Goal: Task Accomplishment & Management: Manage account settings

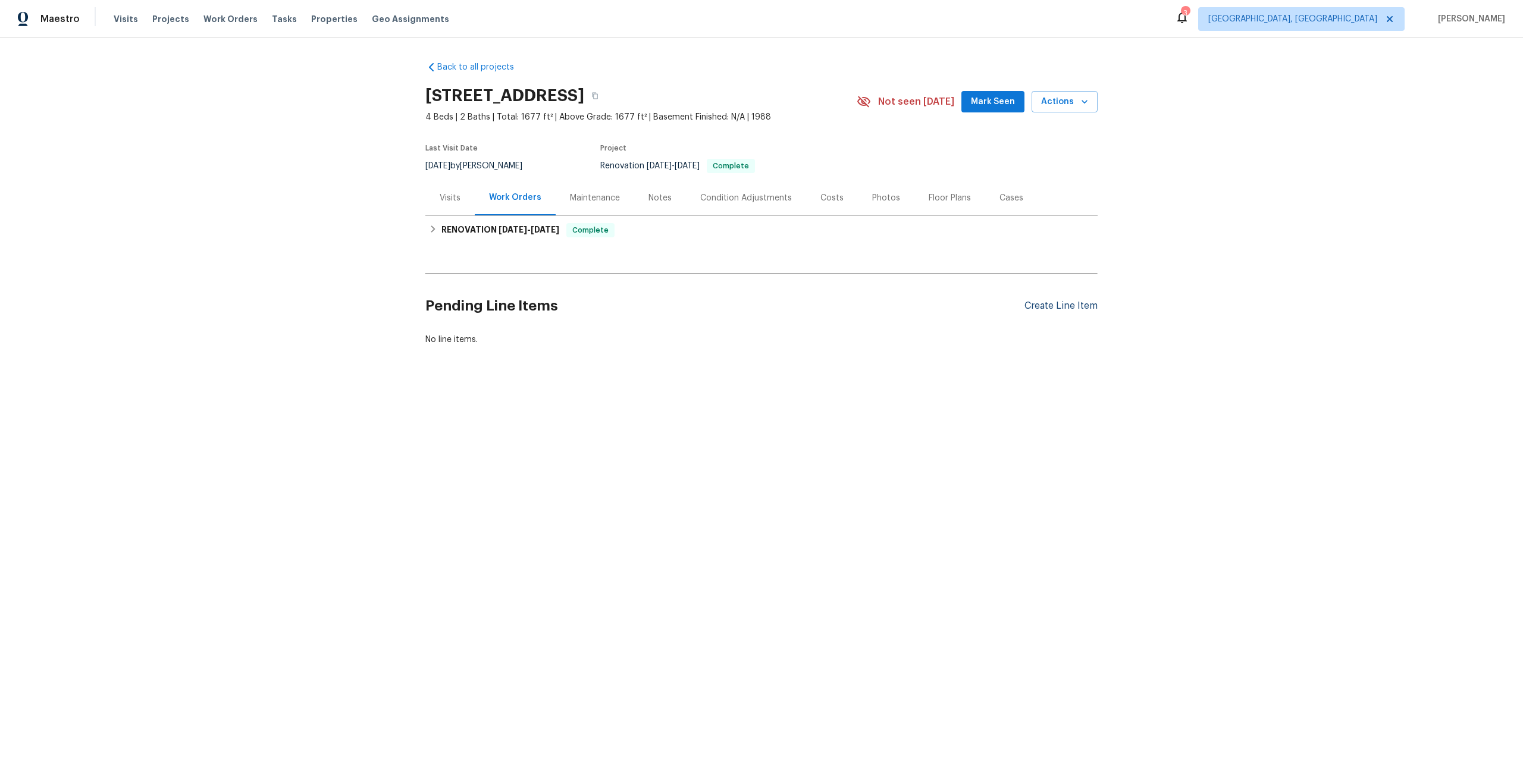
click at [1054, 307] on div "Create Line Item" at bounding box center [1061, 306] width 73 height 11
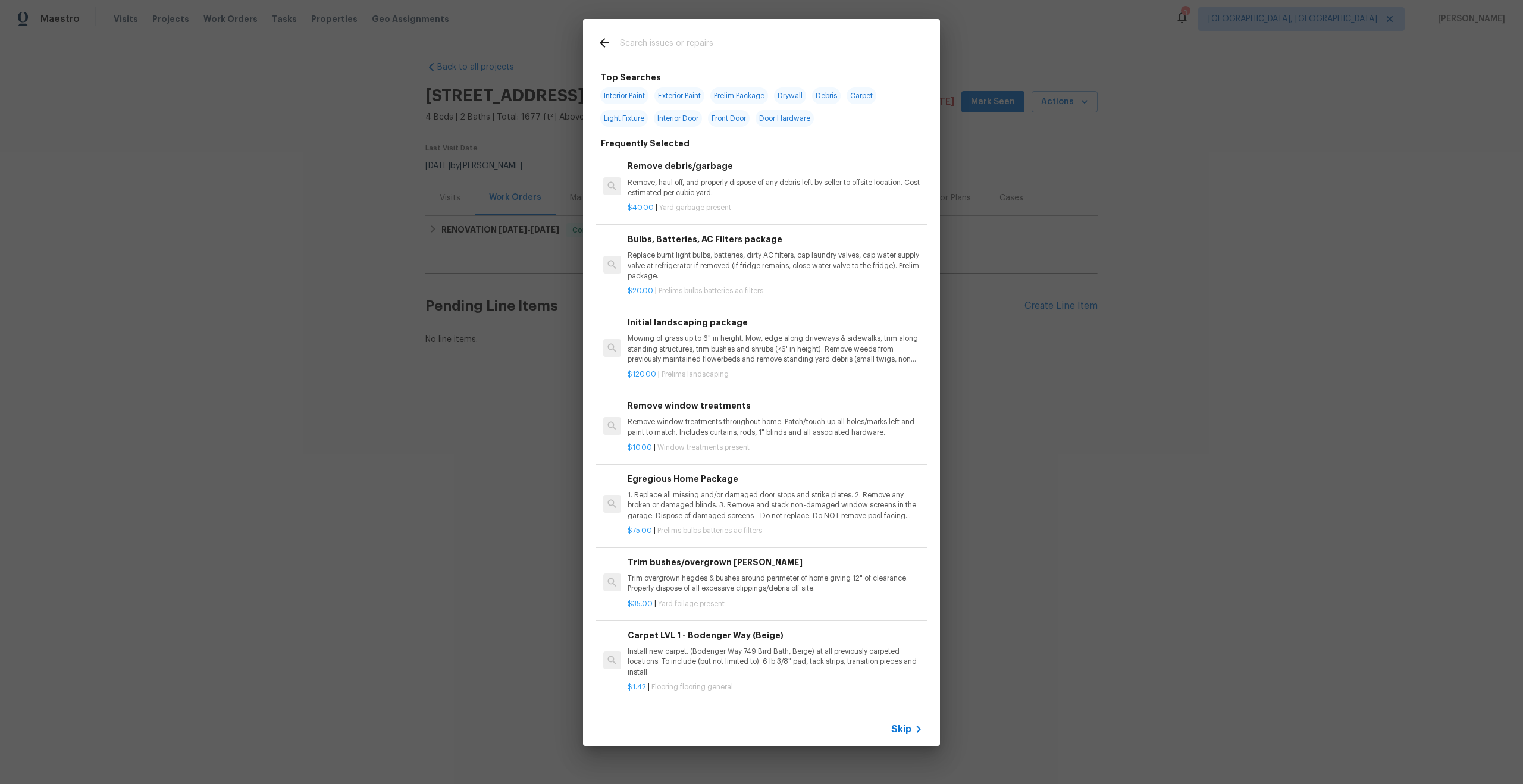
click at [904, 725] on span "Skip" at bounding box center [901, 729] width 20 height 12
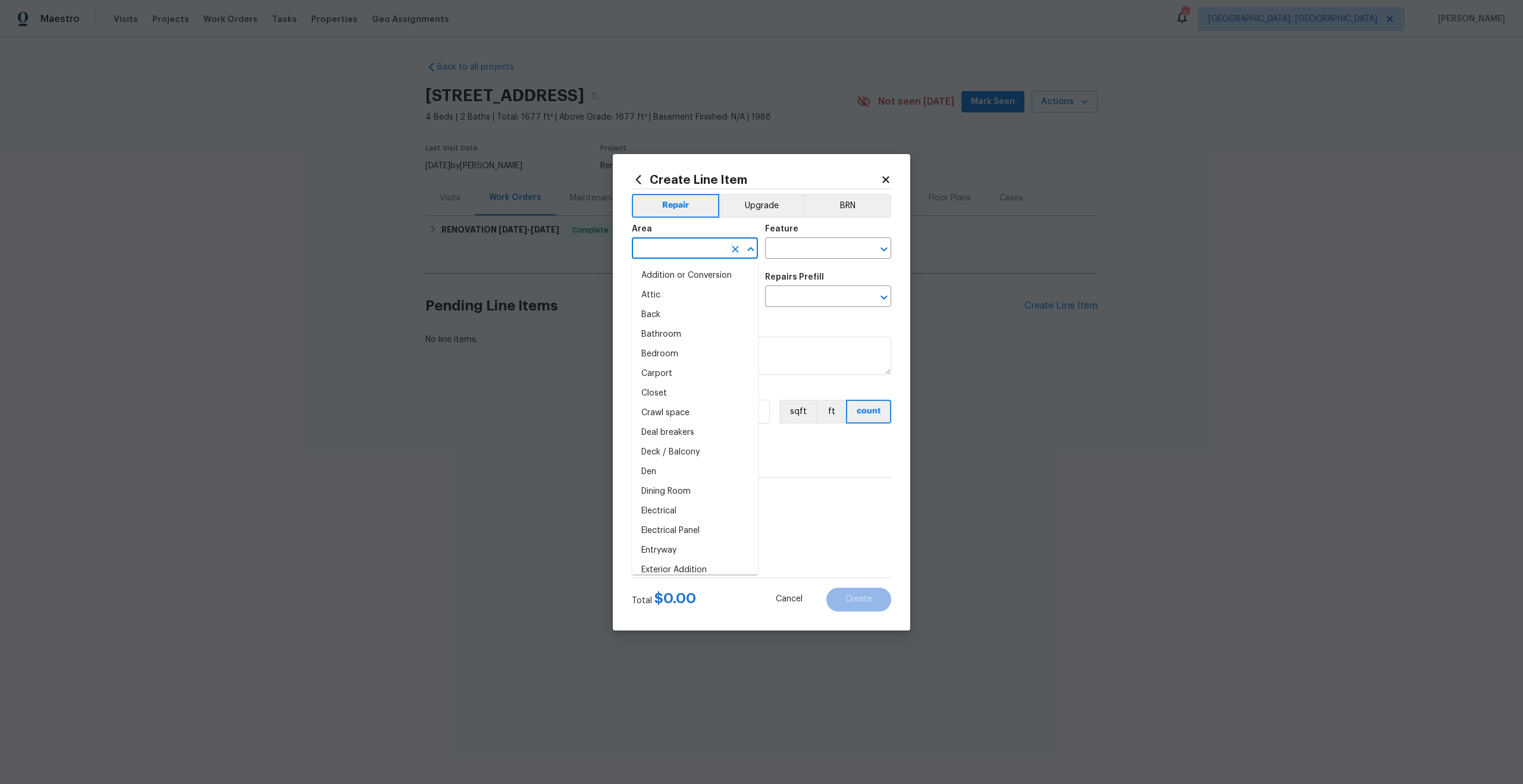
click at [664, 248] on input "text" at bounding box center [678, 249] width 93 height 19
click at [662, 294] on li "Interior Overall" at bounding box center [695, 295] width 126 height 19
type input "Interior Overall"
click at [788, 239] on div "Feature" at bounding box center [828, 233] width 126 height 15
click at [790, 248] on input "text" at bounding box center [812, 249] width 93 height 19
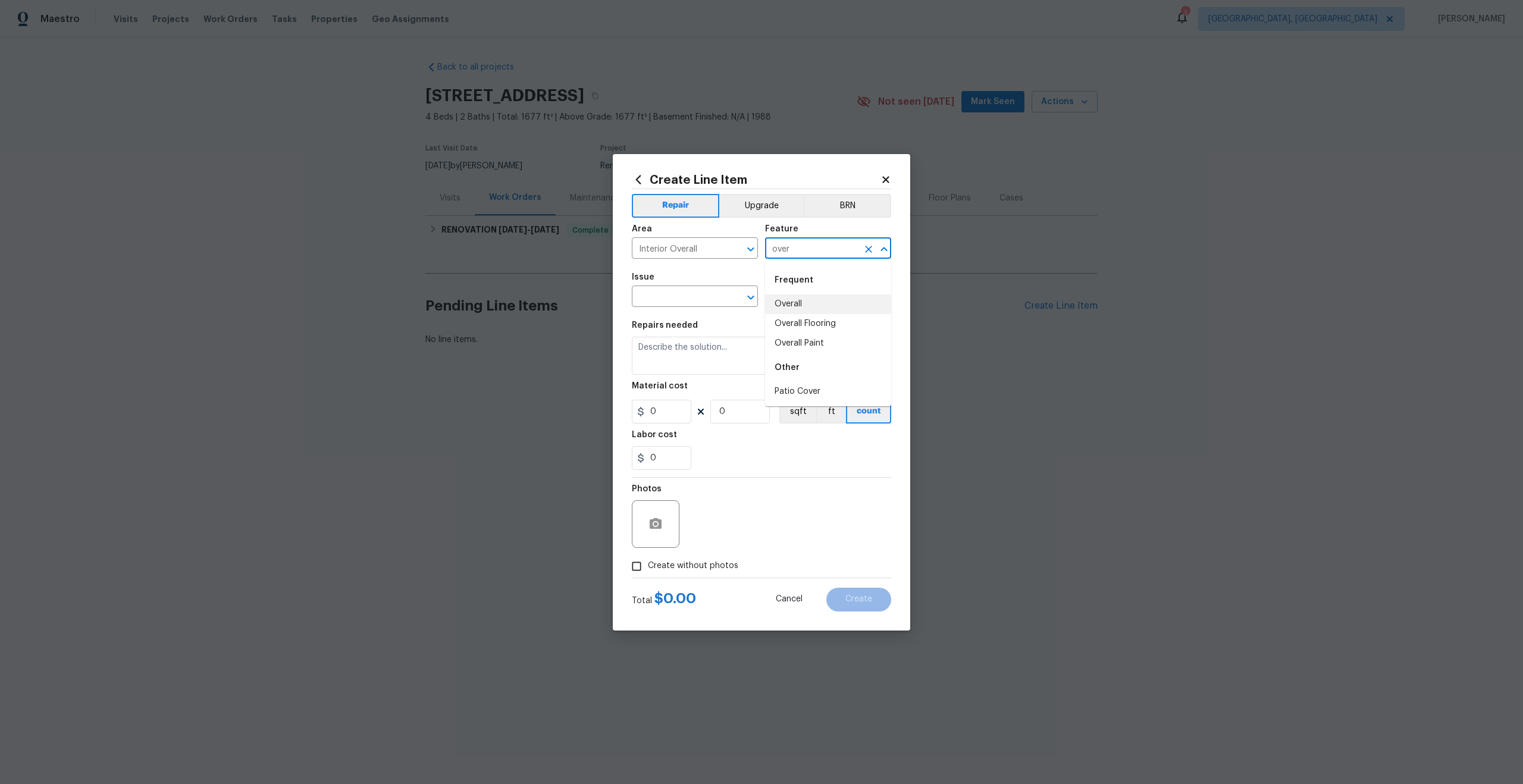
click at [786, 300] on li "Overall" at bounding box center [828, 304] width 126 height 19
type input "Overall"
click at [660, 292] on input "text" at bounding box center [678, 298] width 93 height 19
click at [655, 338] on div "Other" at bounding box center [695, 328] width 126 height 28
click at [656, 349] on li "Photos" at bounding box center [695, 352] width 126 height 19
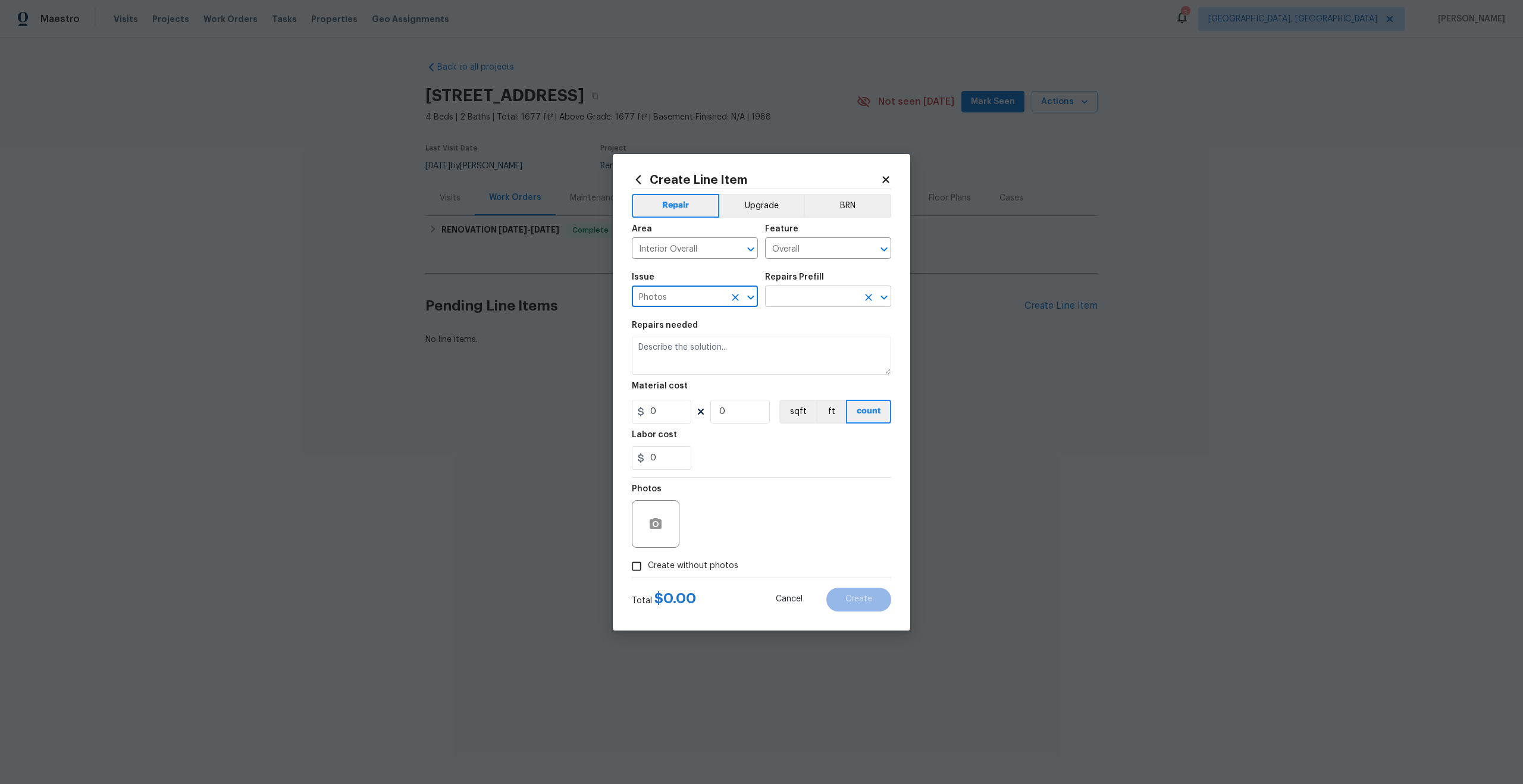
type input "Photos"
click at [768, 305] on input "text" at bounding box center [812, 298] width 93 height 19
click at [809, 291] on input "text" at bounding box center [812, 298] width 93 height 19
click at [810, 299] on input "text" at bounding box center [812, 298] width 93 height 19
click at [820, 325] on li "3D Tour Capture $120.00" at bounding box center [828, 324] width 126 height 19
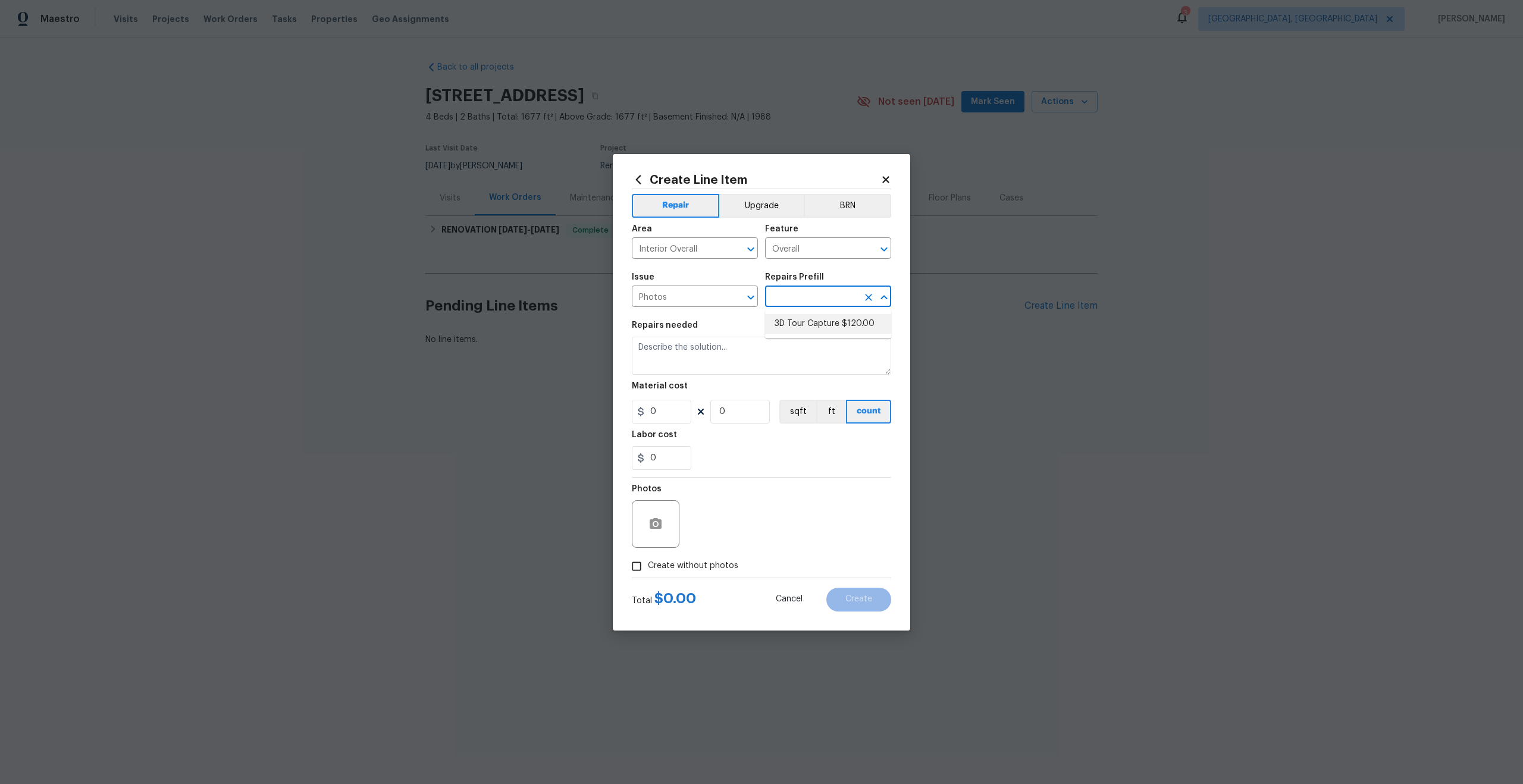
type input "3D Tour Capture $120.00"
type textarea "Capture 3D tour of home"
type input "1"
type input "120"
click at [634, 568] on input "Create without photos" at bounding box center [637, 566] width 23 height 23
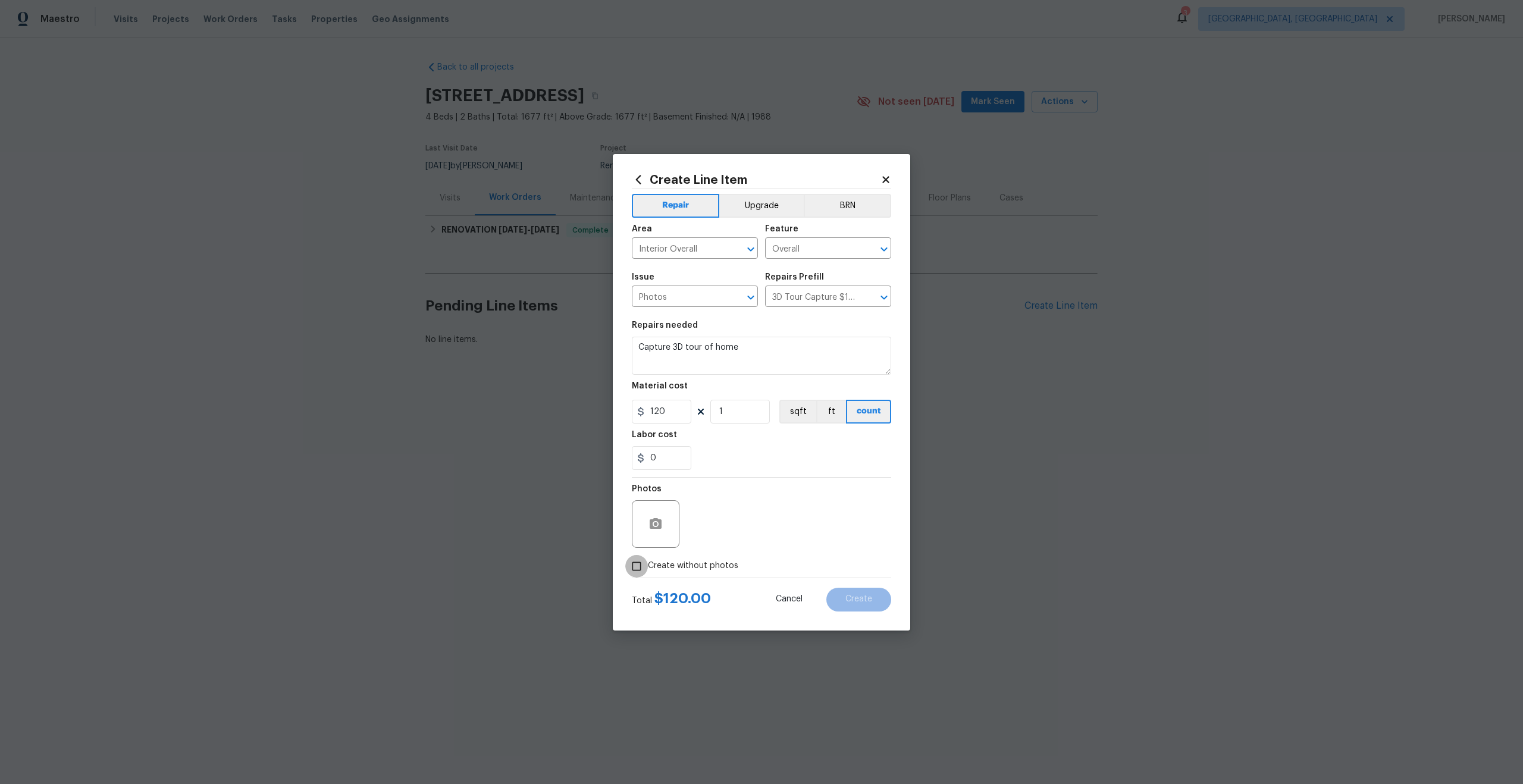
checkbox input "true"
click at [730, 518] on textarea at bounding box center [790, 524] width 202 height 48
type textarea "."
click at [854, 599] on span "Create" at bounding box center [859, 599] width 27 height 9
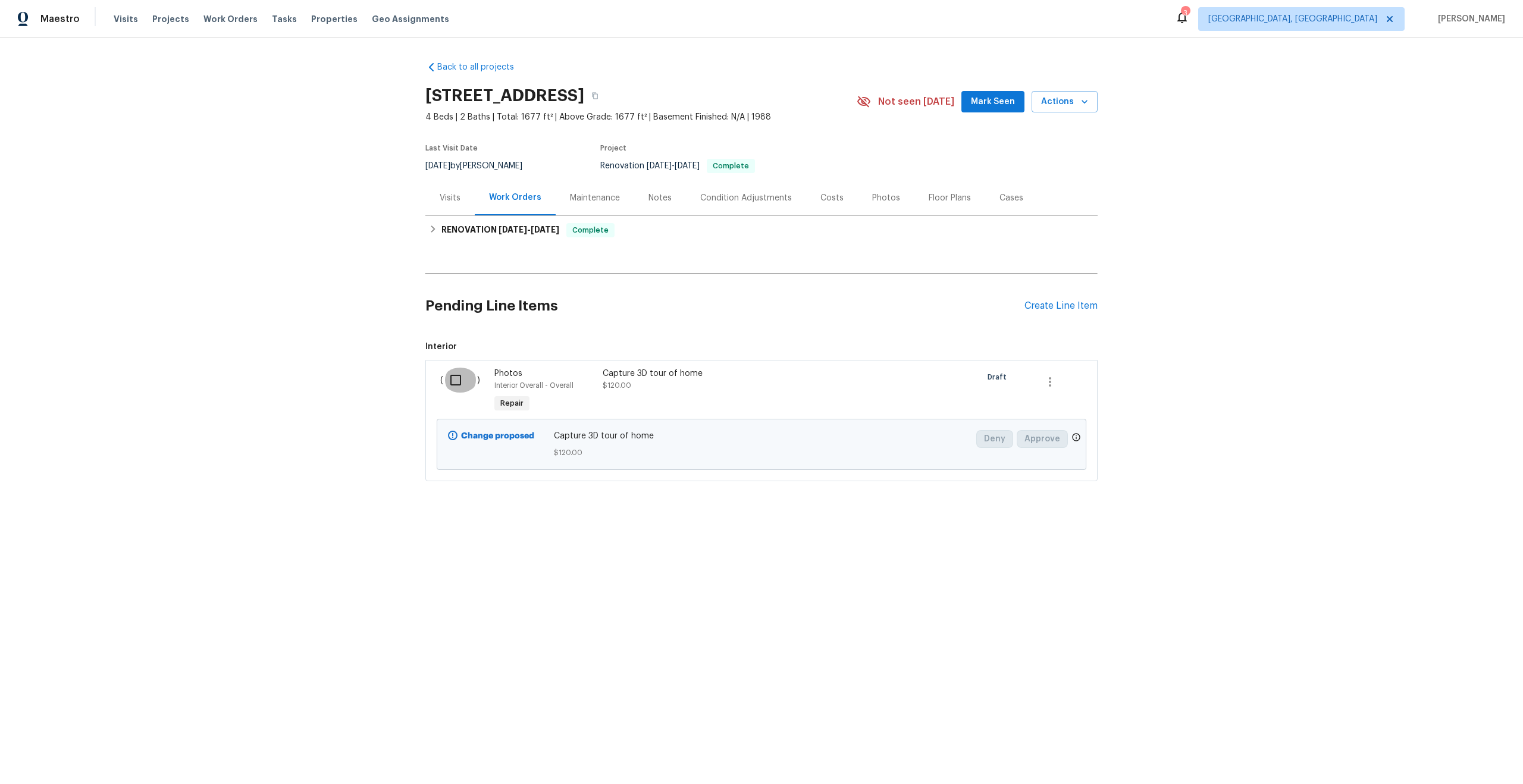
click at [457, 376] on input "checkbox" at bounding box center [459, 380] width 34 height 25
checkbox input "true"
click at [1454, 763] on button "Create Work Order" at bounding box center [1454, 755] width 98 height 22
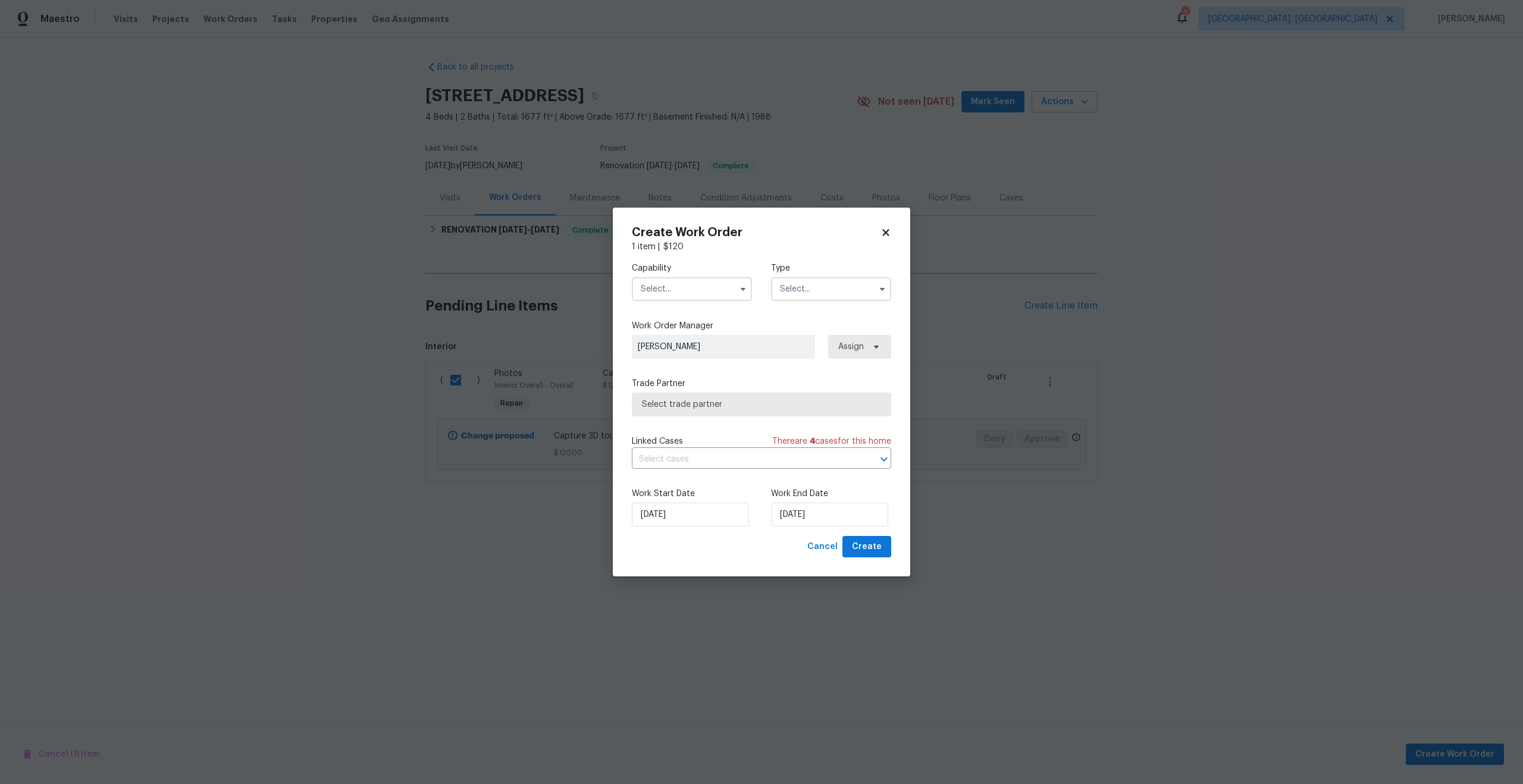
click at [675, 280] on input "text" at bounding box center [692, 289] width 120 height 24
click at [680, 329] on div "Photography" at bounding box center [691, 339] width 114 height 21
type input "Photography"
click at [797, 295] on input "text" at bounding box center [831, 289] width 120 height 24
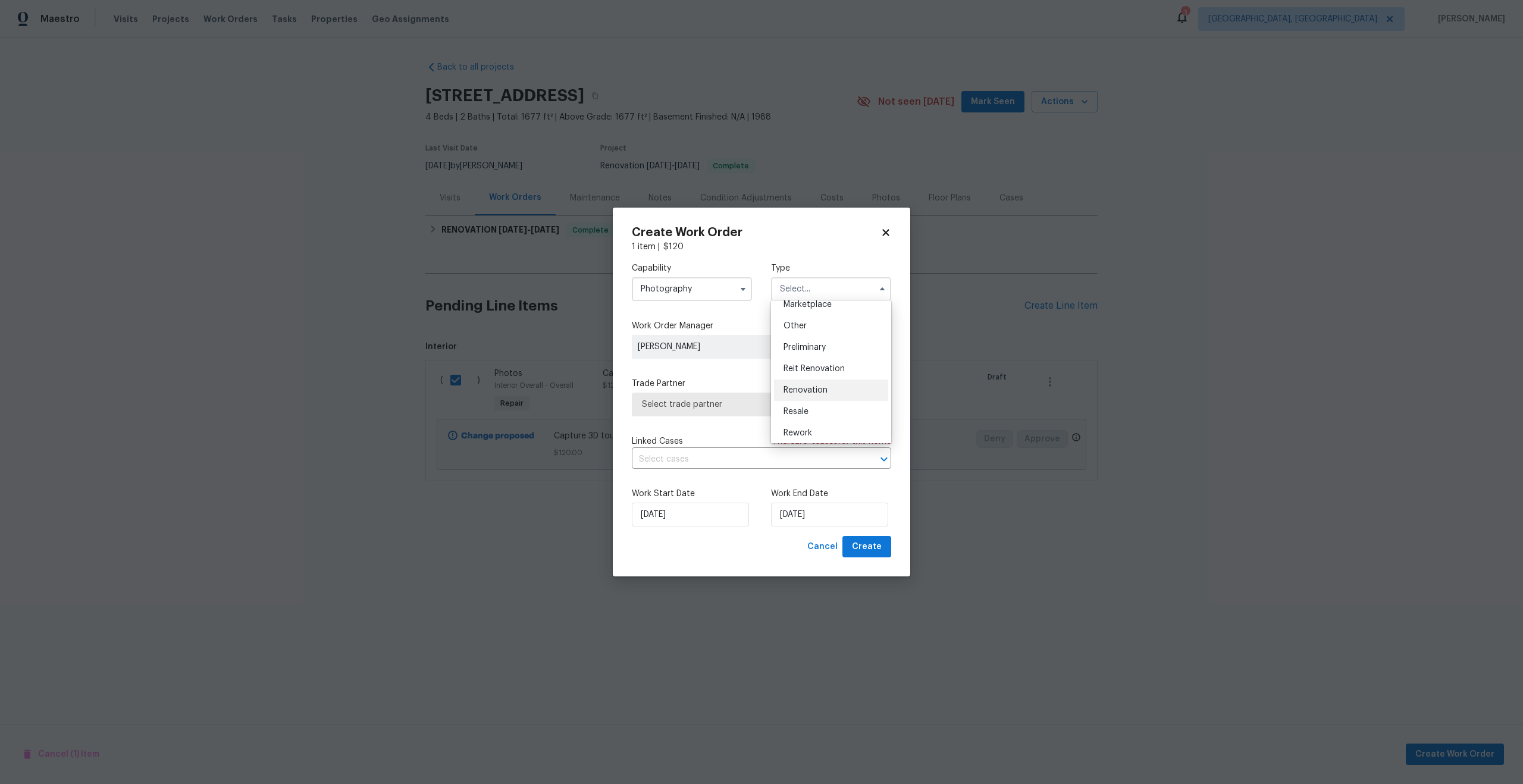
scroll to position [213, 0]
click at [810, 343] on div "Other" at bounding box center [830, 336] width 114 height 21
type input "Other"
click at [746, 390] on div "Trade Partner Select trade partner" at bounding box center [761, 397] width 259 height 39
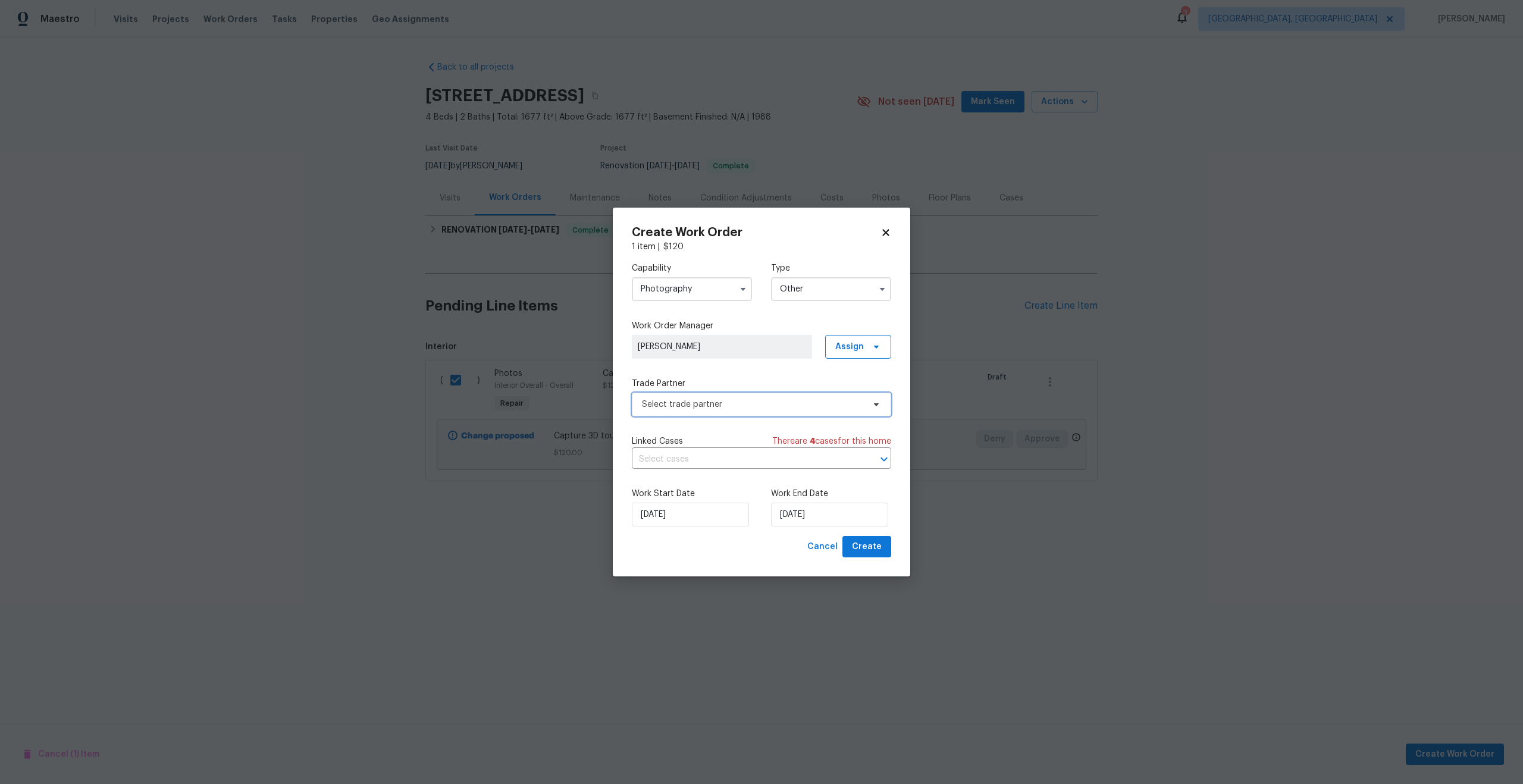
click at [746, 403] on span "Select trade partner" at bounding box center [753, 404] width 222 height 12
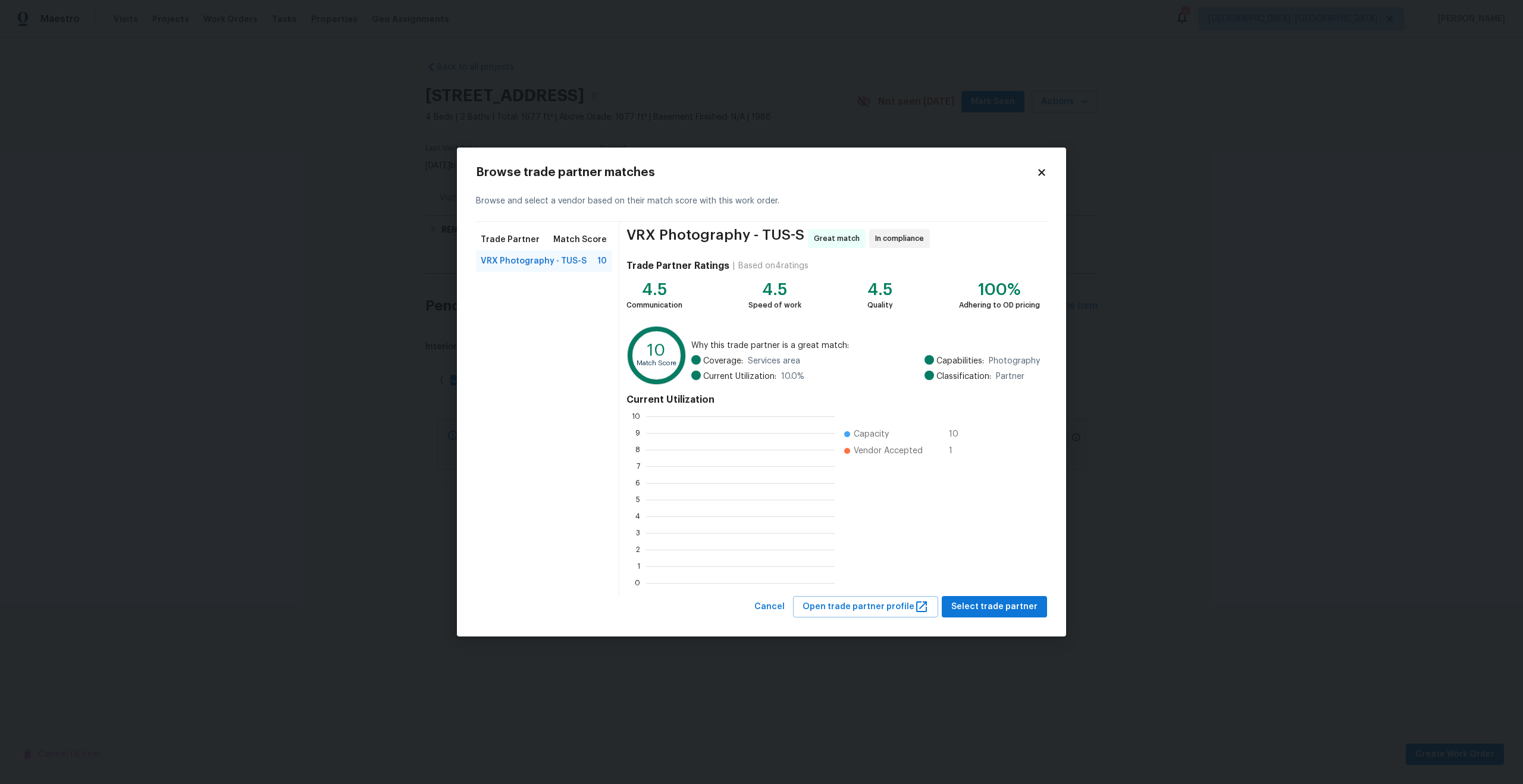
scroll to position [167, 189]
click at [1001, 612] on span "Select trade partner" at bounding box center [994, 607] width 86 height 15
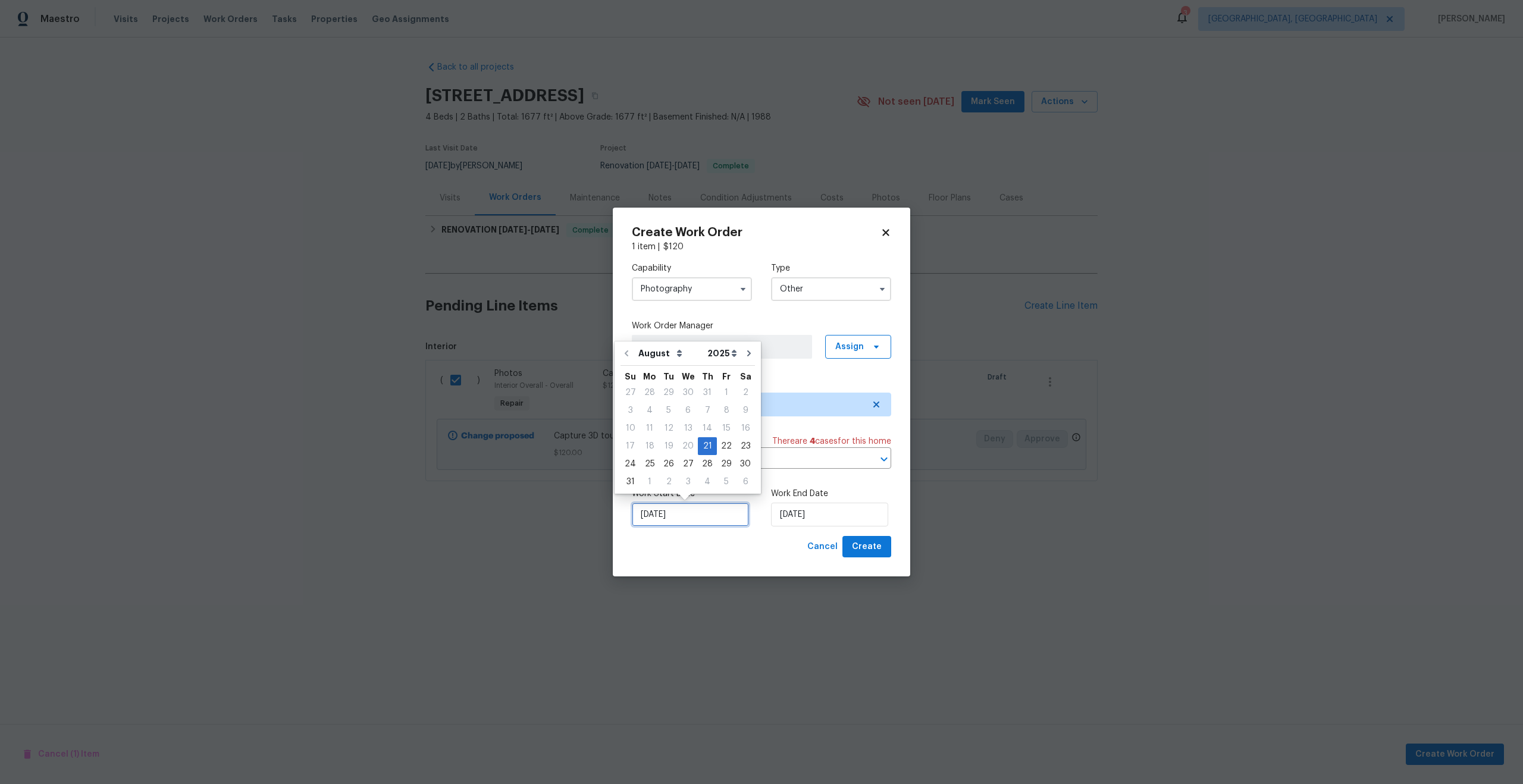
click at [711, 525] on input "[DATE]" at bounding box center [690, 514] width 117 height 24
click at [722, 444] on div "22" at bounding box center [727, 446] width 19 height 17
type input "22/08/2025"
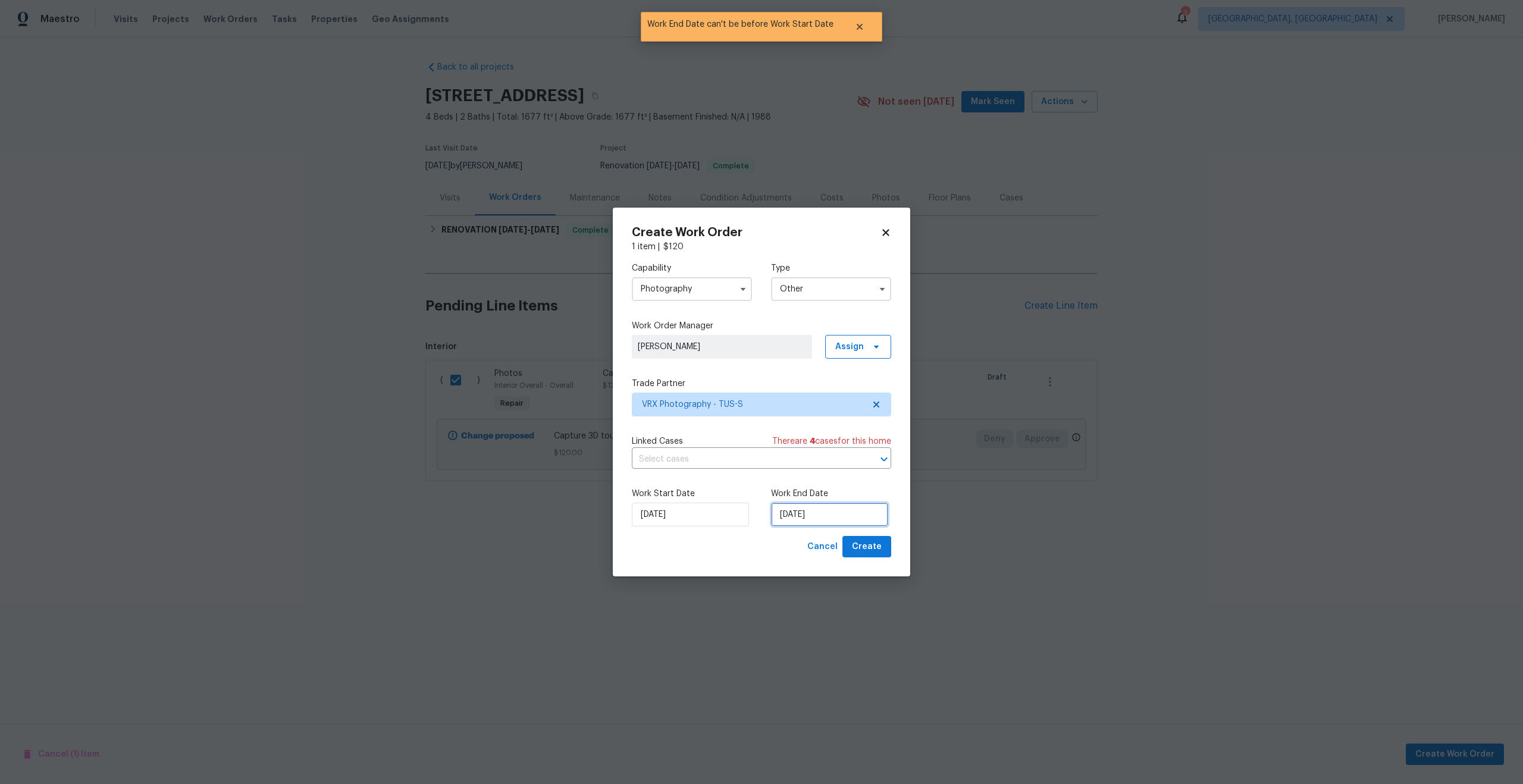
click at [821, 513] on input "22/08/2025" at bounding box center [829, 514] width 117 height 24
click at [879, 446] on div "23" at bounding box center [885, 446] width 19 height 17
type input "23/08/2025"
click at [878, 552] on span "Create" at bounding box center [866, 547] width 30 height 15
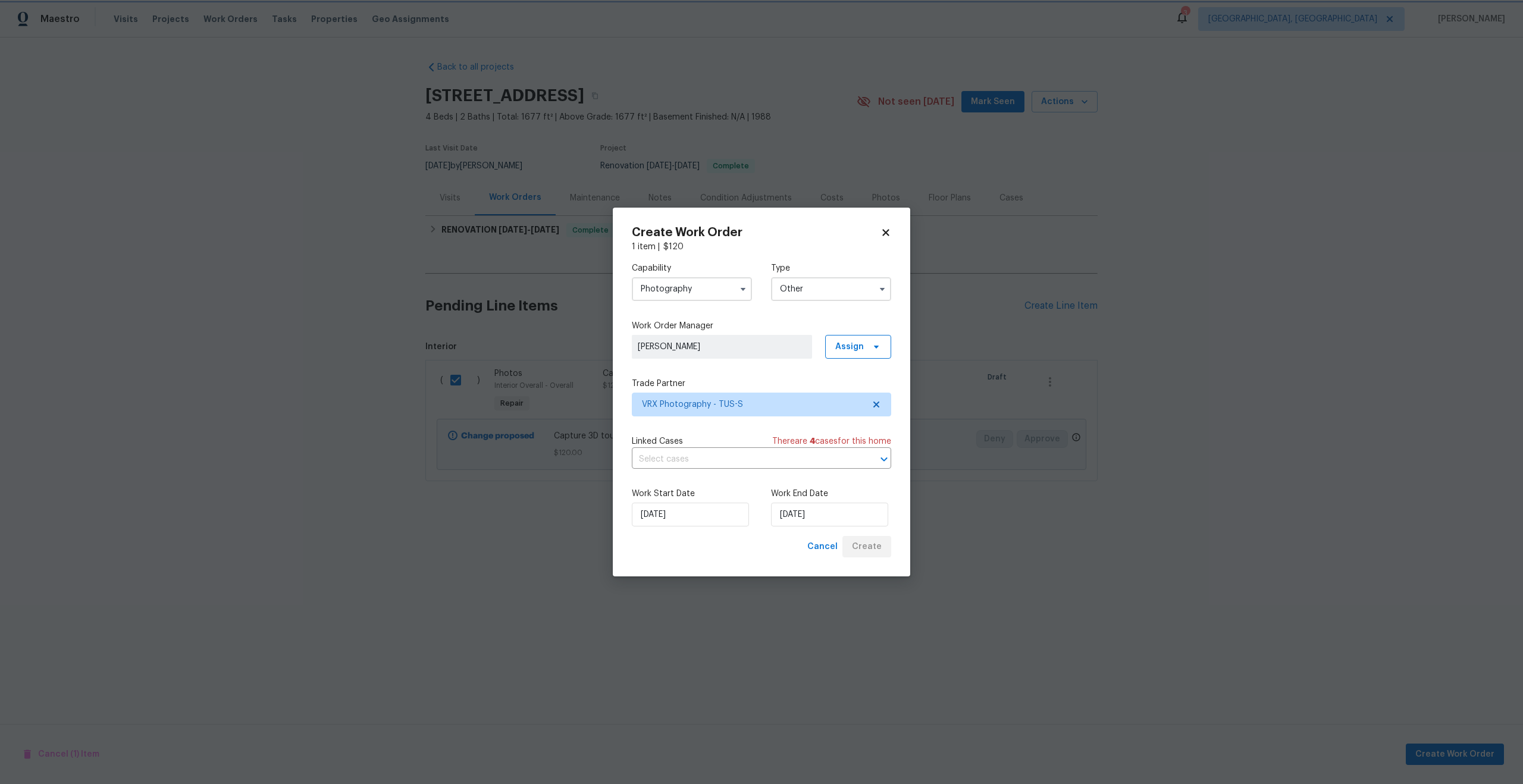
checkbox input "false"
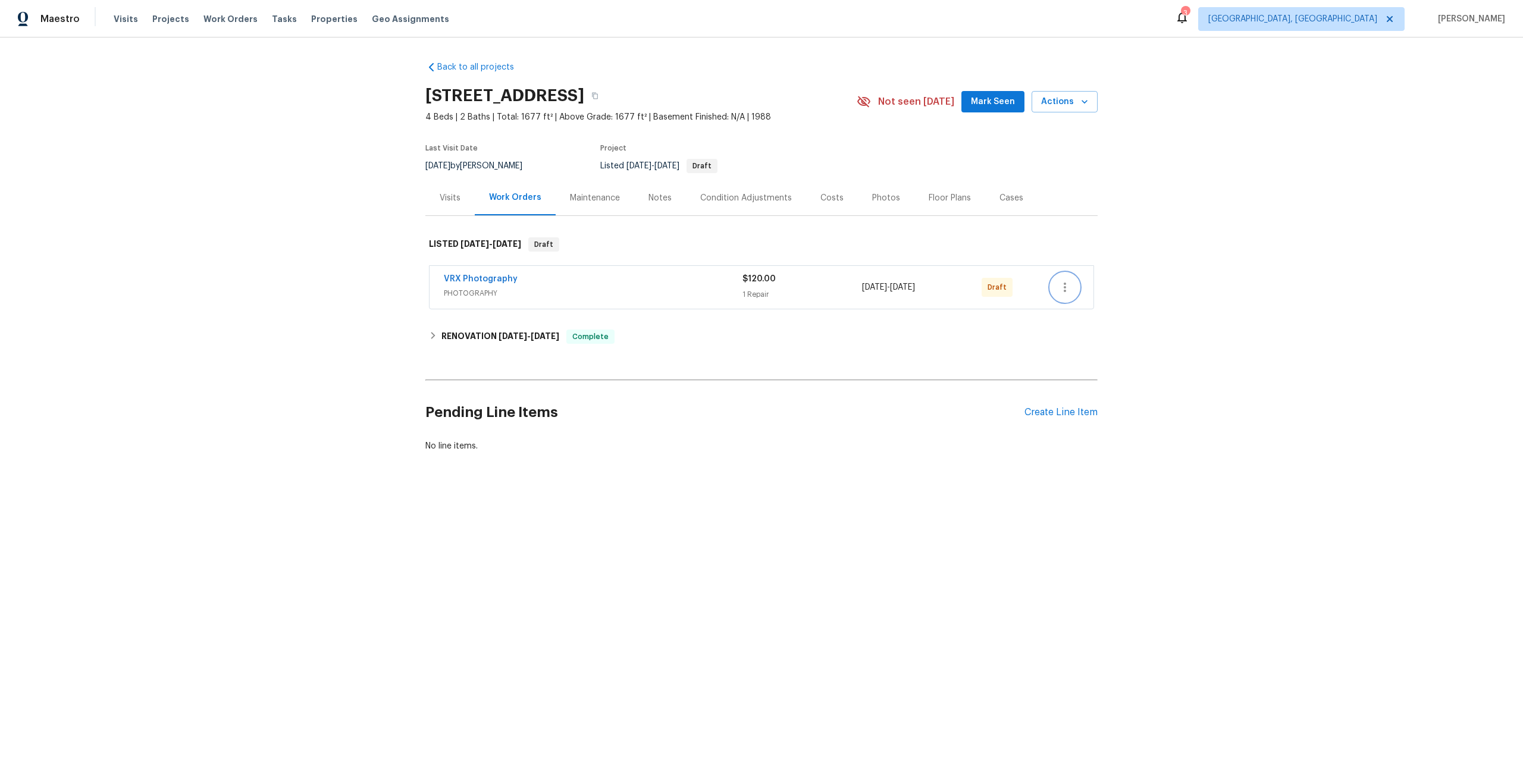
click at [1060, 289] on icon "button" at bounding box center [1064, 287] width 15 height 15
click at [1060, 289] on li "Send to Vendor" at bounding box center [1115, 287] width 129 height 19
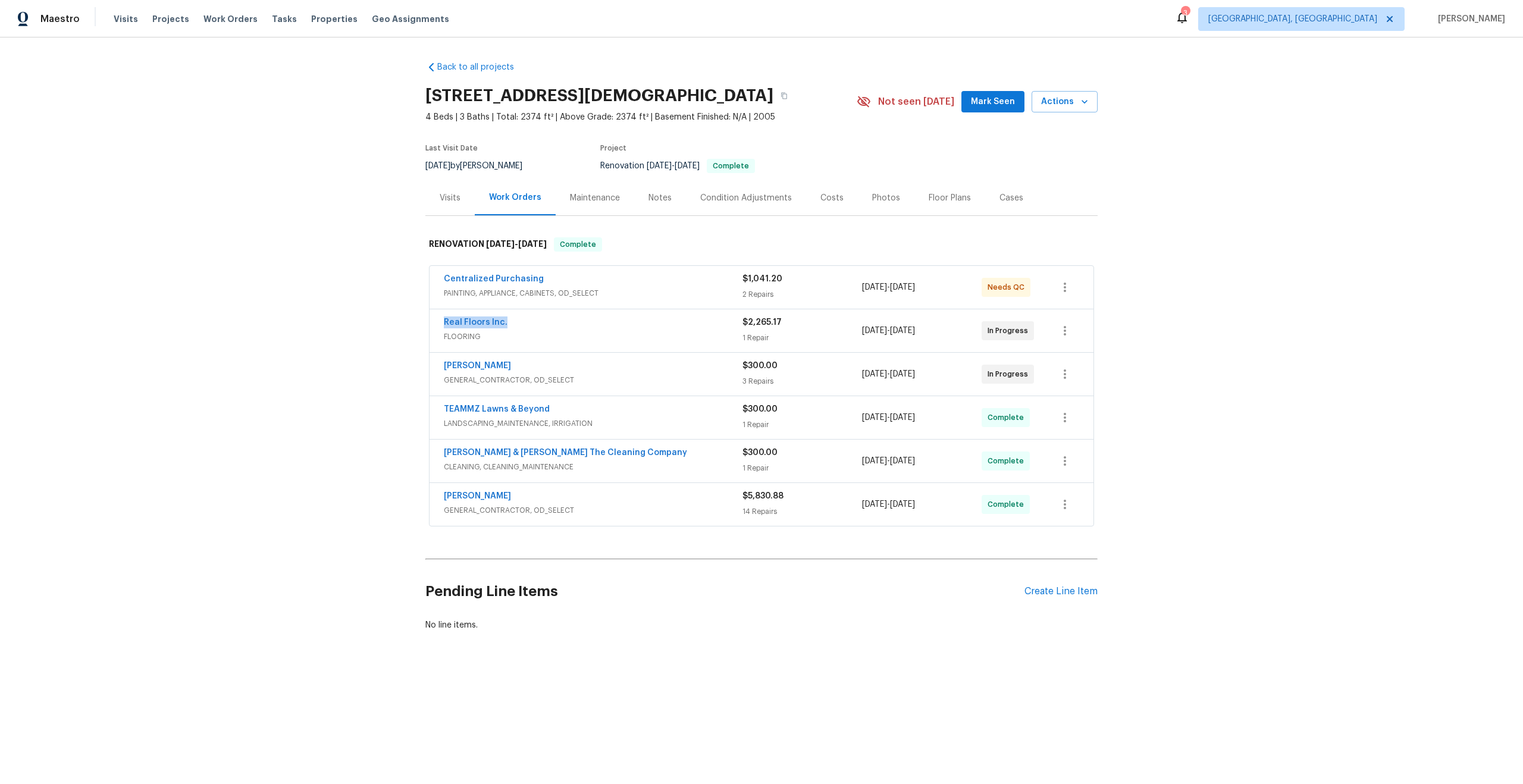
drag, startPoint x: 511, startPoint y: 322, endPoint x: 428, endPoint y: 318, distance: 83.1
click at [429, 319] on div "Real Floors Inc. FLOORING $2,265.17 1 Repair 8/13/2025 - 8/18/2025 In Progress" at bounding box center [761, 331] width 665 height 44
copy link "Real Floors Inc."
drag, startPoint x: 509, startPoint y: 363, endPoint x: 432, endPoint y: 365, distance: 77.0
click at [433, 365] on div "Eric Hernandez GENERAL_CONTRACTOR, OD_SELECT $300.00 3 Repairs 8/20/2025 - 8/23…" at bounding box center [761, 374] width 664 height 43
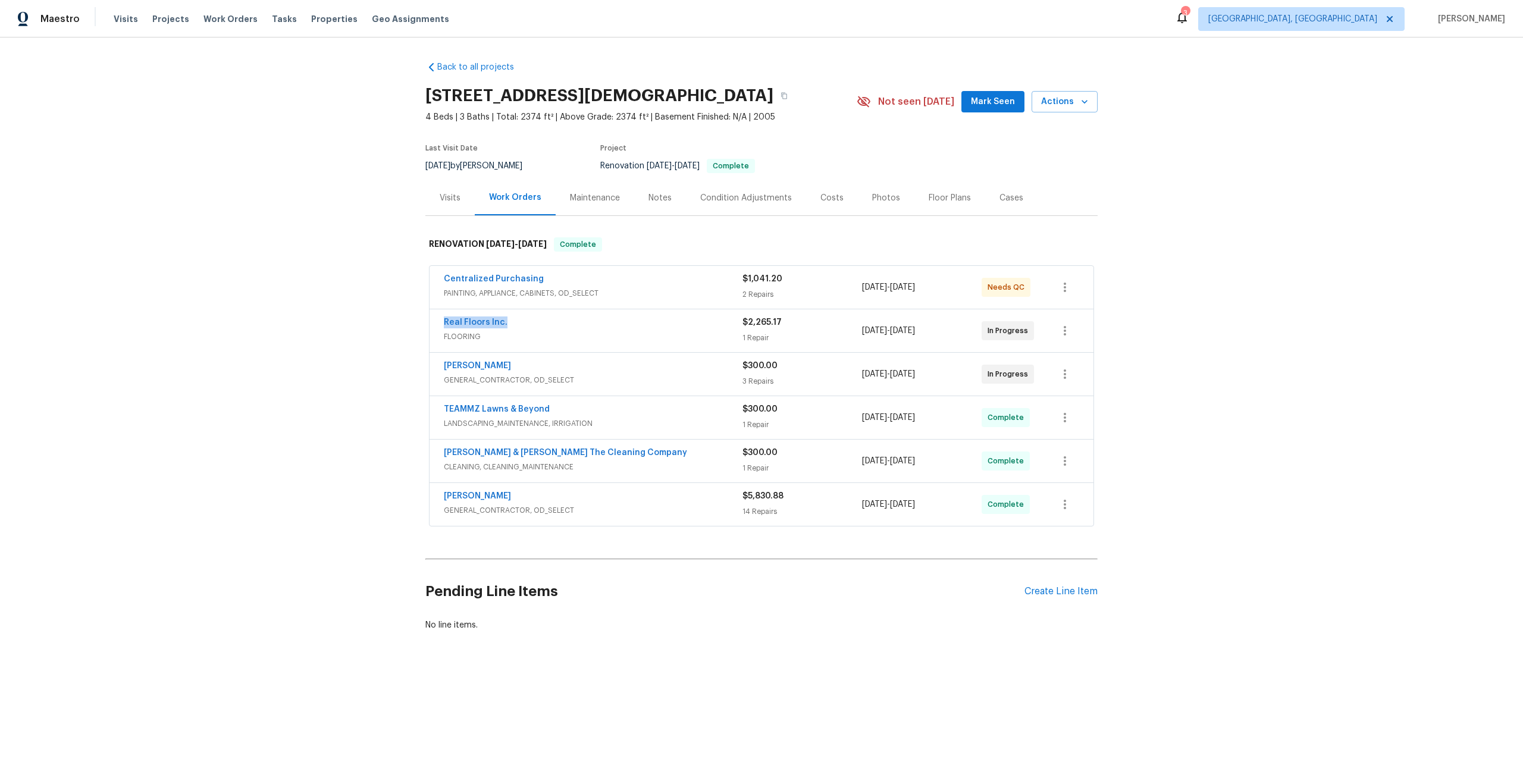
copy link "Eric Hernandez"
click at [781, 98] on icon "button" at bounding box center [784, 95] width 7 height 7
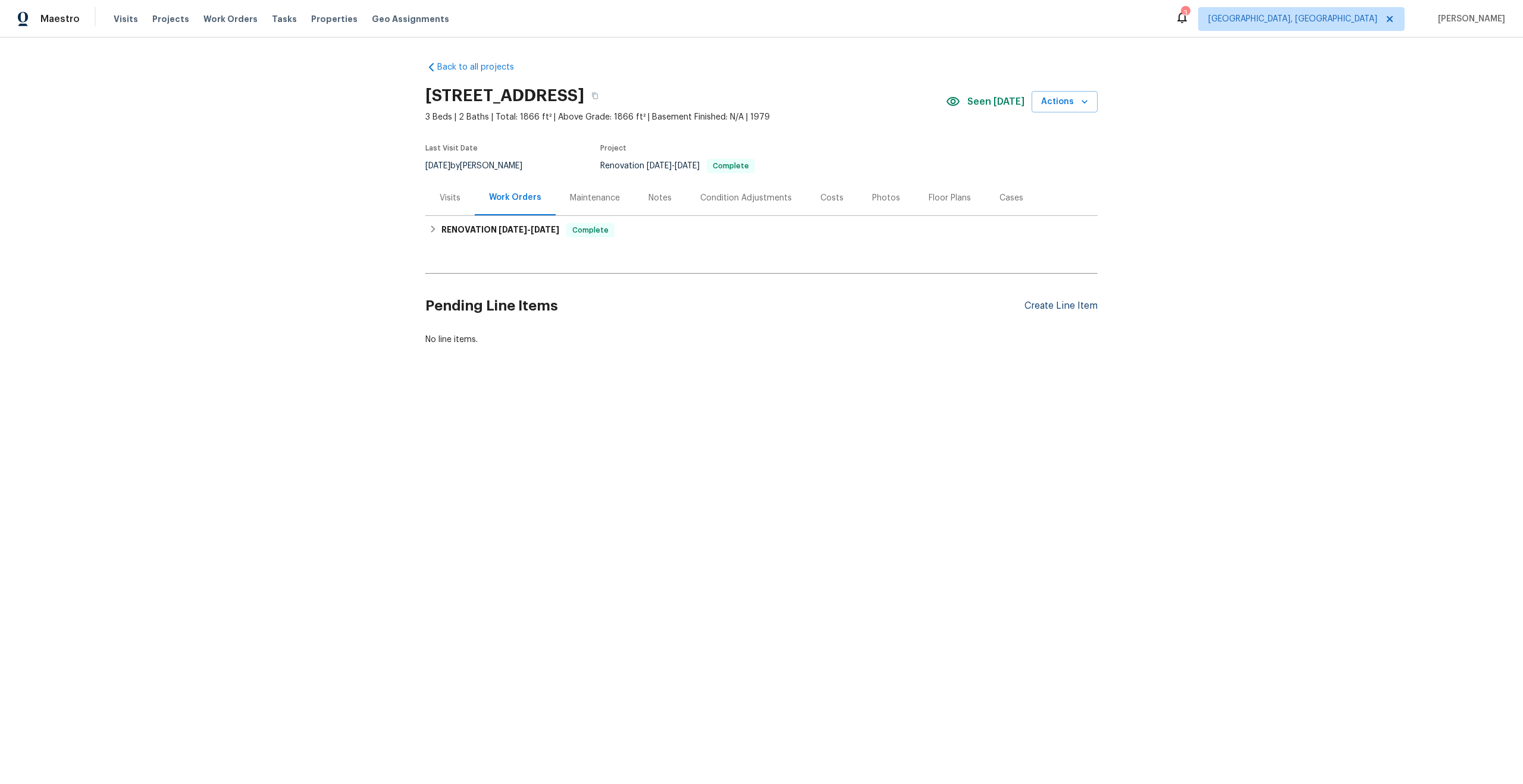
click at [1061, 307] on div "Create Line Item" at bounding box center [1061, 306] width 73 height 11
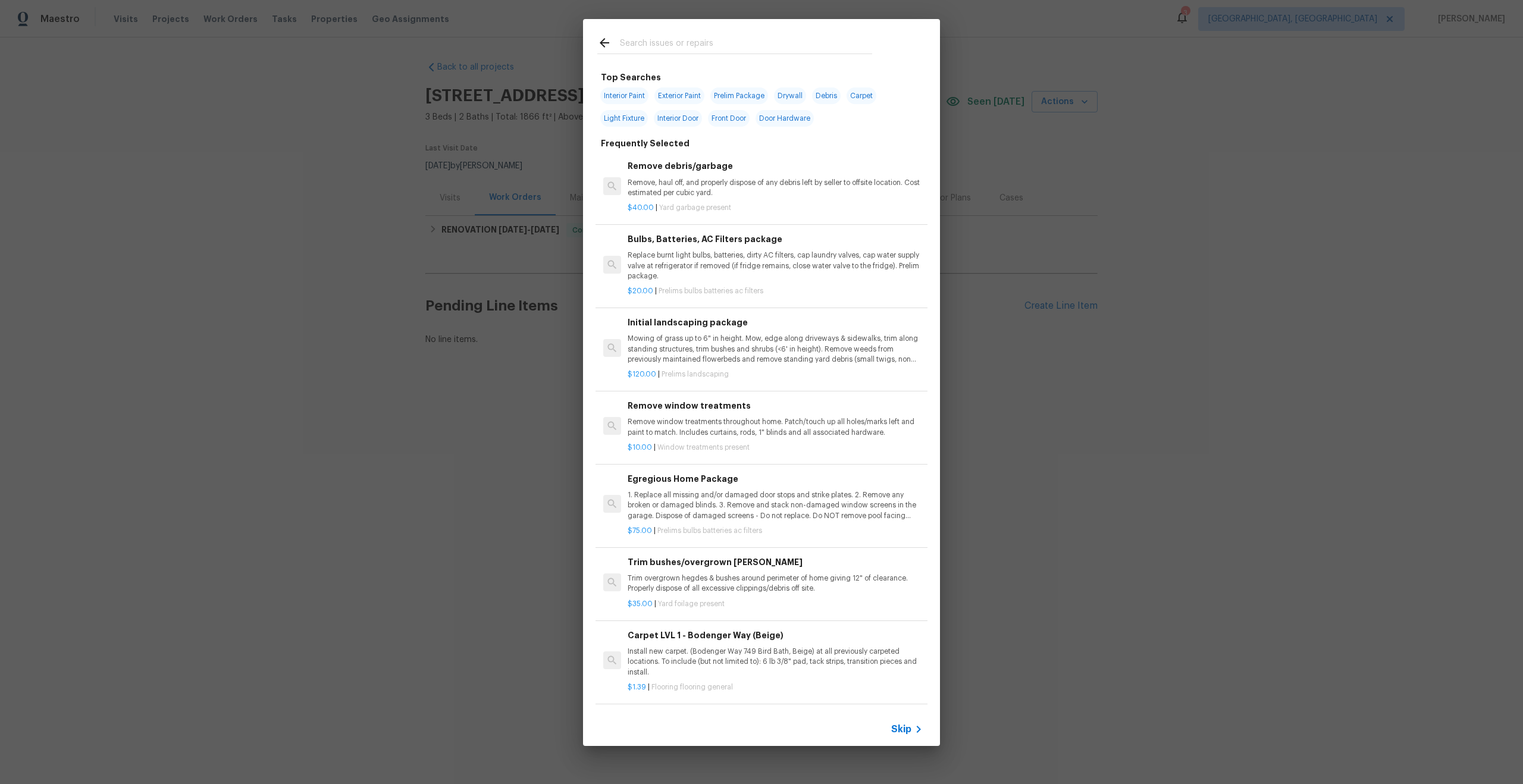
click at [905, 726] on span "Skip" at bounding box center [901, 729] width 20 height 12
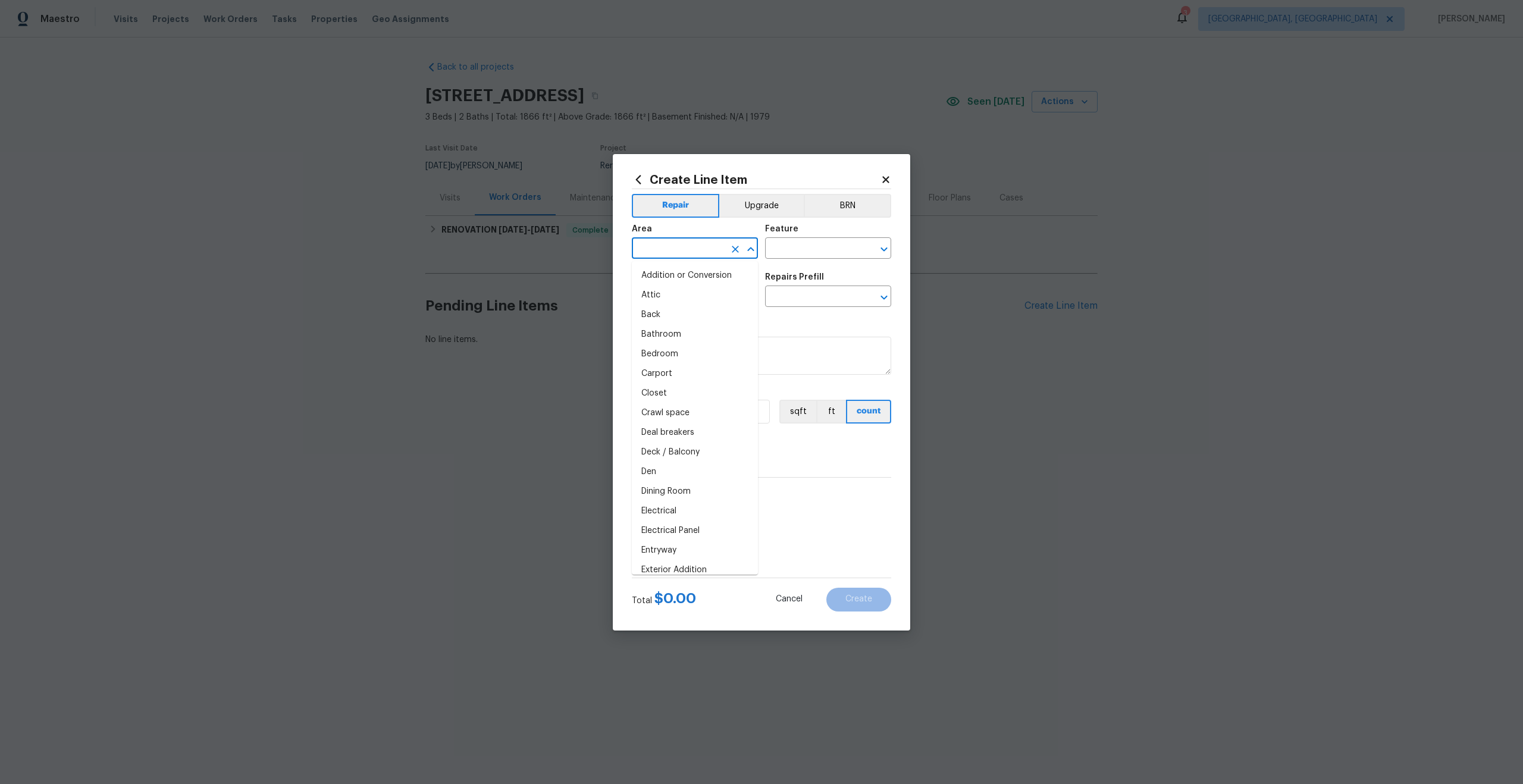
click at [693, 248] on input "text" at bounding box center [678, 249] width 93 height 19
click at [670, 295] on li "Interior Overall" at bounding box center [695, 295] width 126 height 19
type input "Interior Overall"
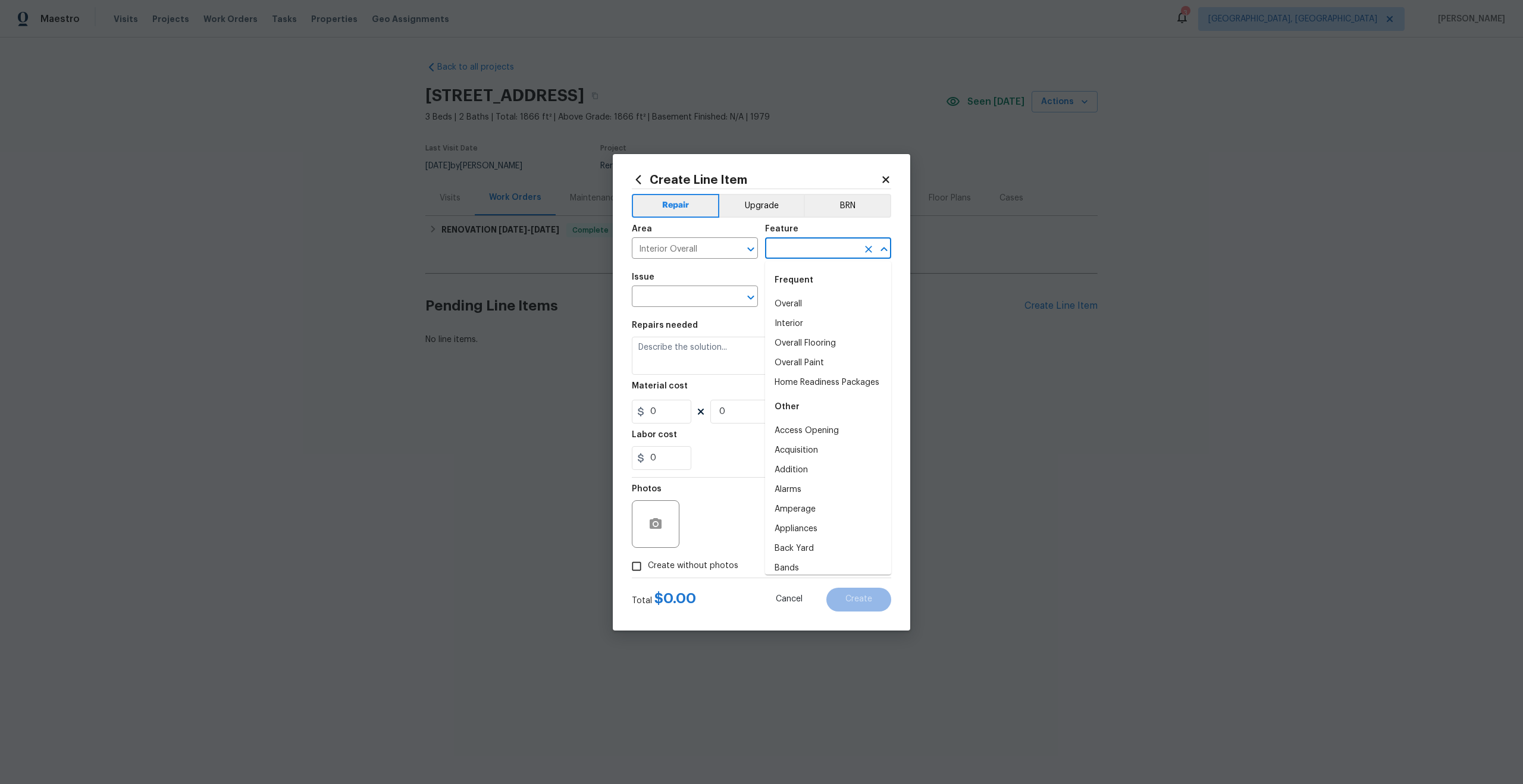
click at [828, 248] on input "text" at bounding box center [812, 249] width 93 height 19
click at [803, 297] on li "Overall" at bounding box center [828, 304] width 126 height 19
type input "Overall"
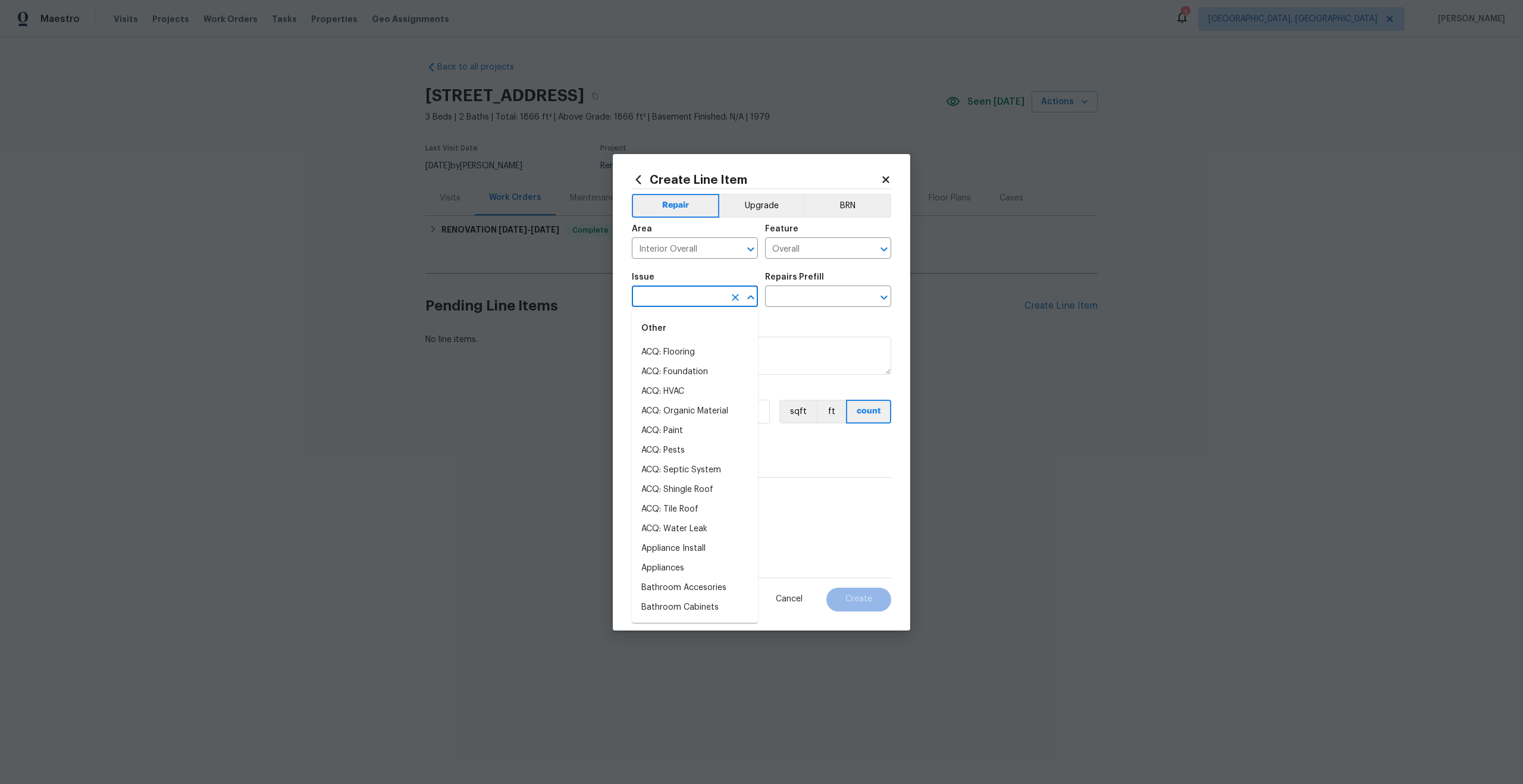
click at [672, 297] on input "text" at bounding box center [678, 298] width 93 height 19
click at [662, 352] on li "Photos" at bounding box center [695, 352] width 126 height 19
type input "Photos"
click at [794, 307] on div "Issue Photos ​ Repairs Prefill ​" at bounding box center [761, 290] width 259 height 48
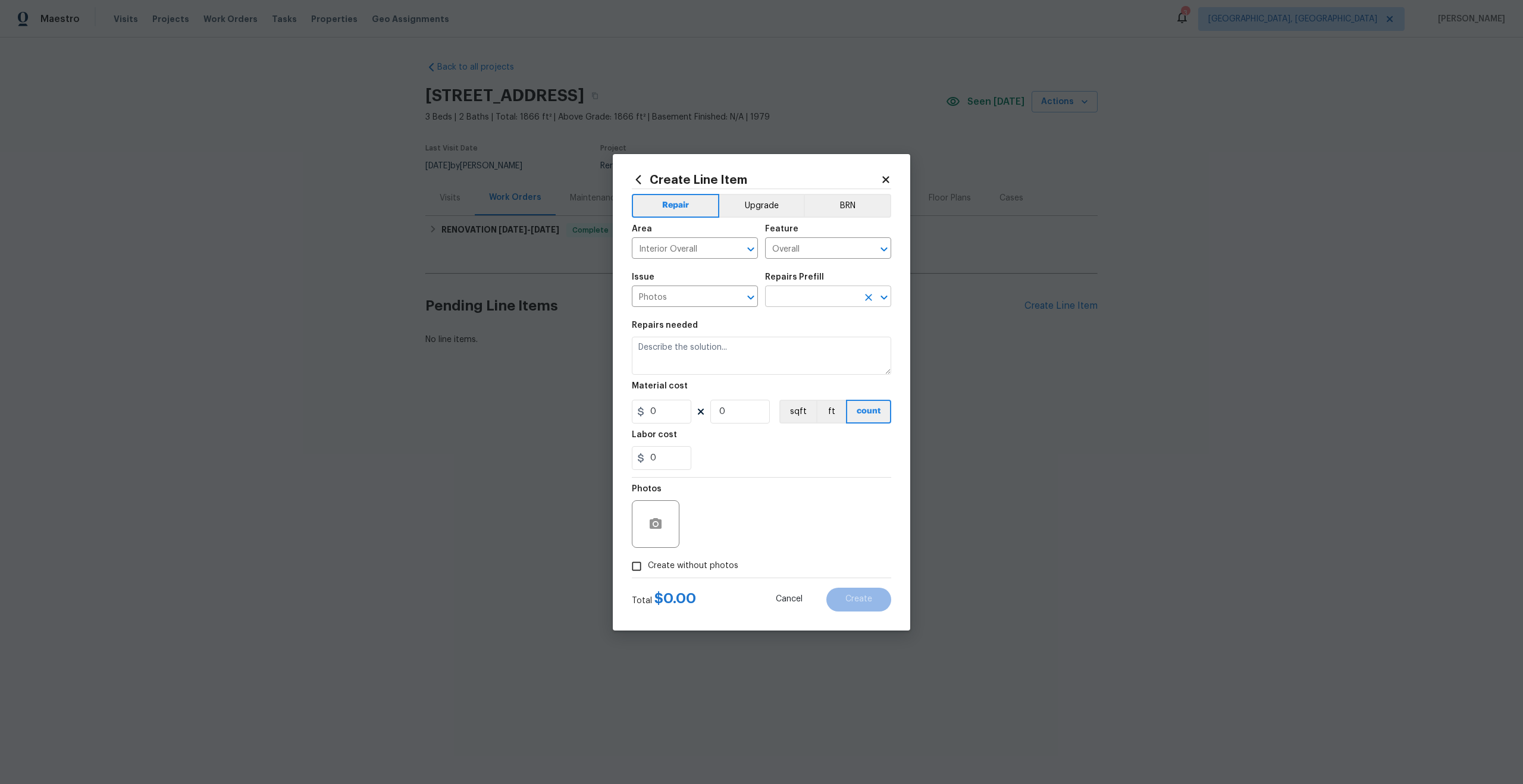
click at [800, 297] on input "text" at bounding box center [812, 298] width 93 height 19
click at [790, 316] on li "3D Tour Capture $120.00" at bounding box center [828, 324] width 126 height 19
type input "3D Tour Capture $120.00"
type textarea "Capture 3D tour of home"
type input "1"
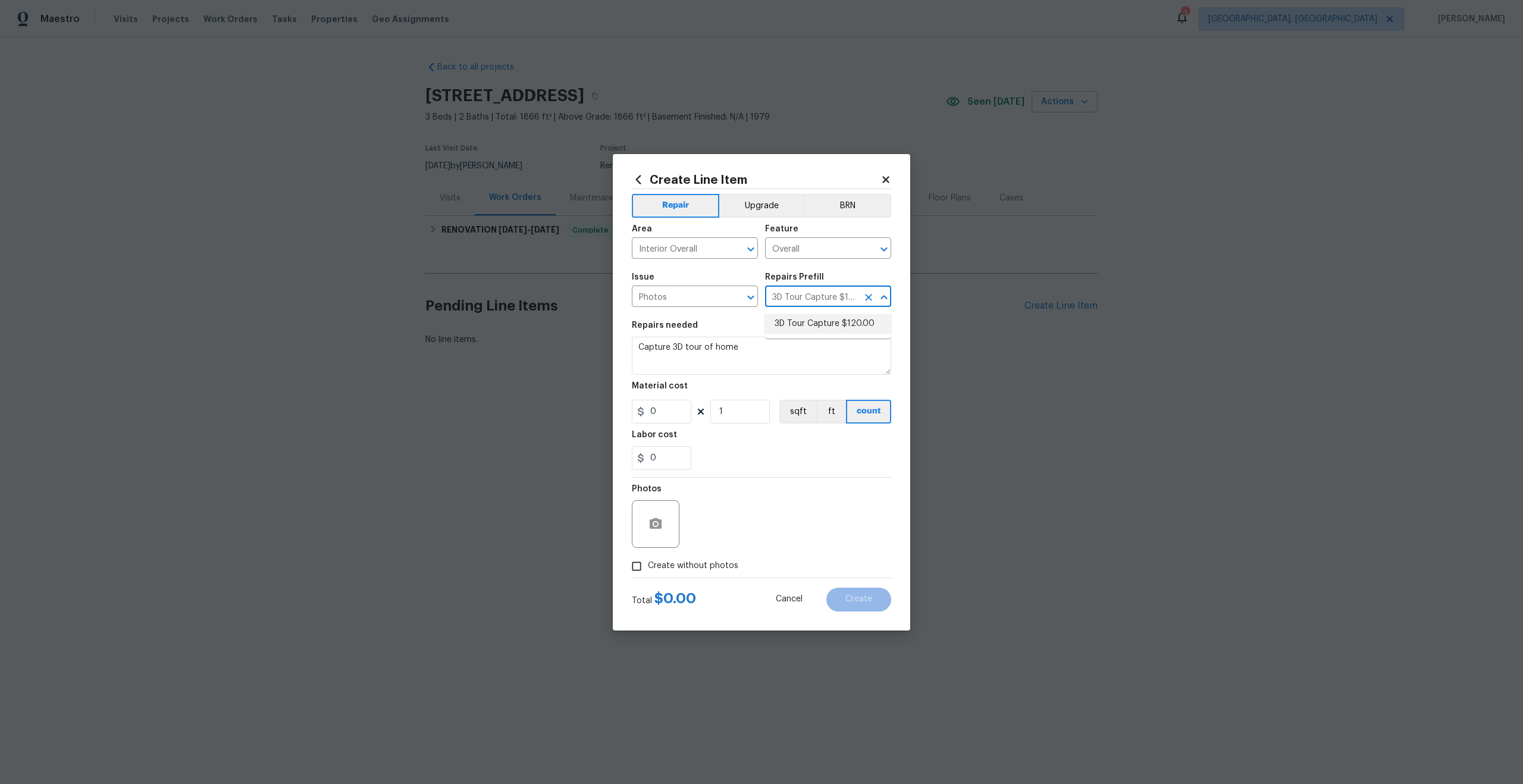
type input "120"
click at [639, 566] on input "Create without photos" at bounding box center [637, 566] width 23 height 23
checkbox input "true"
type textarea "."
click at [867, 601] on span "Create" at bounding box center [859, 599] width 27 height 9
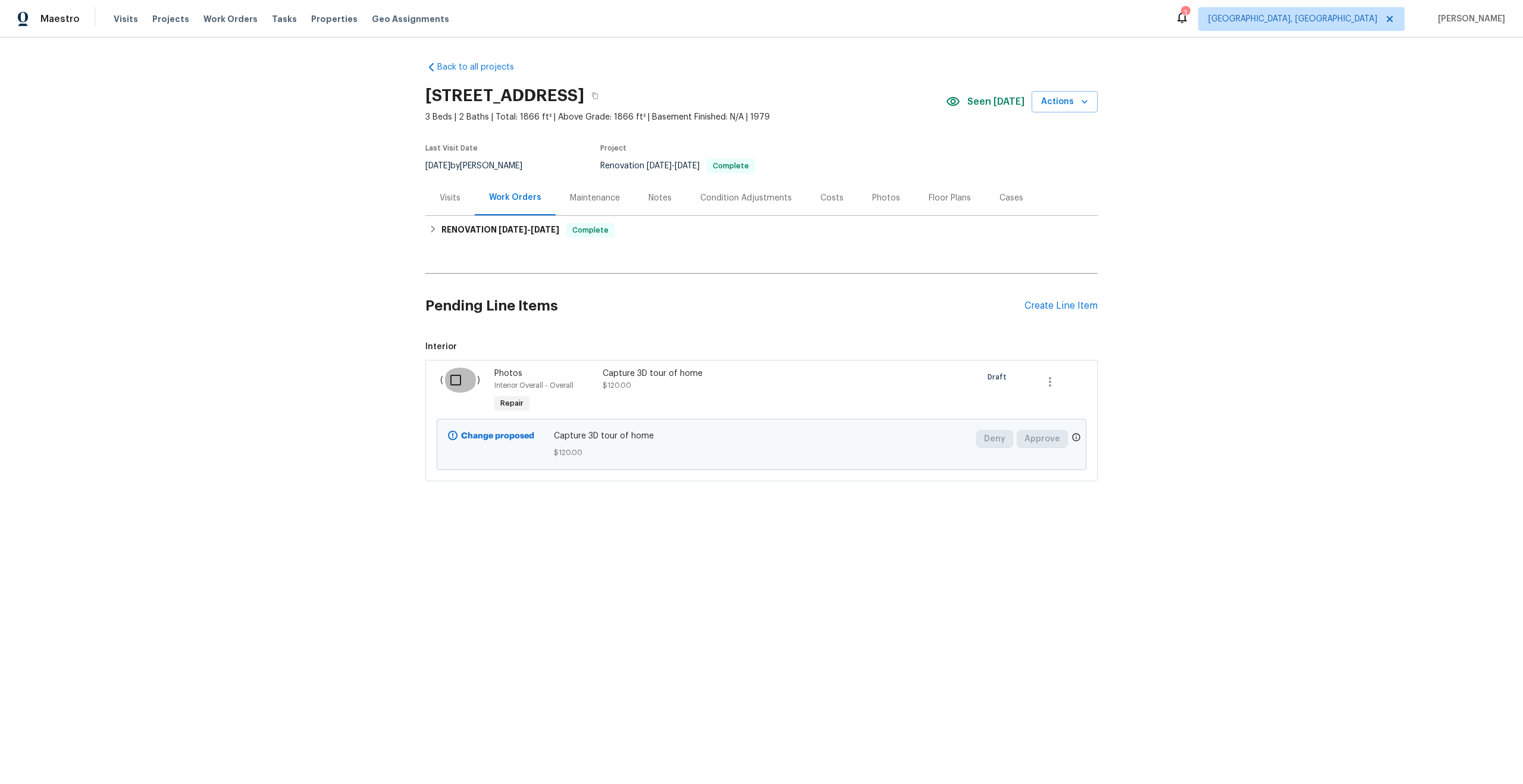
click at [451, 382] on input "checkbox" at bounding box center [459, 380] width 34 height 25
checkbox input "true"
click at [1445, 751] on span "Create Work Order" at bounding box center [1454, 754] width 79 height 15
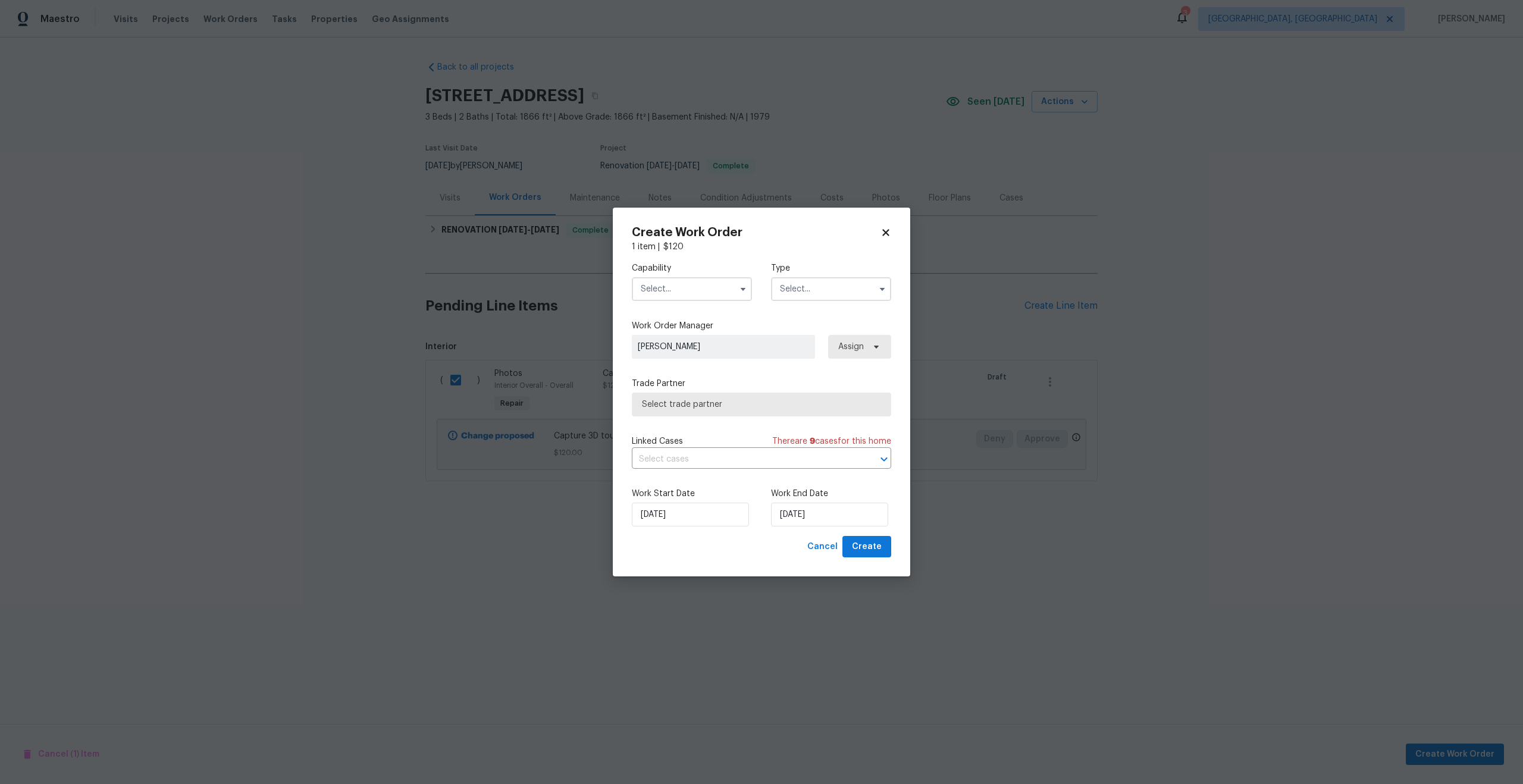
click at [695, 282] on input "text" at bounding box center [692, 289] width 120 height 24
click at [684, 331] on span "Photography" at bounding box center [670, 331] width 51 height 8
type input "Photography"
click at [807, 284] on input "text" at bounding box center [831, 289] width 120 height 24
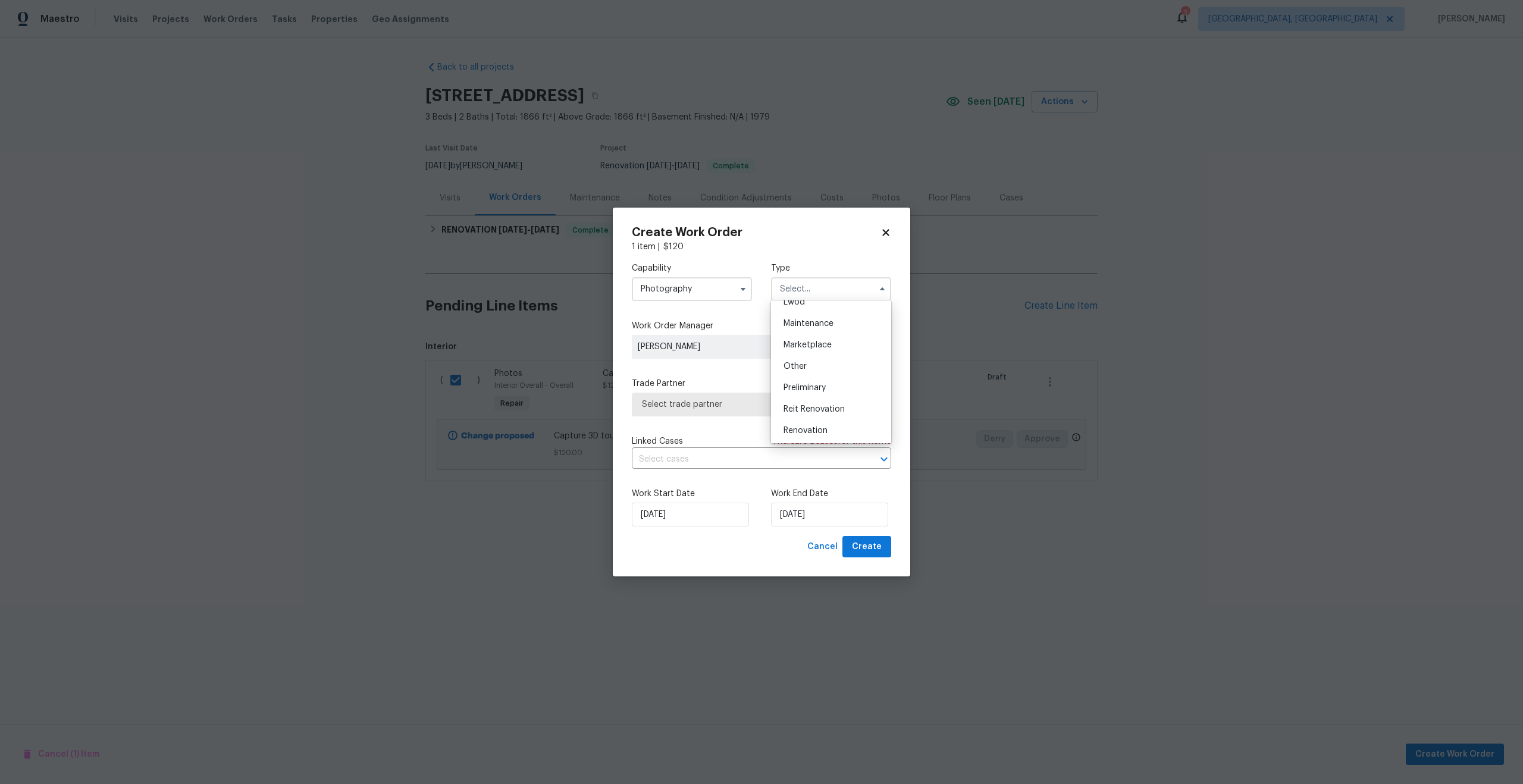
scroll to position [181, 0]
click at [803, 373] on div "Other" at bounding box center [830, 369] width 114 height 21
type input "Other"
click at [734, 413] on span "Select trade partner" at bounding box center [761, 404] width 259 height 24
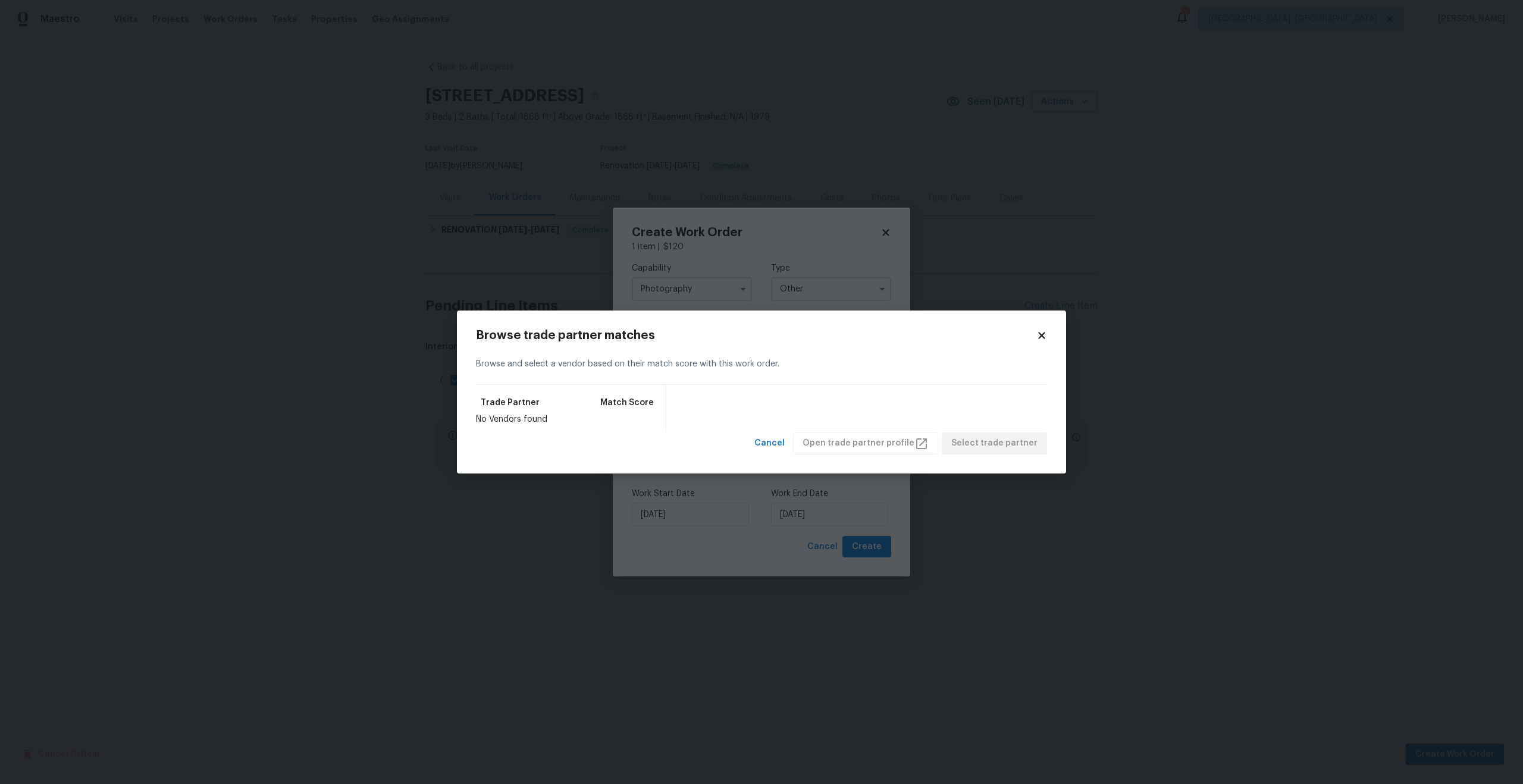
click at [1038, 333] on icon at bounding box center [1041, 336] width 6 height 6
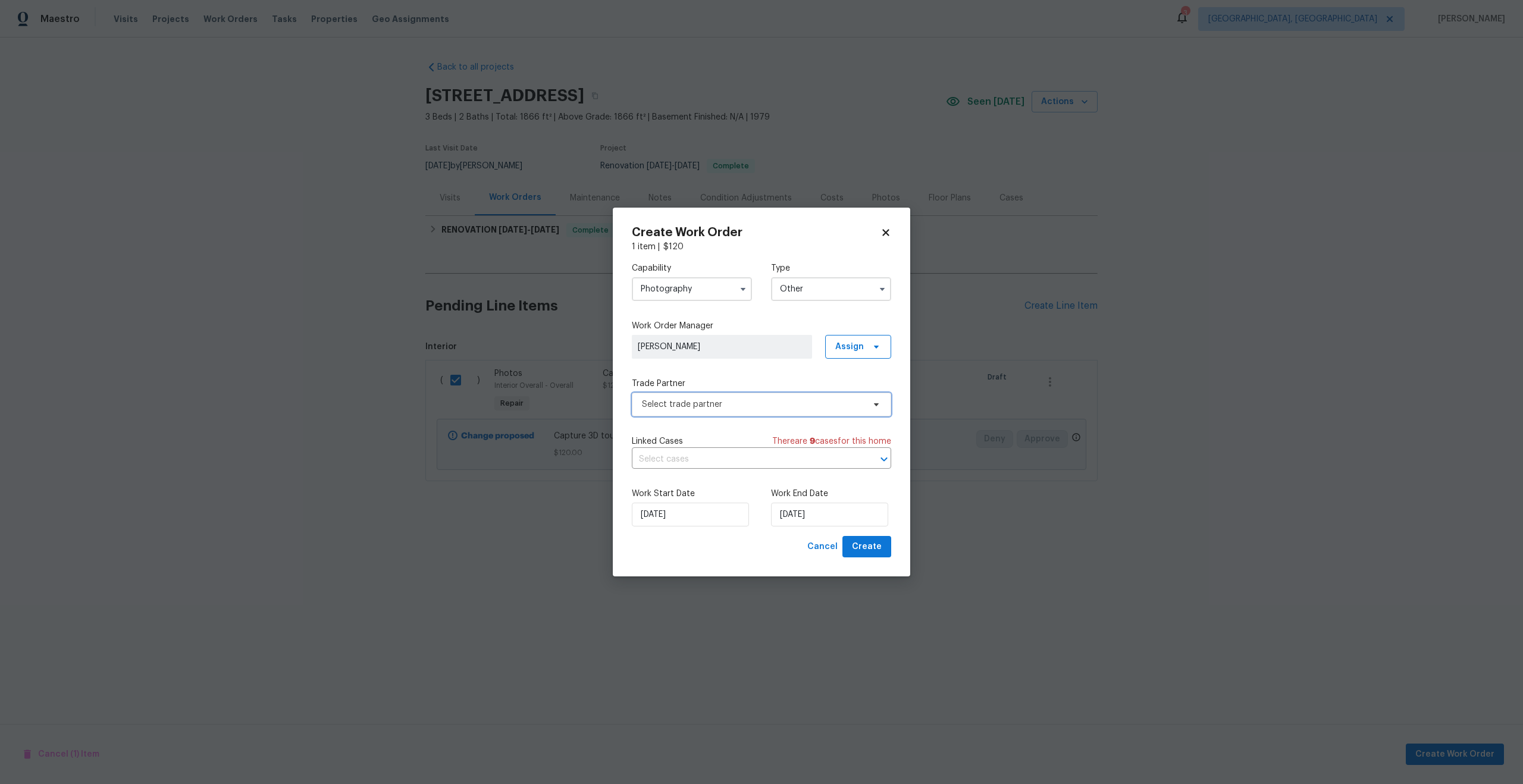
click at [752, 403] on span "Select trade partner" at bounding box center [753, 404] width 222 height 12
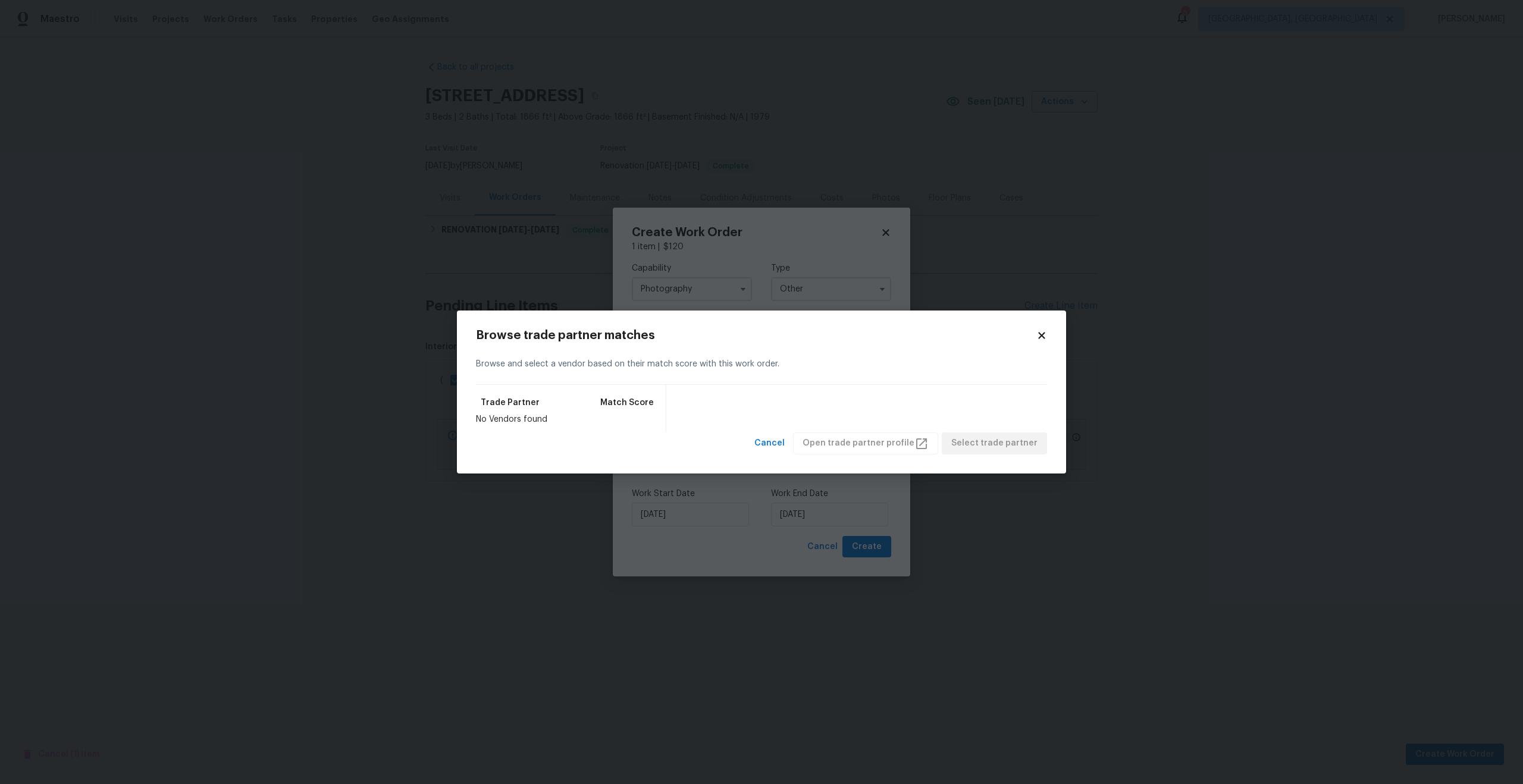
click at [1046, 330] on icon at bounding box center [1041, 335] width 10 height 10
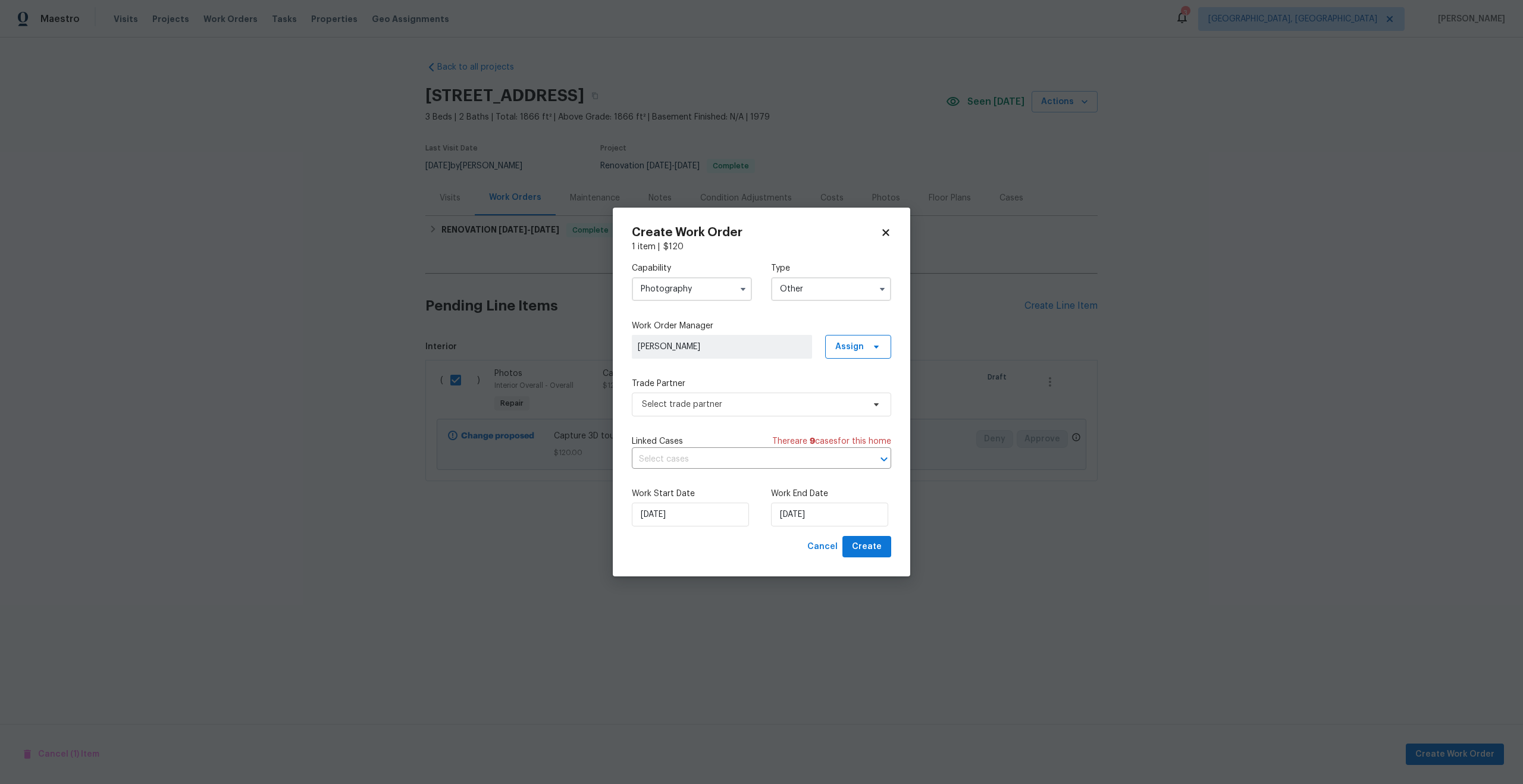
click at [886, 228] on icon at bounding box center [885, 232] width 10 height 10
checkbox input "false"
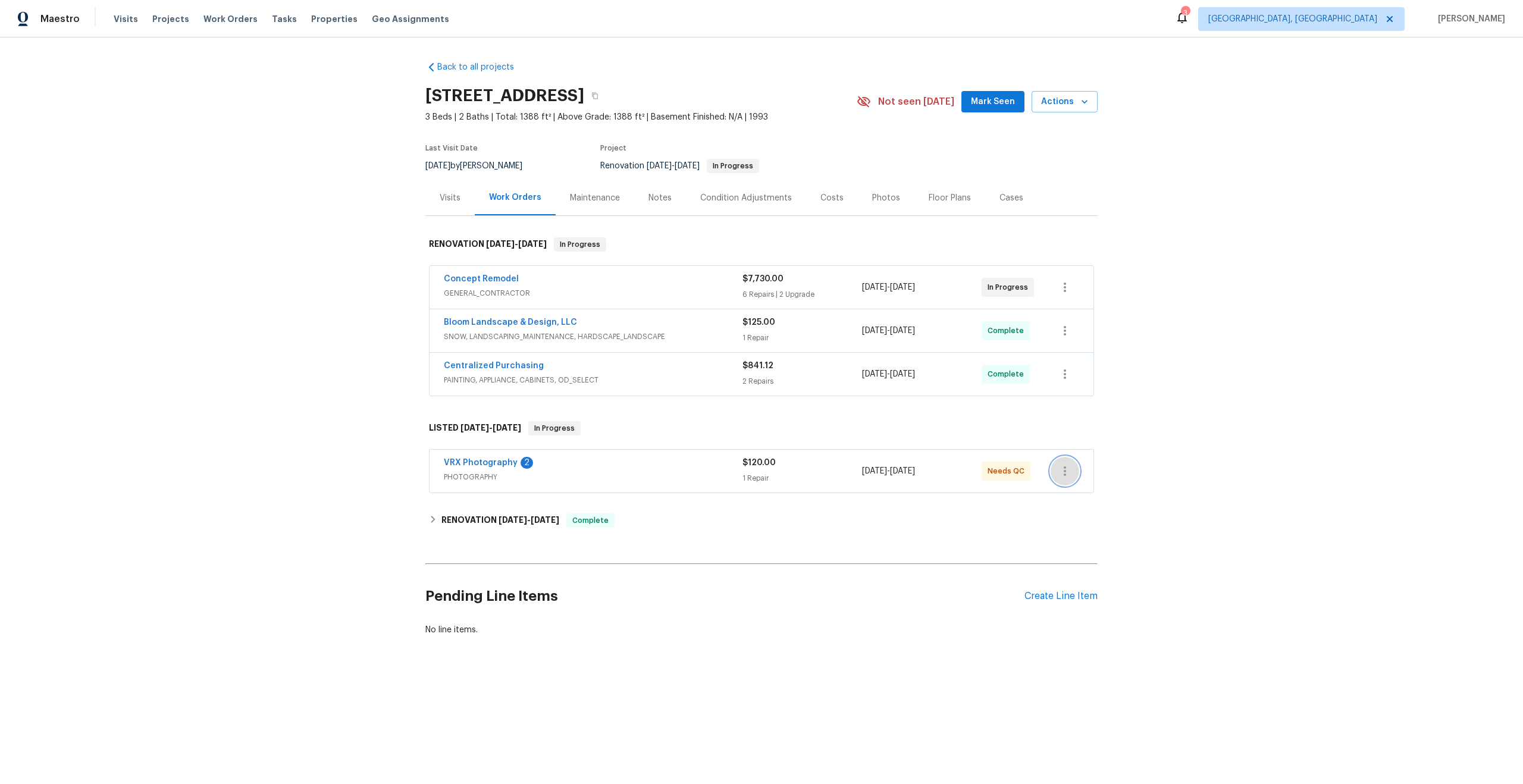
click at [1068, 471] on icon "button" at bounding box center [1064, 471] width 15 height 15
click at [1068, 471] on li "Edit" at bounding box center [1115, 471] width 129 height 19
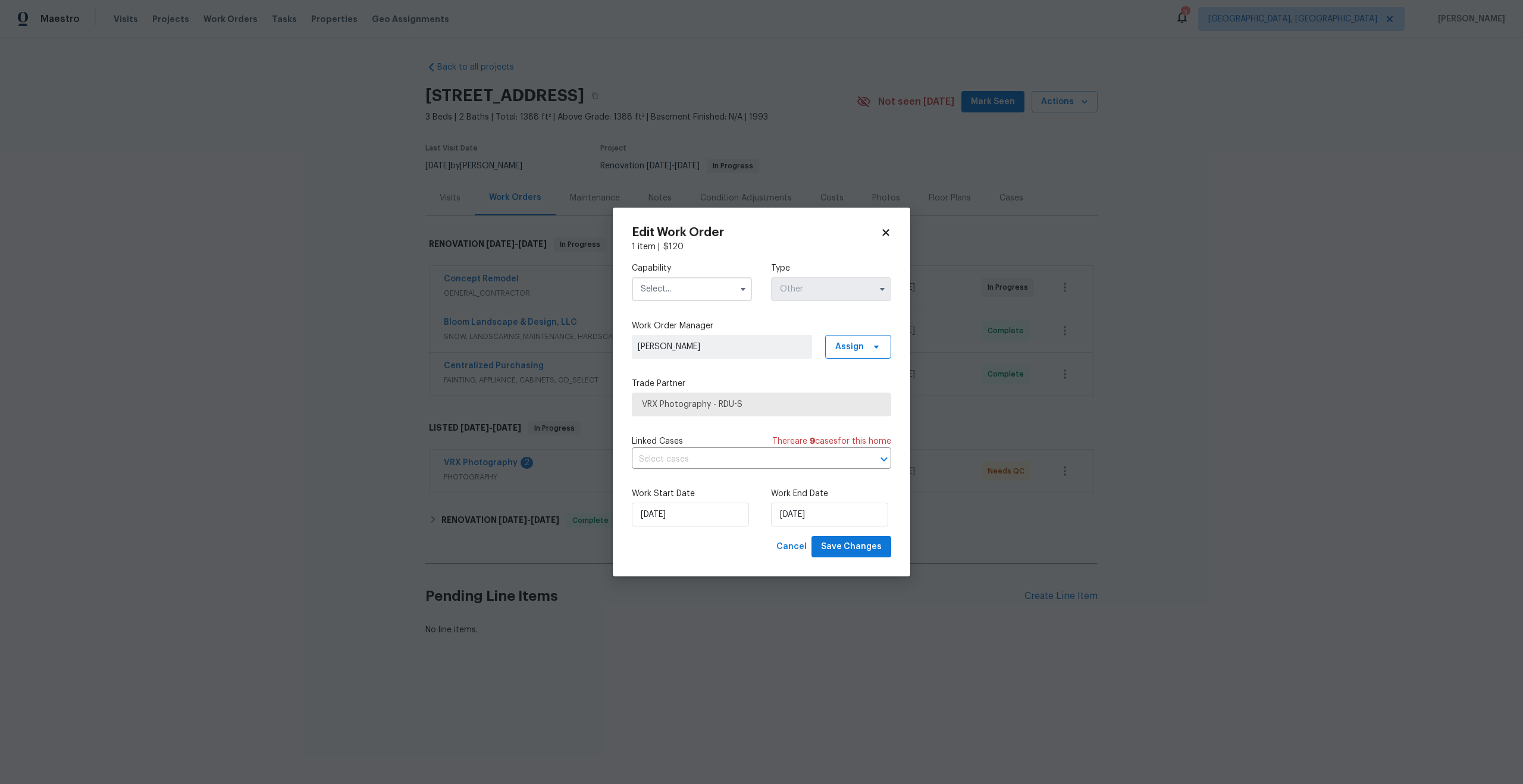
click at [882, 232] on icon at bounding box center [885, 232] width 10 height 10
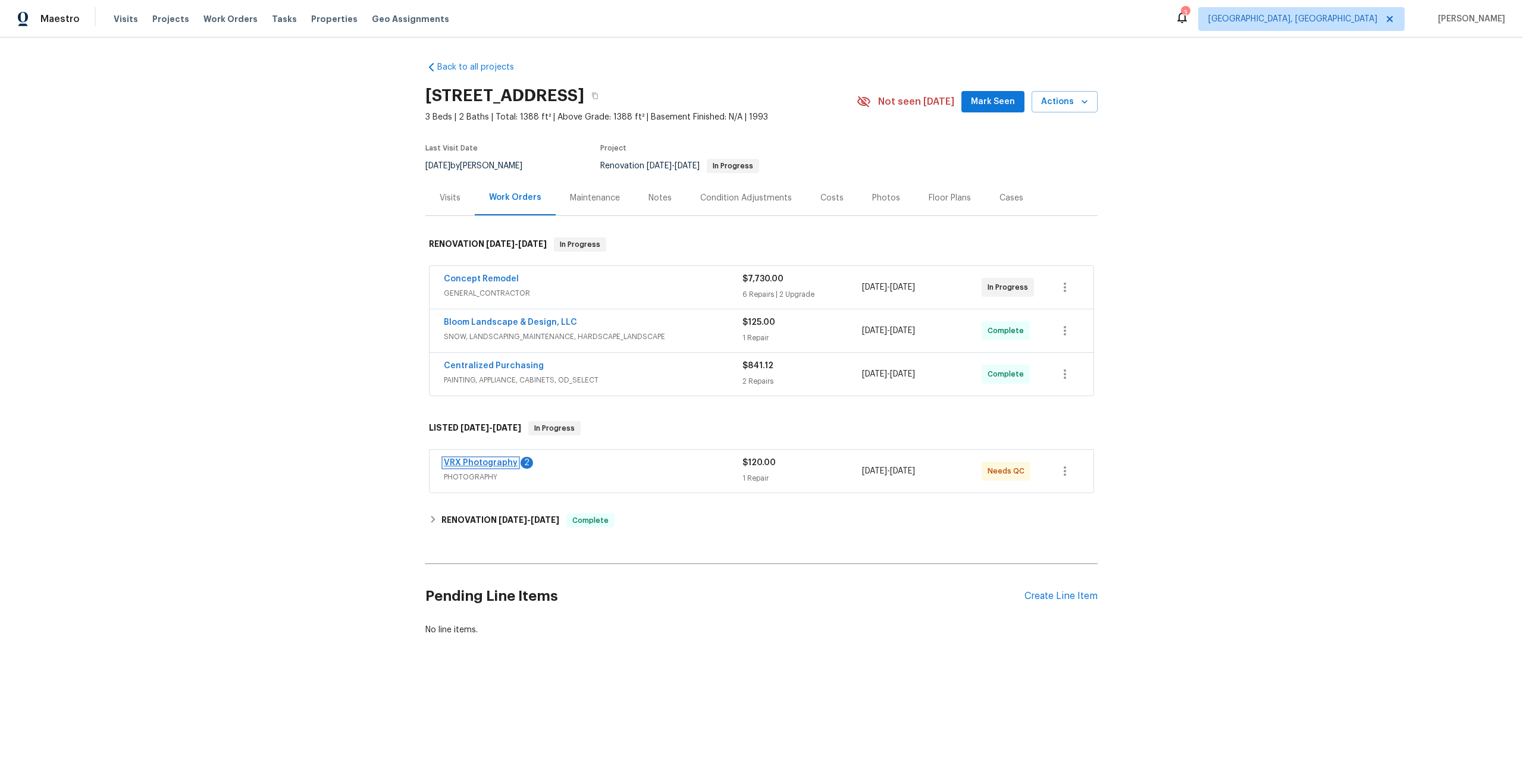
click at [489, 459] on link "VRX Photography" at bounding box center [480, 463] width 74 height 8
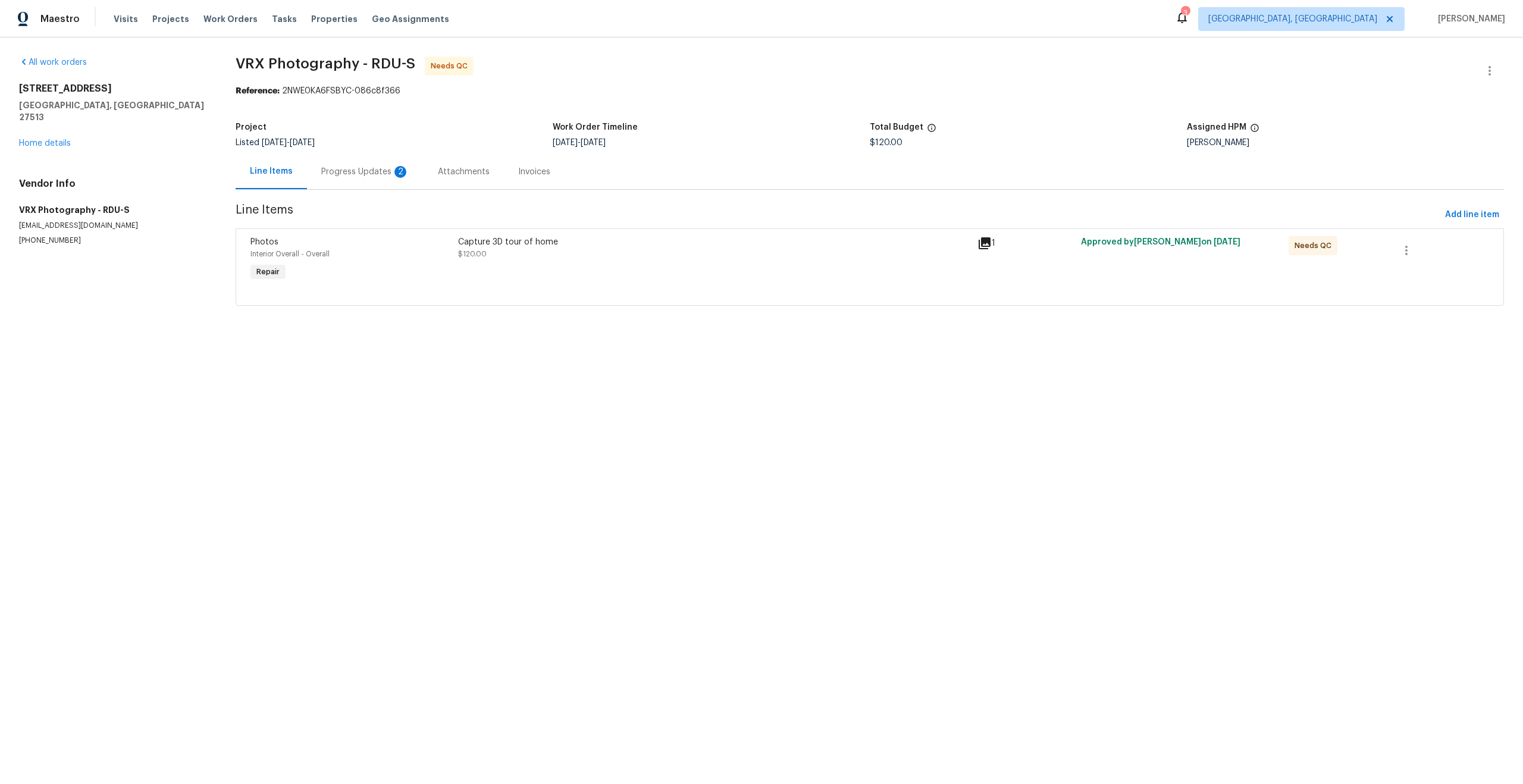
click at [386, 172] on div "Progress Updates 2" at bounding box center [365, 172] width 88 height 12
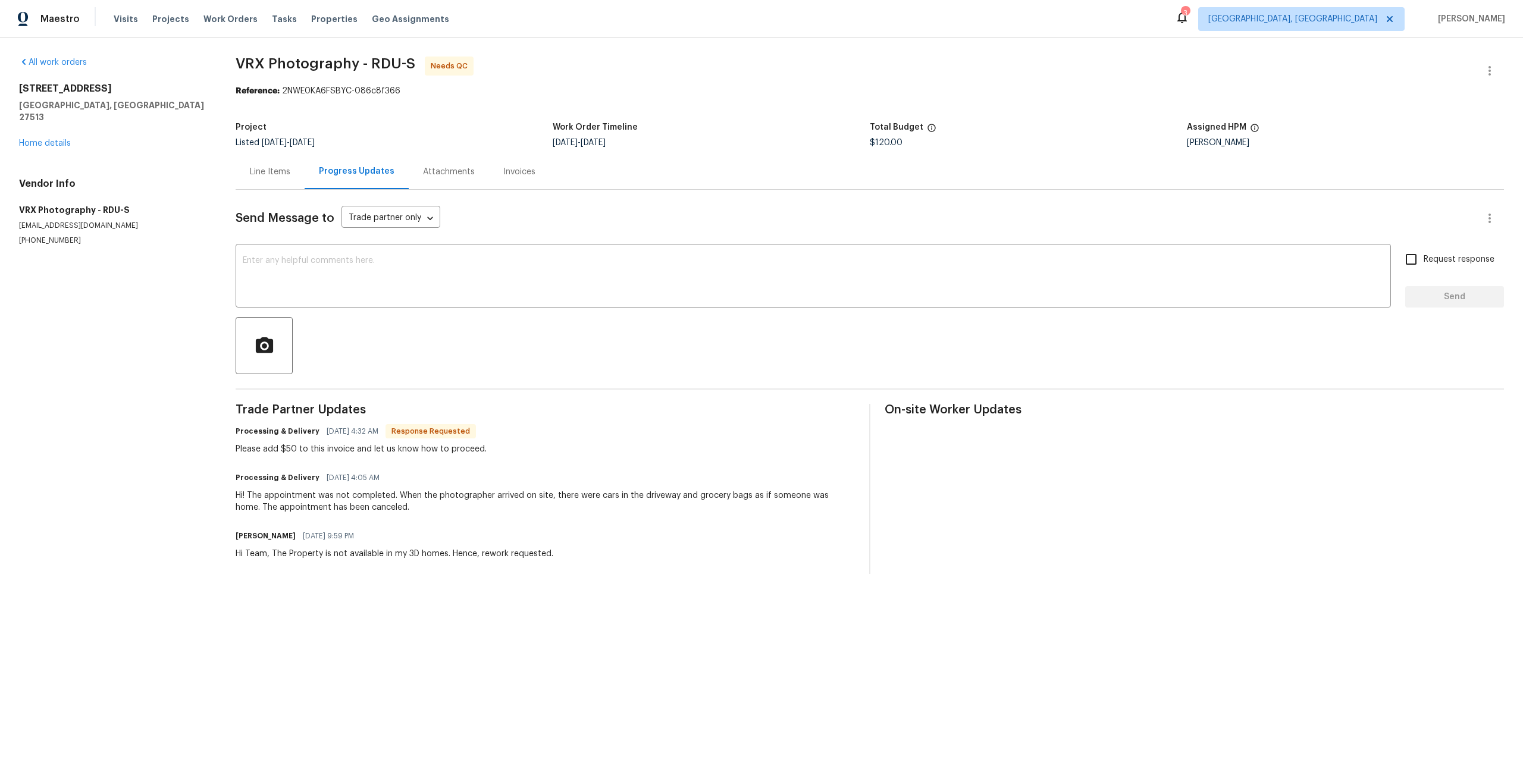
click at [456, 339] on div at bounding box center [869, 345] width 1268 height 57
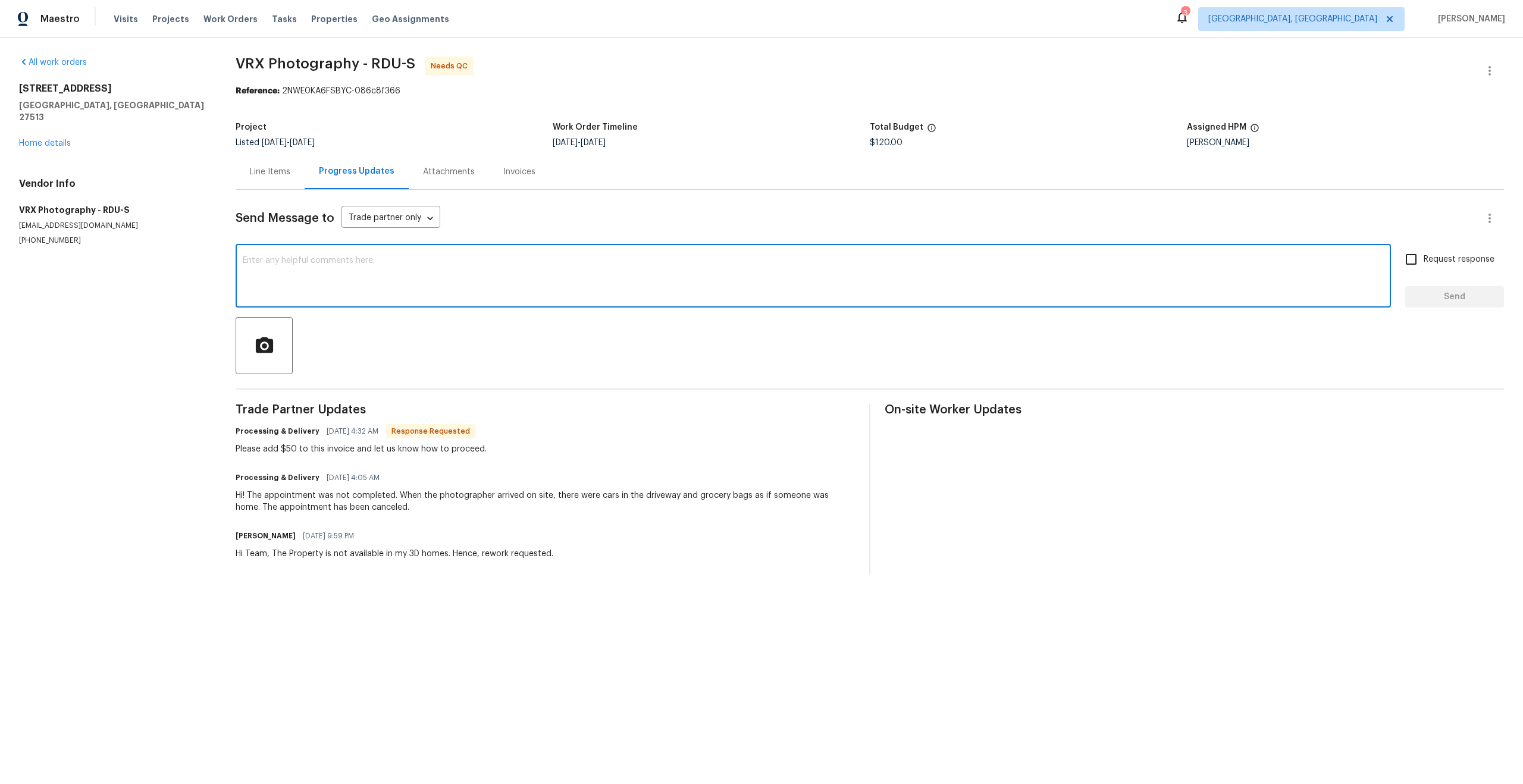
click at [403, 293] on textarea at bounding box center [813, 277] width 1141 height 42
click at [396, 287] on textarea "s" at bounding box center [813, 277] width 1141 height 42
type textarea "s"
click at [371, 262] on textarea at bounding box center [813, 277] width 1141 height 42
type textarea "ssss"
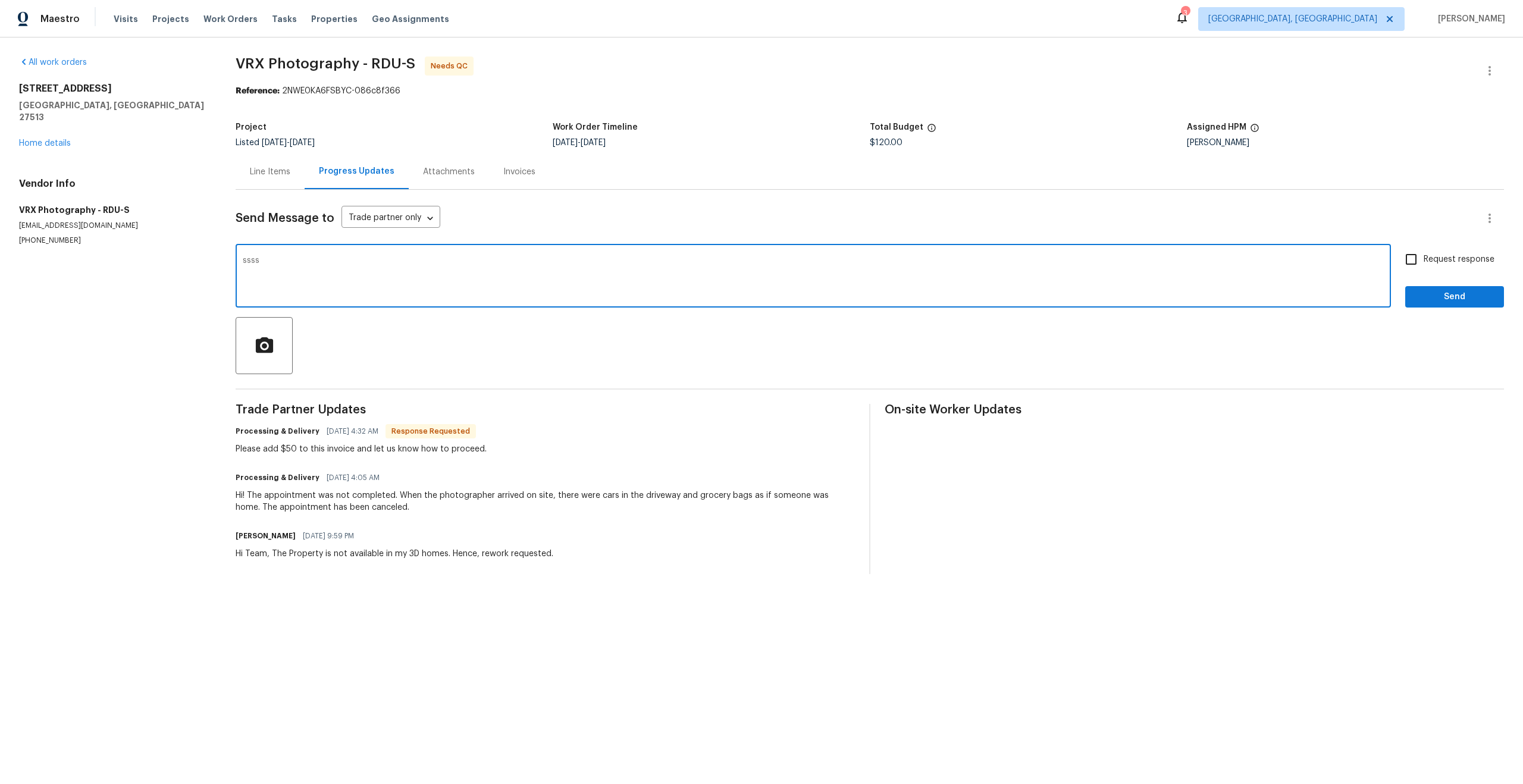
drag, startPoint x: 264, startPoint y: 262, endPoint x: 171, endPoint y: 254, distance: 93.3
click at [171, 254] on div "All work orders 201 W Wyatts Pond Ln Cary, NC 27513 Home details Vendor Info VR…" at bounding box center [761, 315] width 1523 height 556
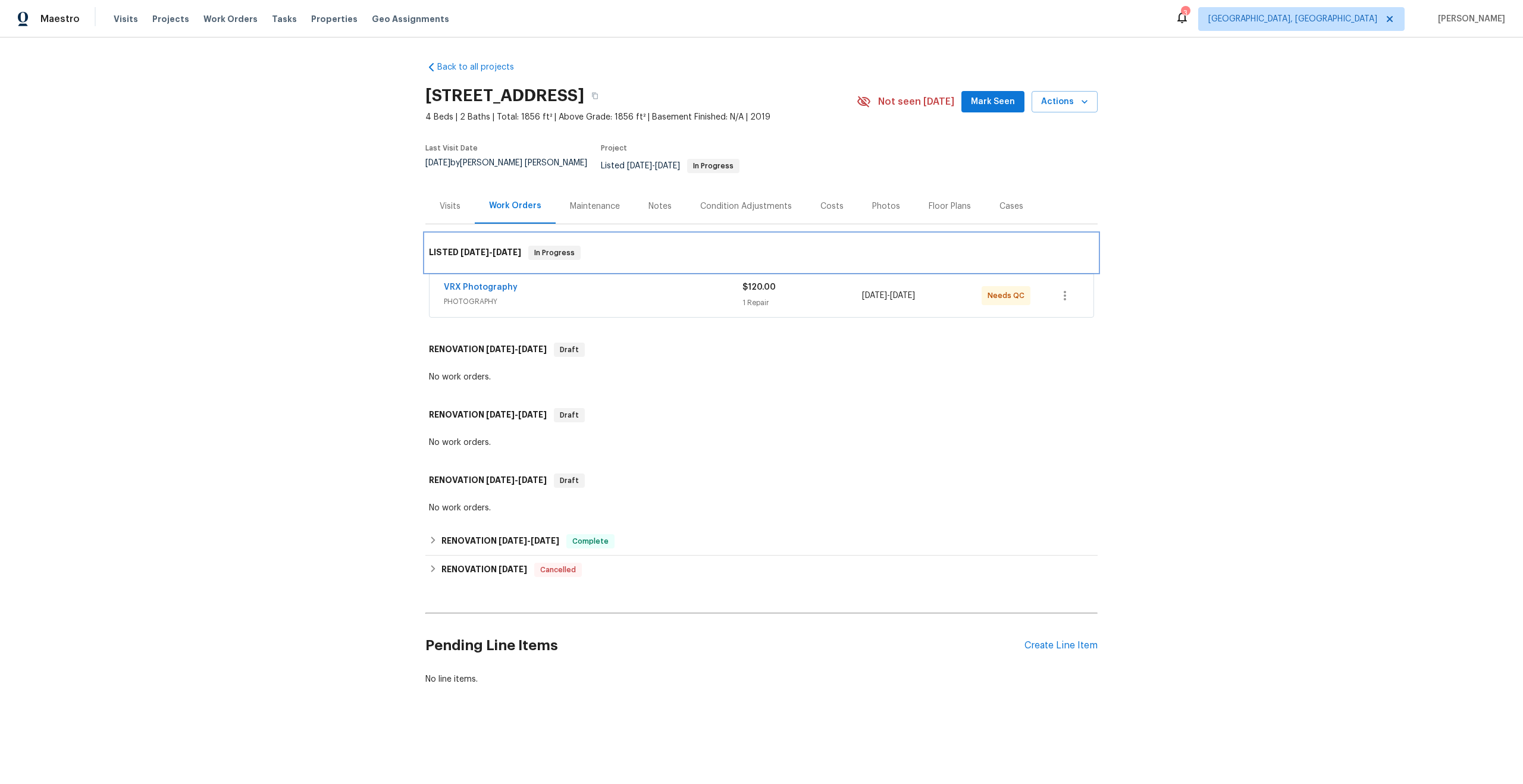
click at [806, 234] on div "LISTED [DATE] - [DATE] In Progress" at bounding box center [761, 253] width 672 height 38
drag, startPoint x: 590, startPoint y: 95, endPoint x: 422, endPoint y: 94, distance: 168.0
click at [422, 94] on div "Back to all projects [STREET_ADDRESS] 4 Beds | 2 Baths | Total: 1856 ft² | Abov…" at bounding box center [761, 401] width 1523 height 729
copy h2 "[STREET_ADDRESS]"
click at [623, 282] on div "VRX Photography" at bounding box center [593, 289] width 299 height 15
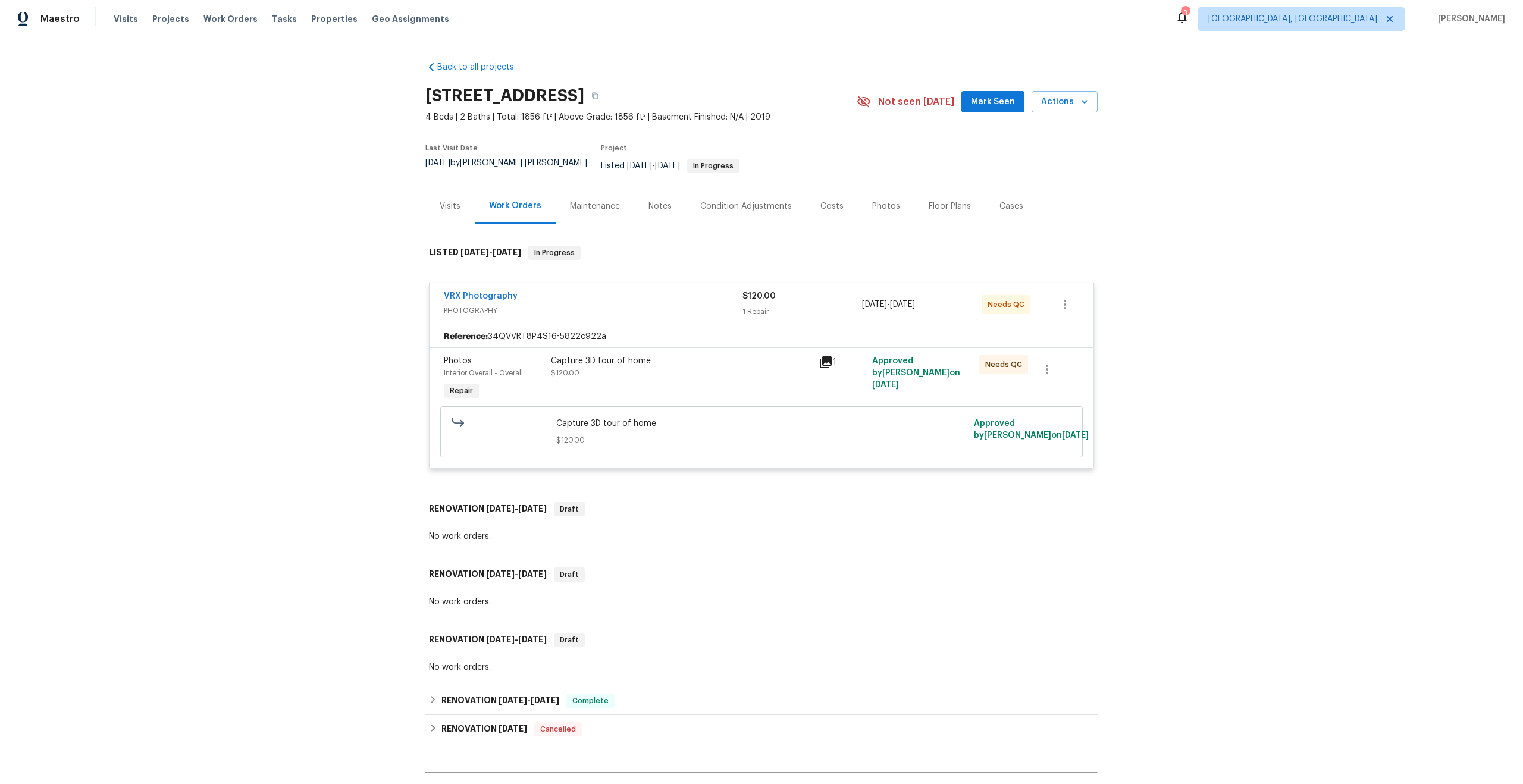
click at [743, 379] on div "Capture 3D tour of home $120.00" at bounding box center [681, 379] width 268 height 55
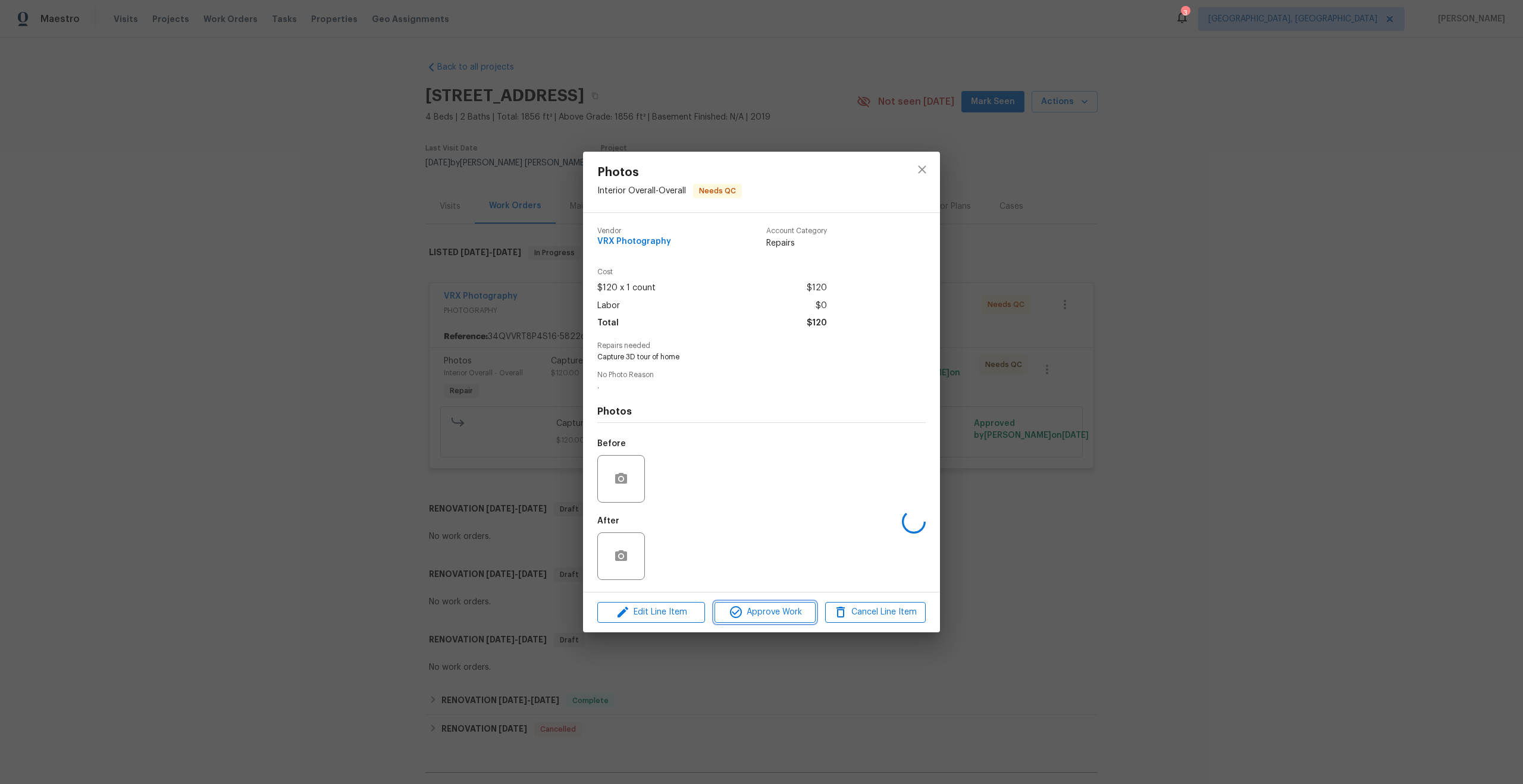
click at [761, 602] on button "Approve Work" at bounding box center [764, 612] width 100 height 21
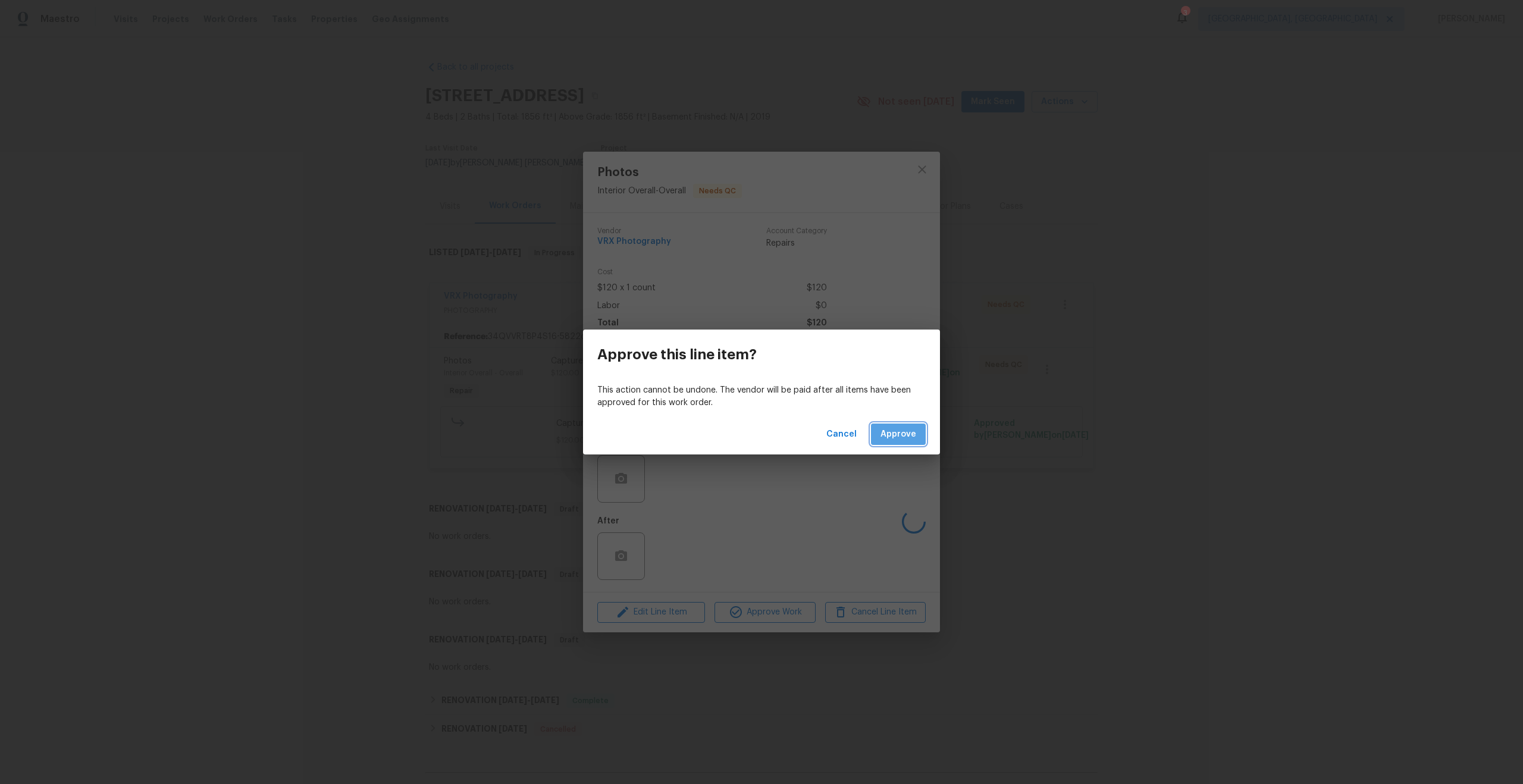
click at [906, 430] on span "Approve" at bounding box center [898, 434] width 36 height 15
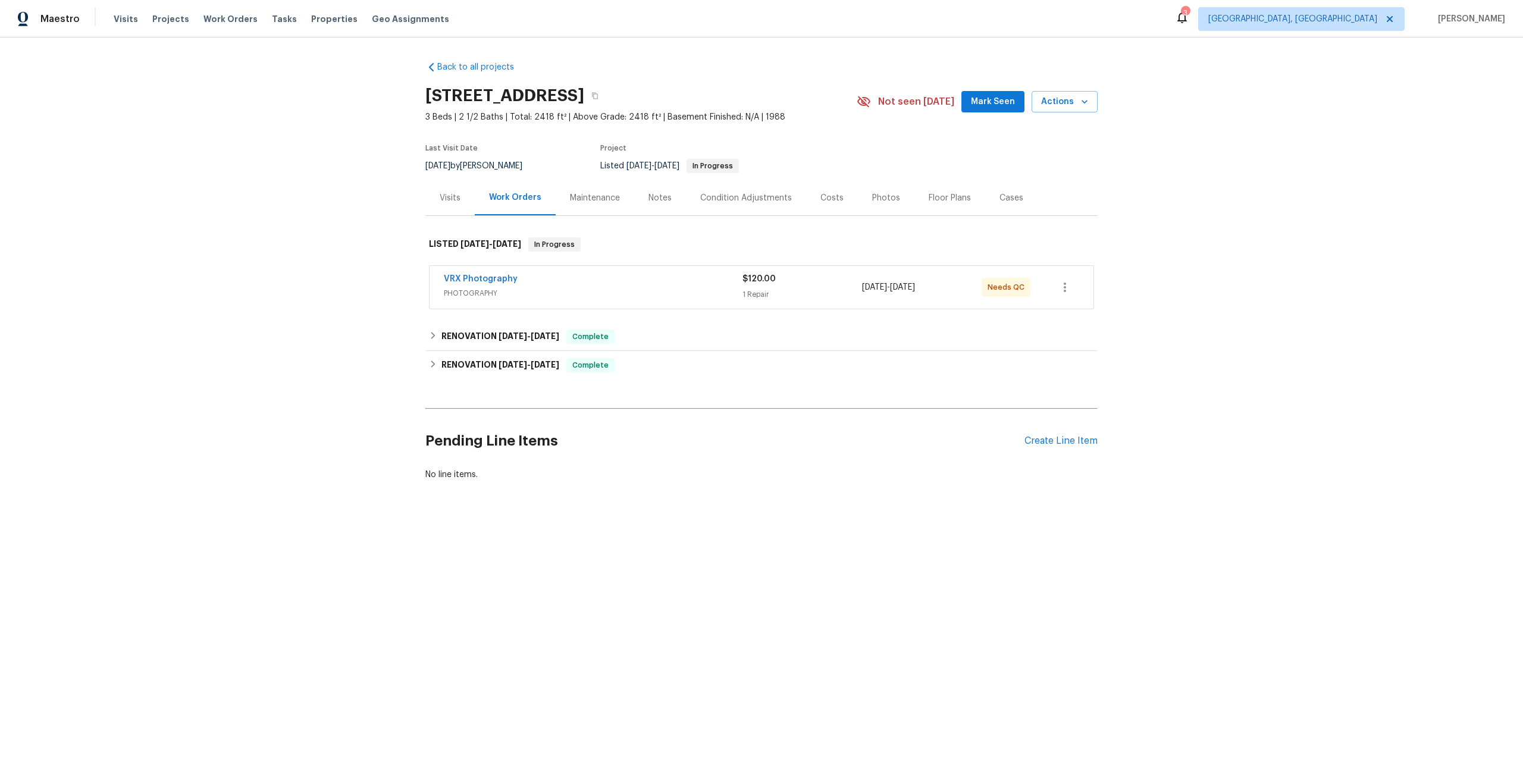
click at [675, 280] on div "VRX Photography" at bounding box center [593, 280] width 299 height 15
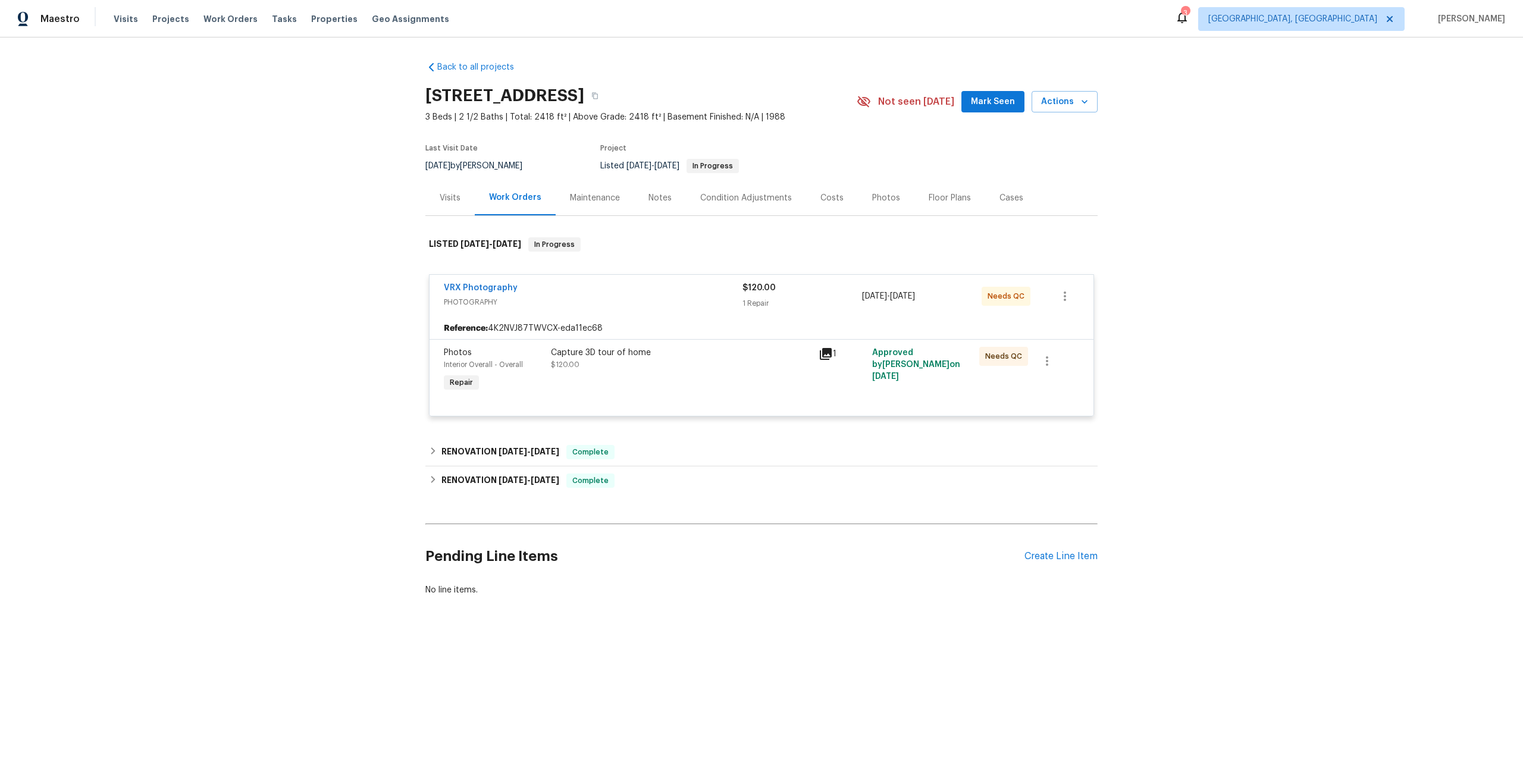
click at [650, 372] on div "Capture 3D tour of home $120.00" at bounding box center [681, 370] width 268 height 55
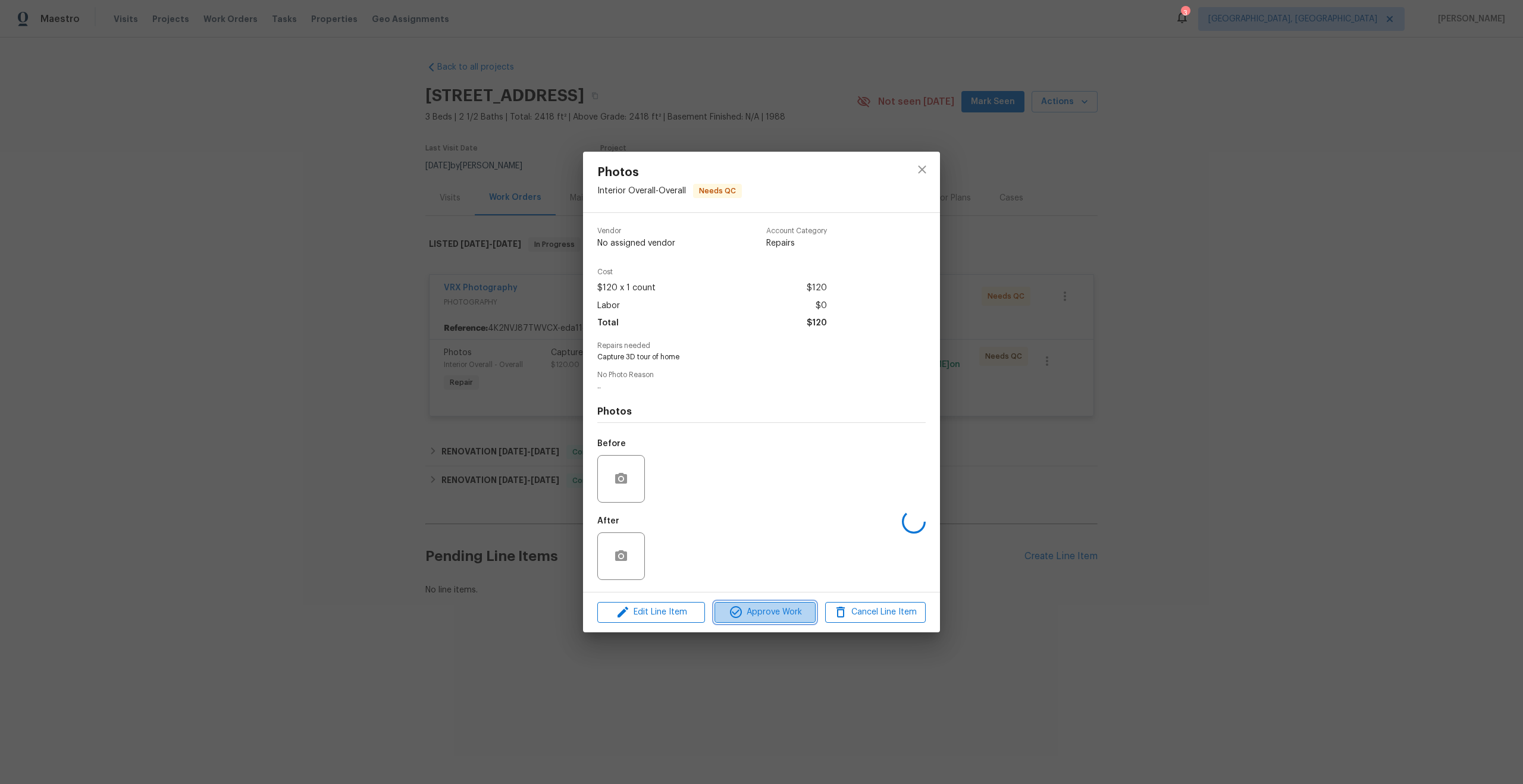
click at [756, 610] on span "Approve Work" at bounding box center [765, 612] width 93 height 15
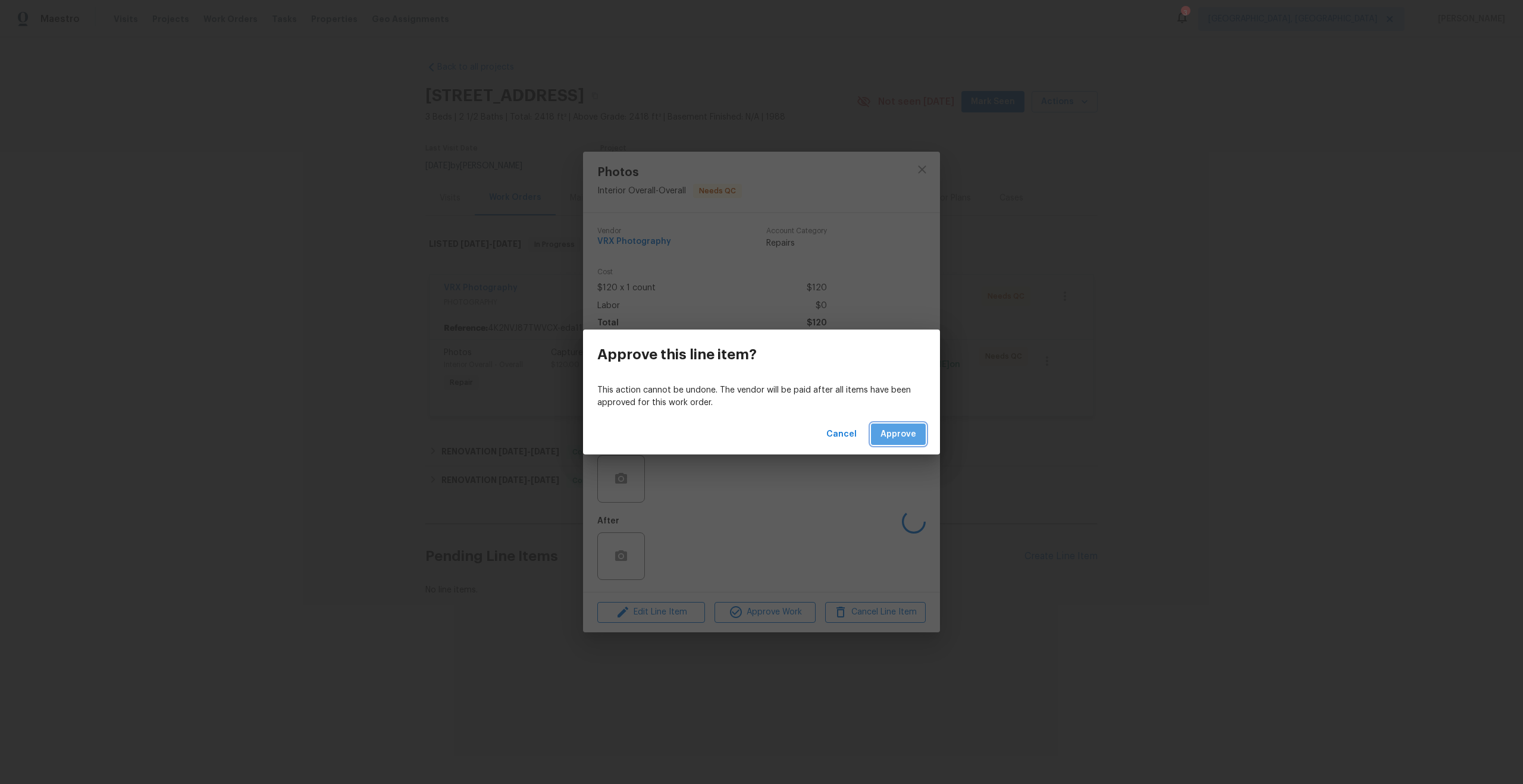
click at [902, 436] on span "Approve" at bounding box center [898, 434] width 36 height 15
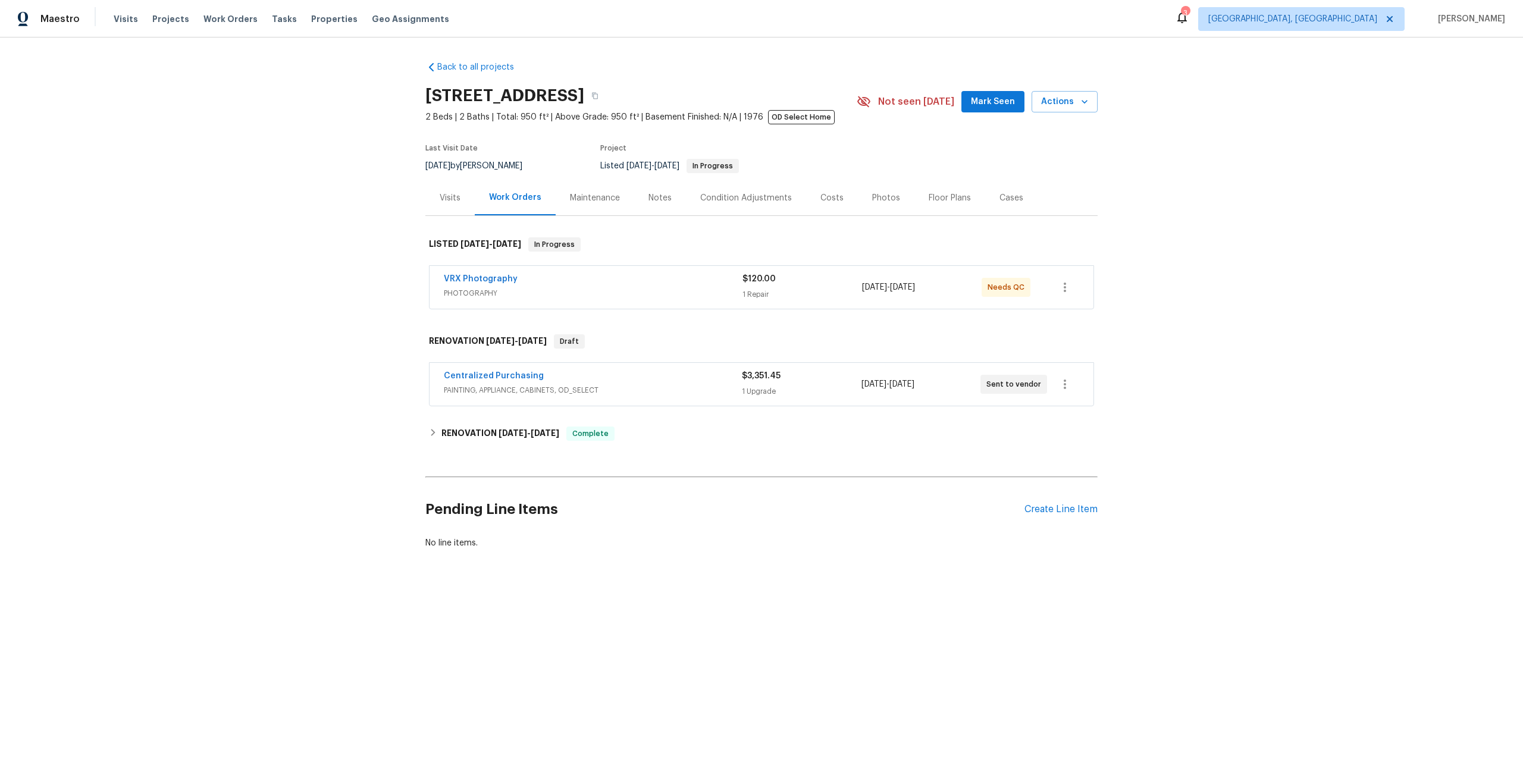
click at [644, 293] on span "PHOTOGRAPHY" at bounding box center [593, 293] width 299 height 12
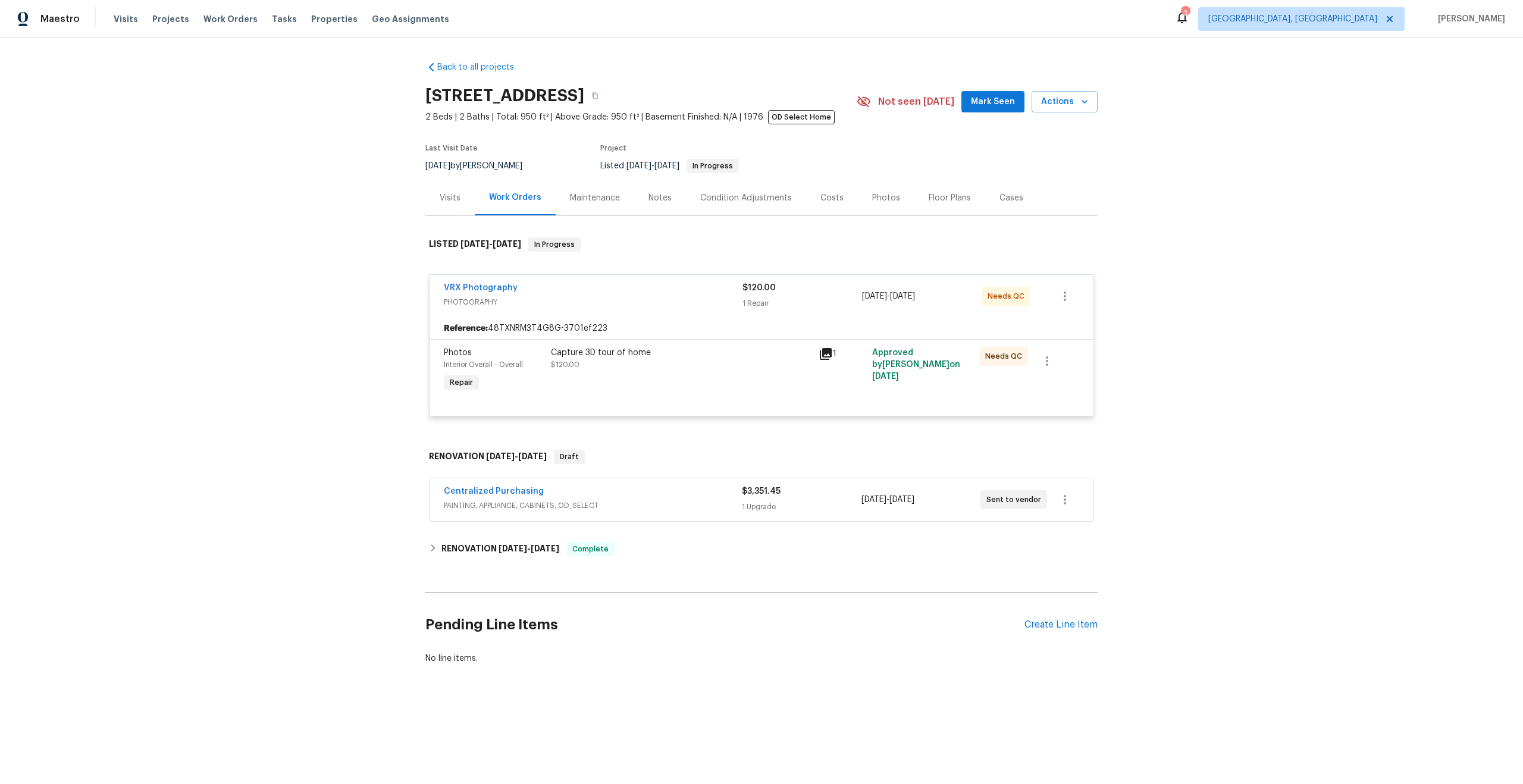
click at [733, 358] on div "Capture 3D tour of home $120.00" at bounding box center [681, 358] width 261 height 24
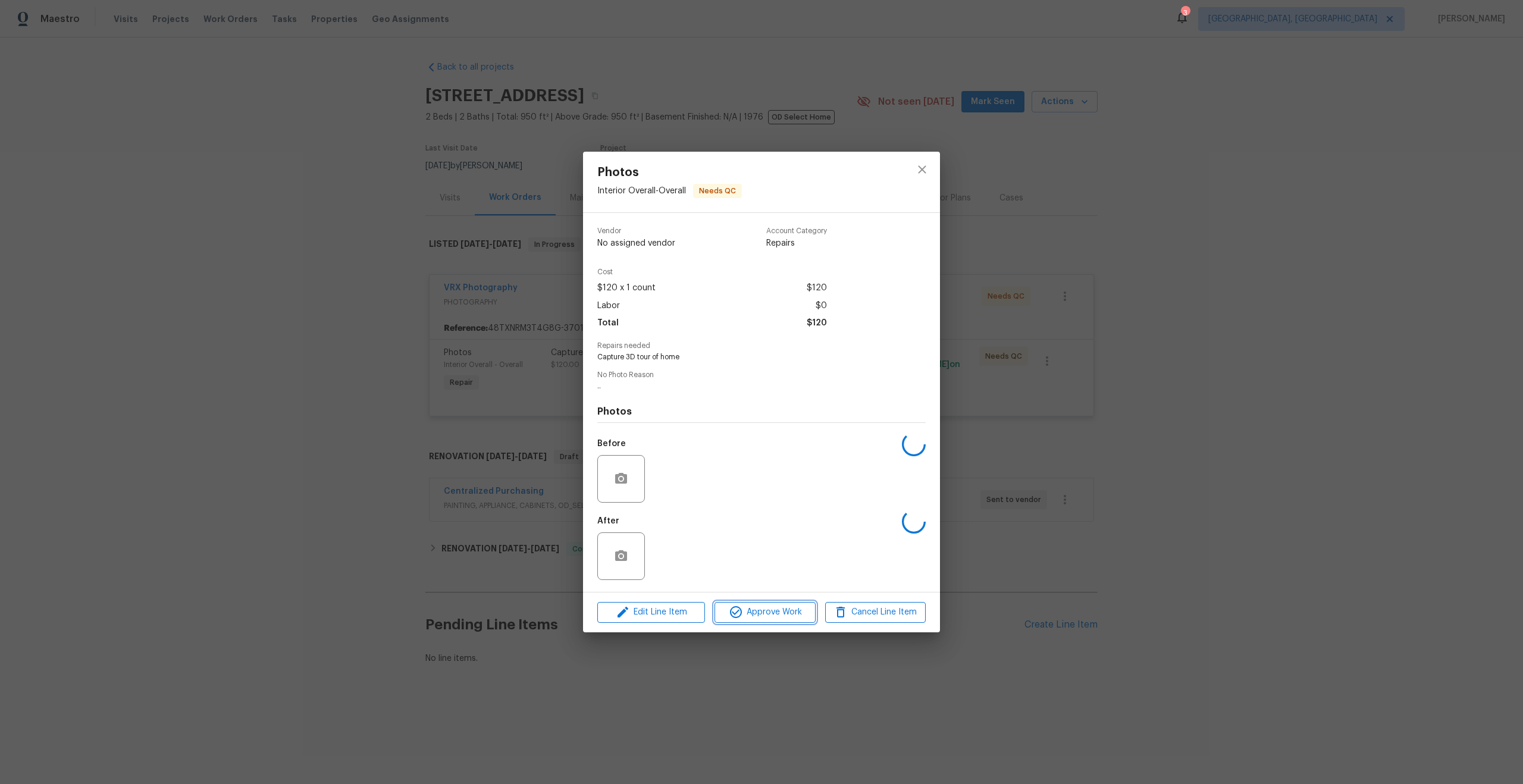
click at [779, 611] on span "Approve Work" at bounding box center [765, 612] width 93 height 15
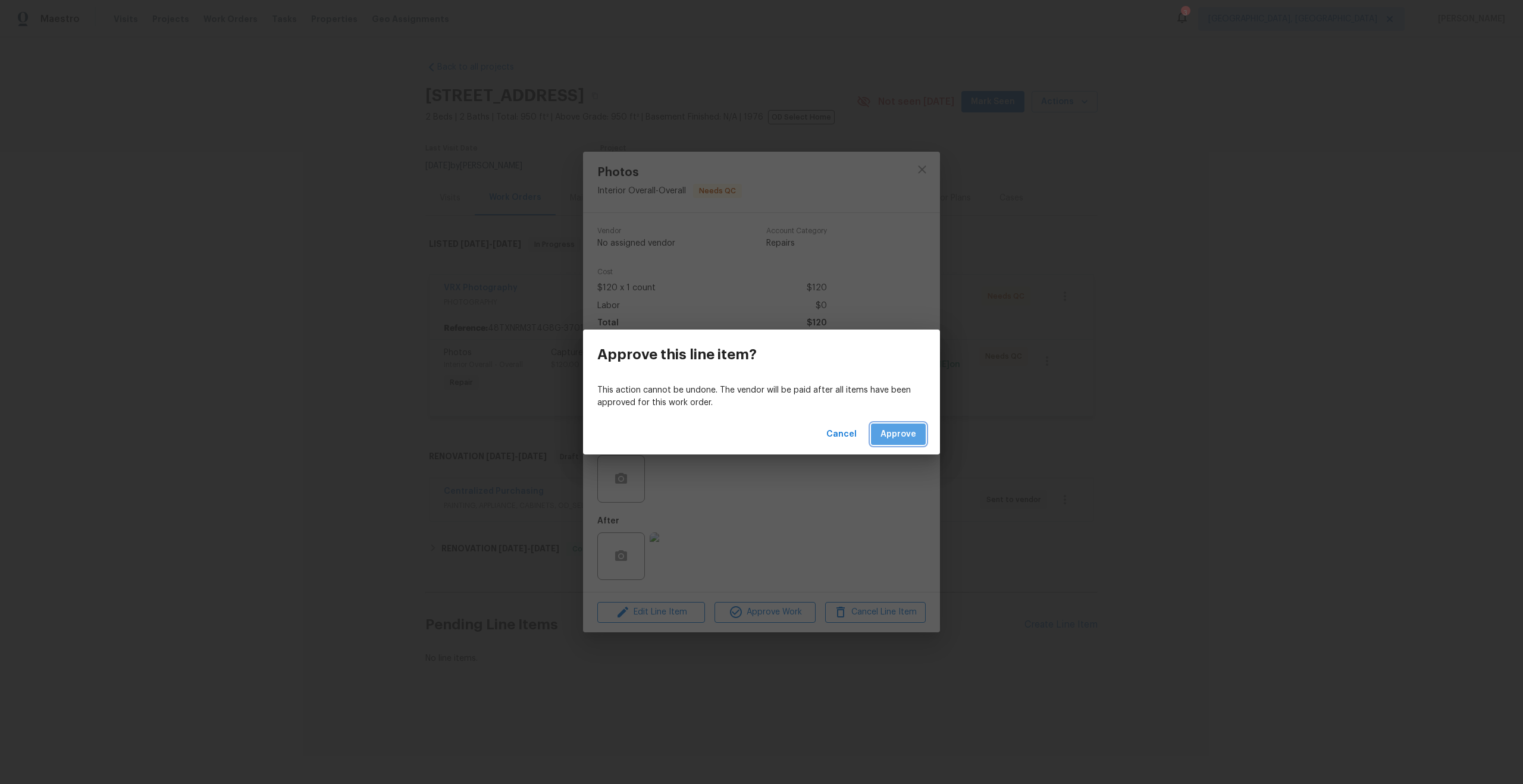
click at [899, 427] on span "Approve" at bounding box center [898, 434] width 36 height 15
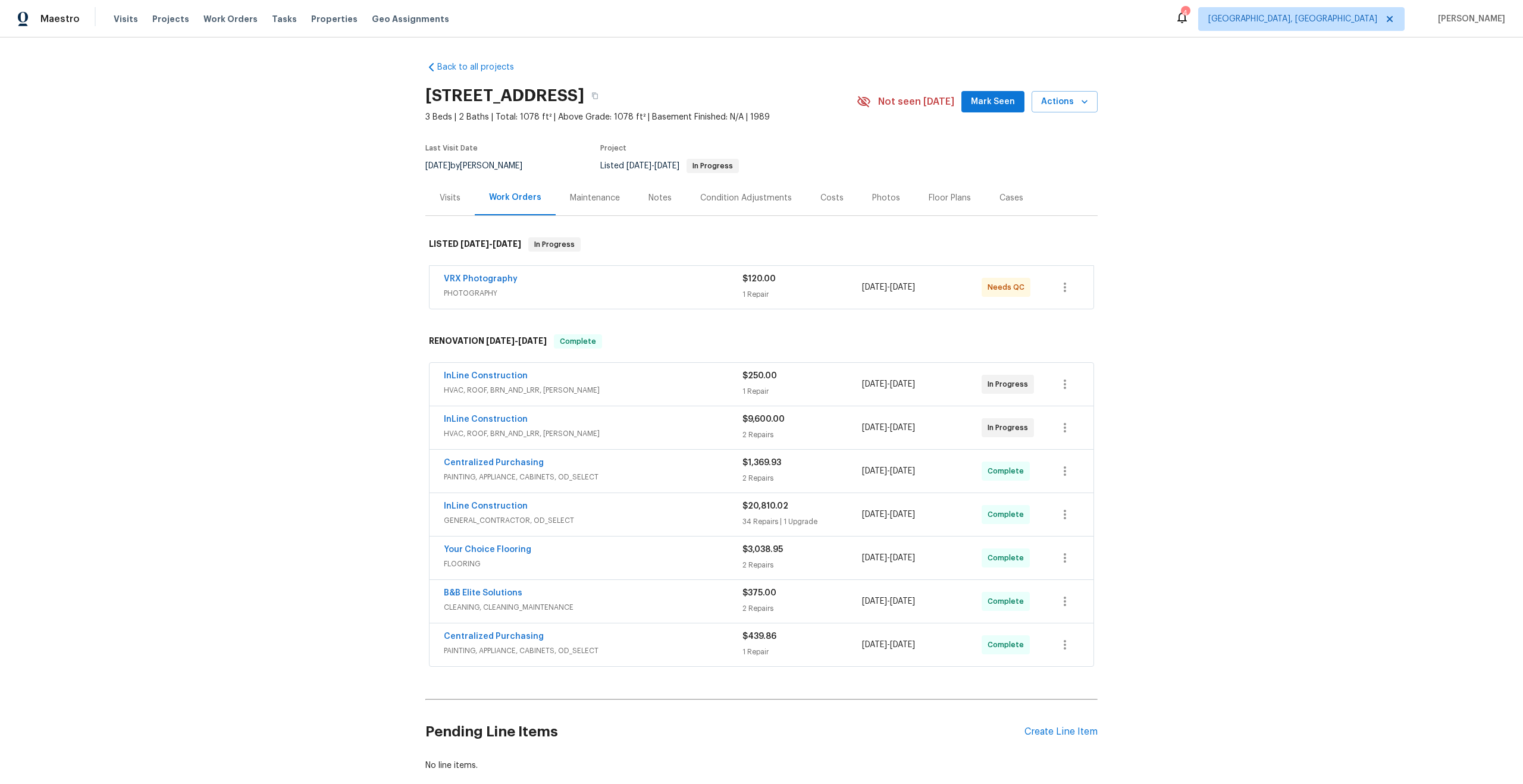
click at [662, 282] on div "VRX Photography" at bounding box center [593, 280] width 299 height 15
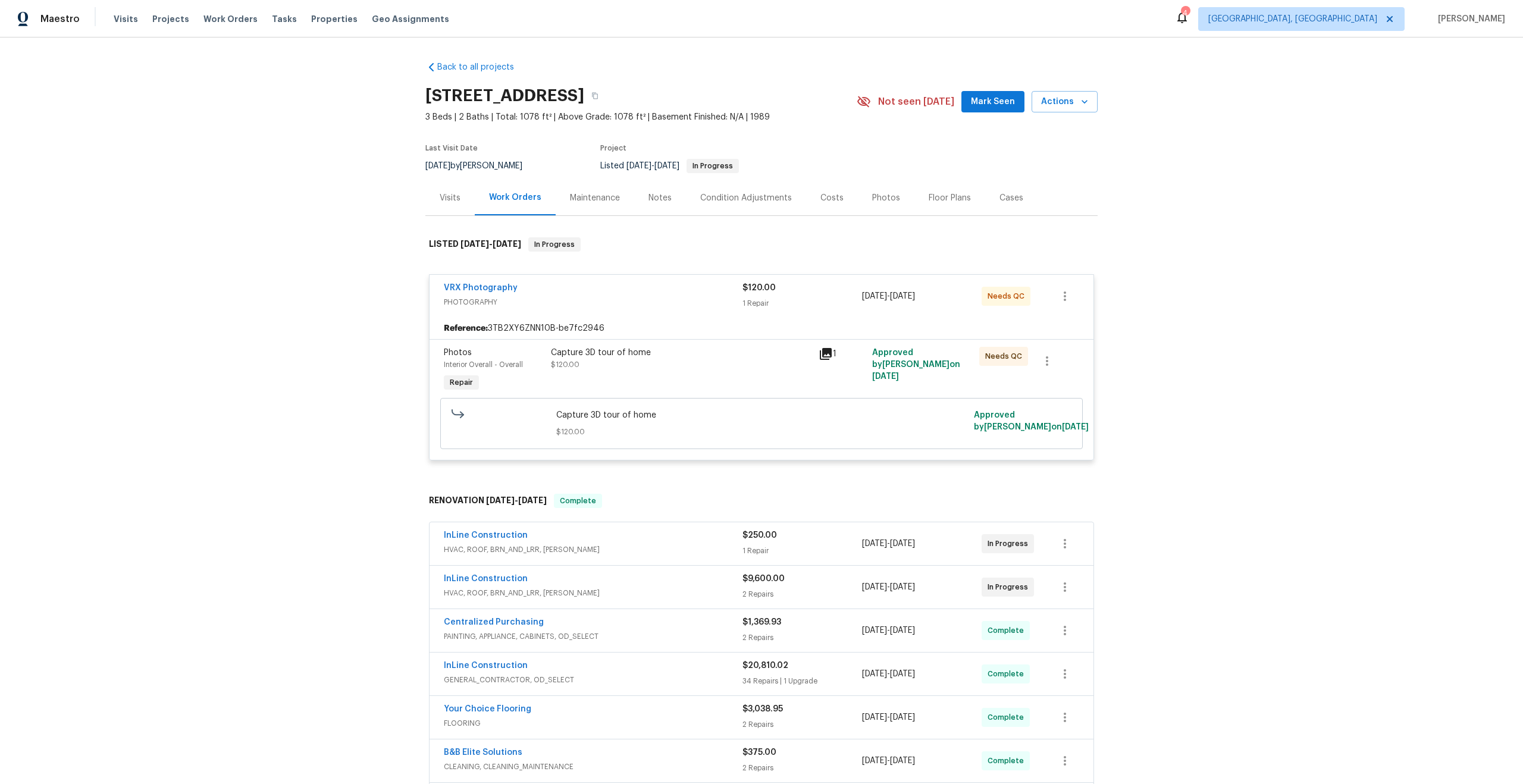
click at [745, 359] on div "Capture 3D tour of home $120.00" at bounding box center [681, 358] width 261 height 24
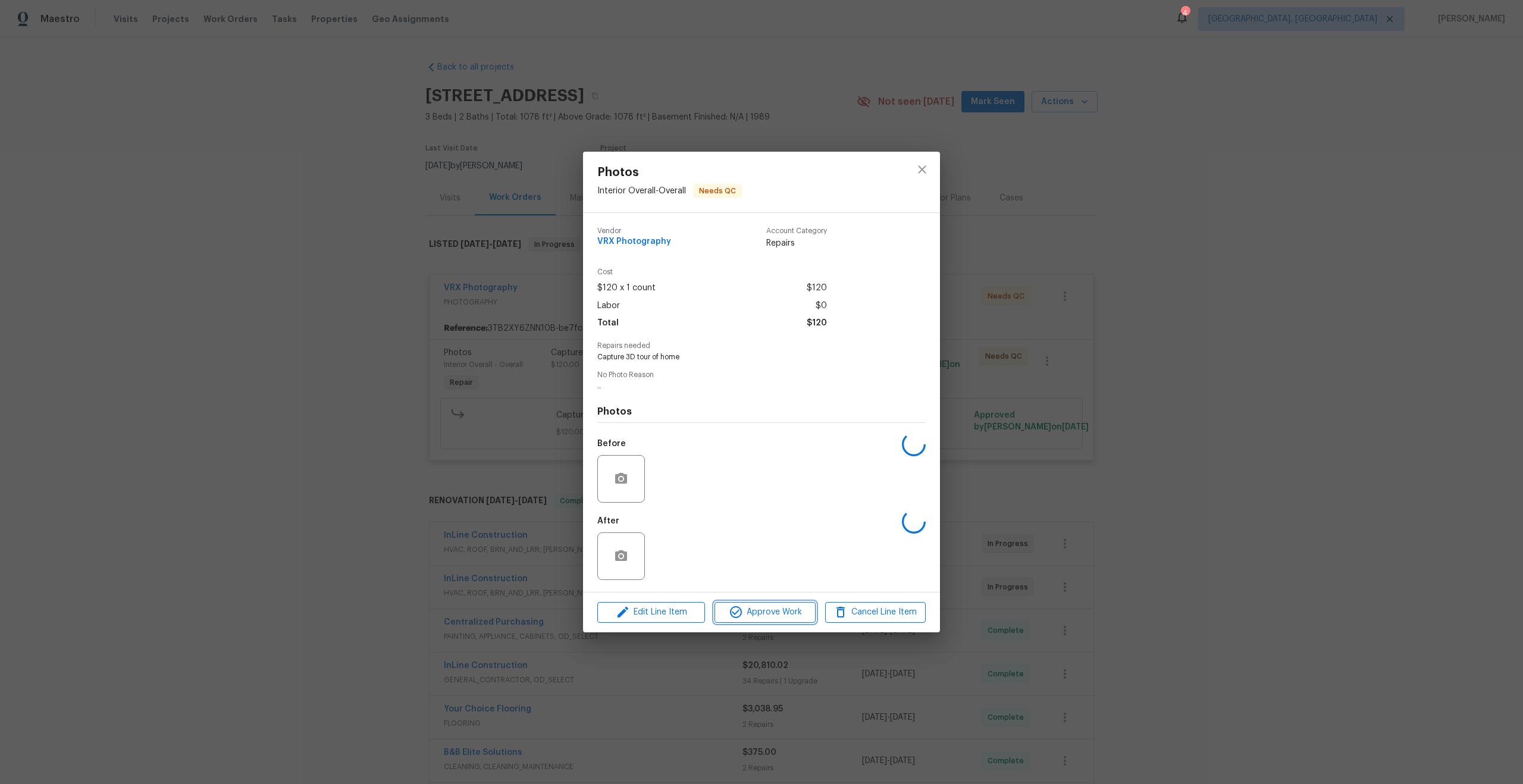
click at [762, 608] on span "Approve Work" at bounding box center [765, 612] width 93 height 15
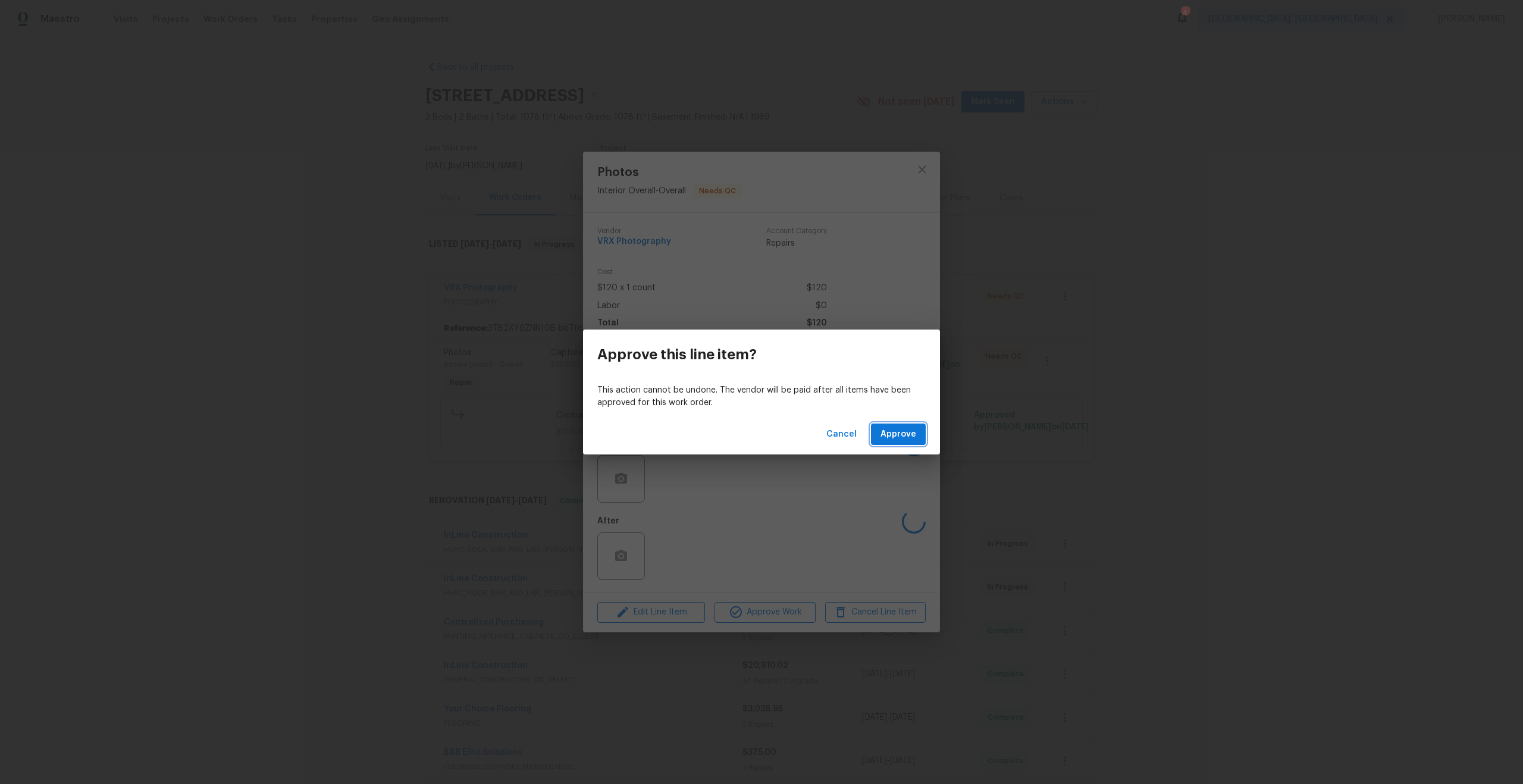
click at [898, 439] on span "Approve" at bounding box center [898, 434] width 36 height 15
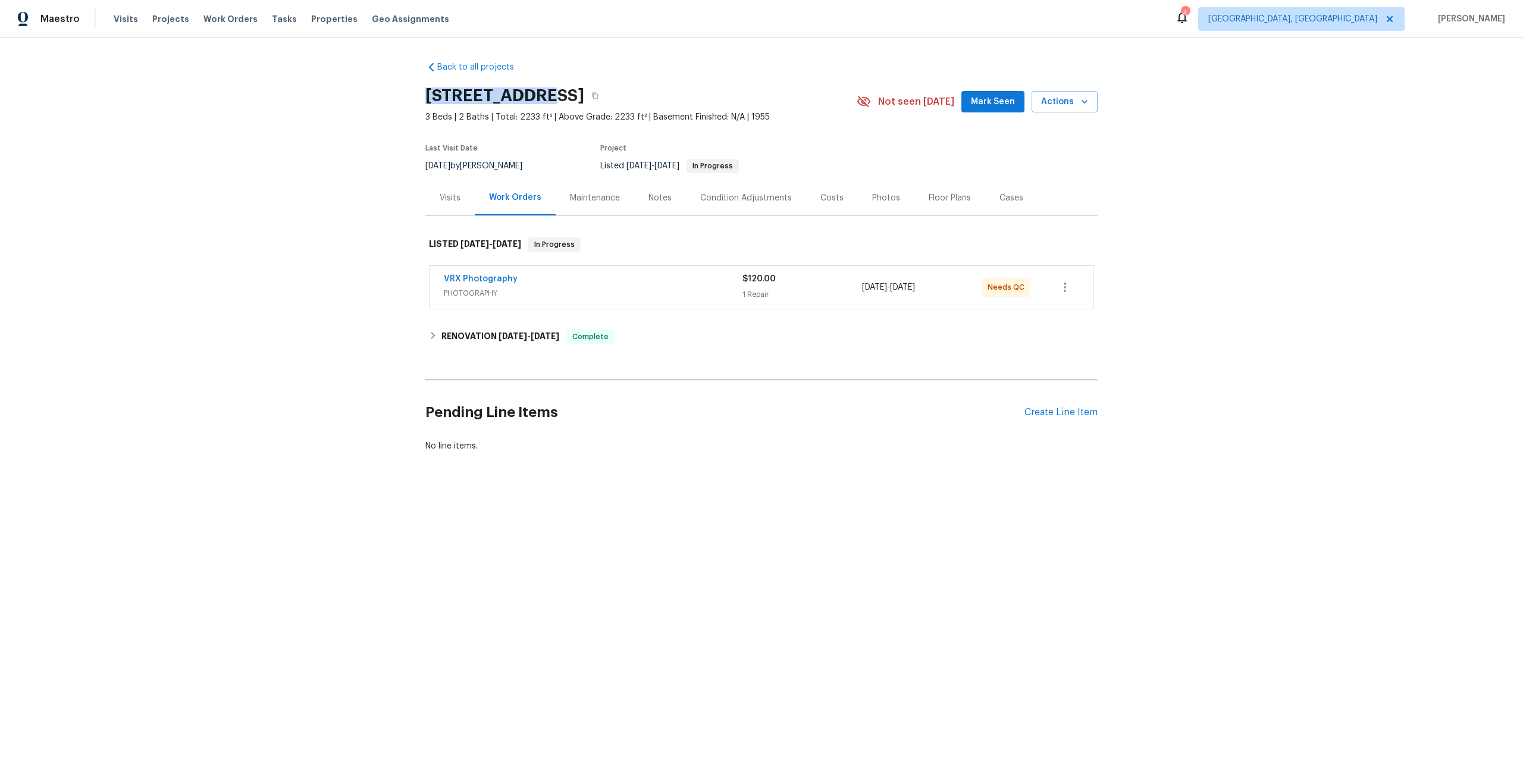
drag, startPoint x: 527, startPoint y: 96, endPoint x: 414, endPoint y: 95, distance: 113.0
click at [414, 95] on div "Back to all projects 711 Forest Rd, Rock Hill, SC 29730 3 Beds | 2 Baths | Tota…" at bounding box center [761, 285] width 1523 height 495
copy h2 "711 Forest Rd"
click at [702, 289] on span "PHOTOGRAPHY" at bounding box center [593, 293] width 299 height 12
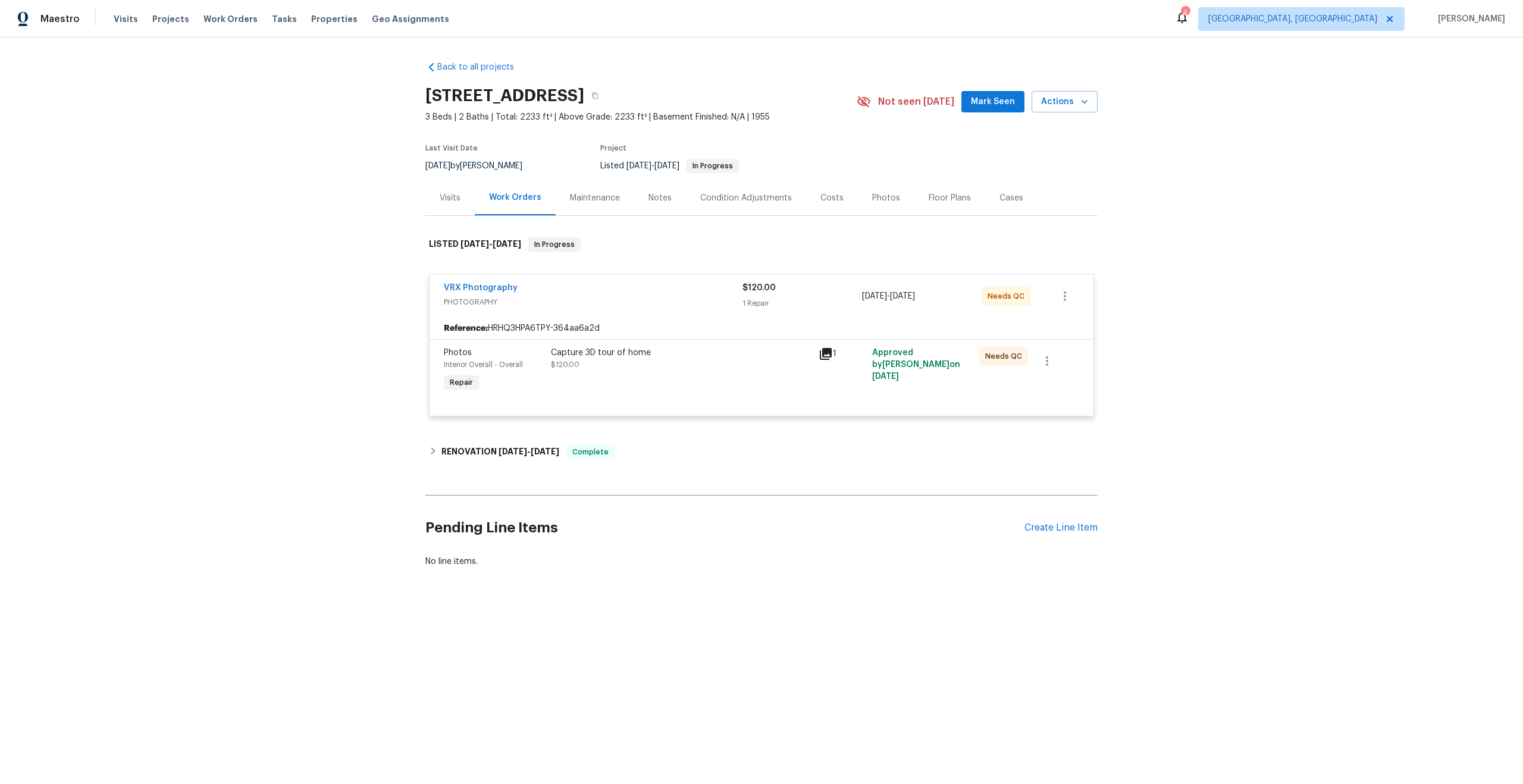
click at [718, 375] on div "Capture 3D tour of home $120.00" at bounding box center [681, 370] width 268 height 55
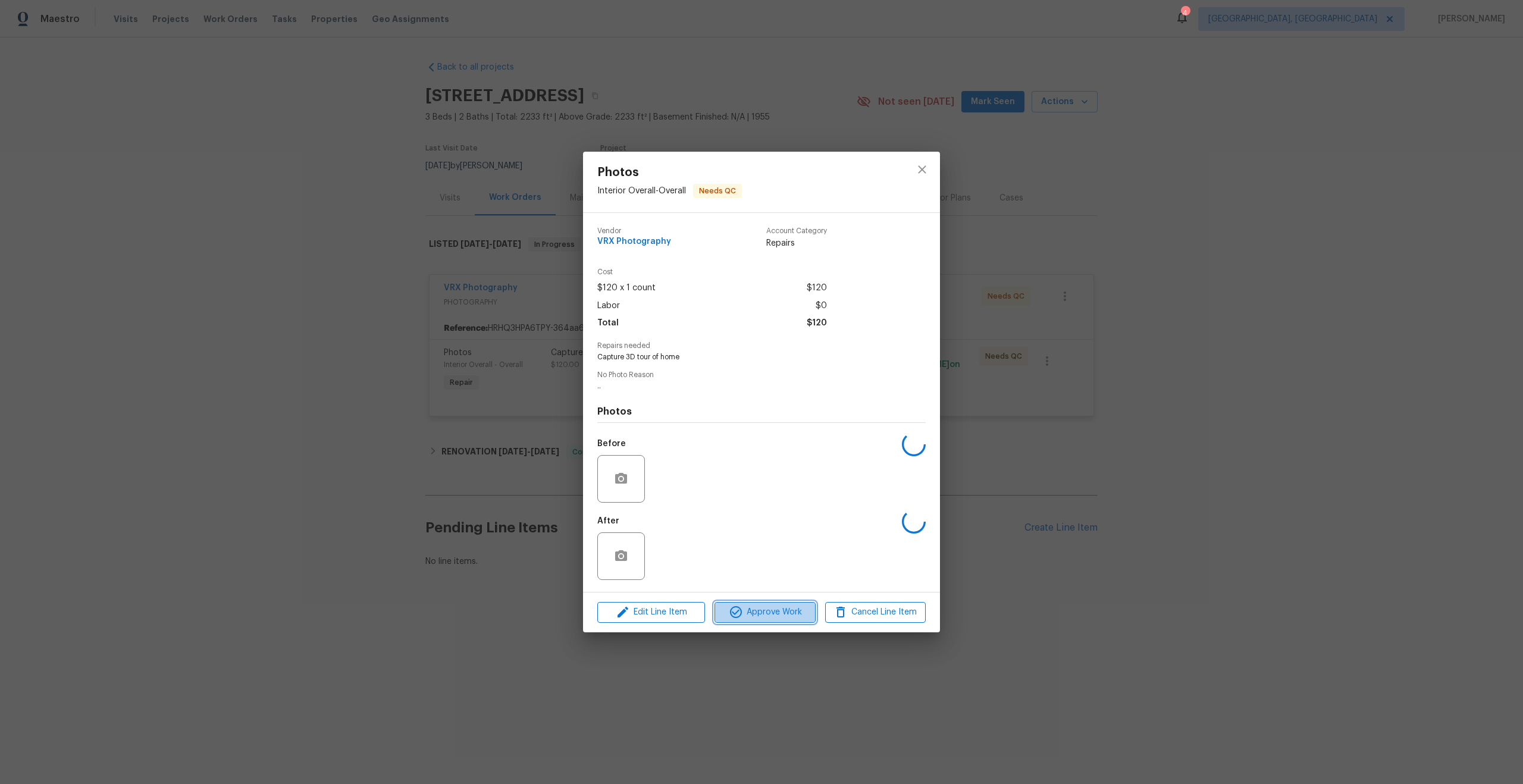
click at [772, 605] on span "Approve Work" at bounding box center [765, 612] width 93 height 15
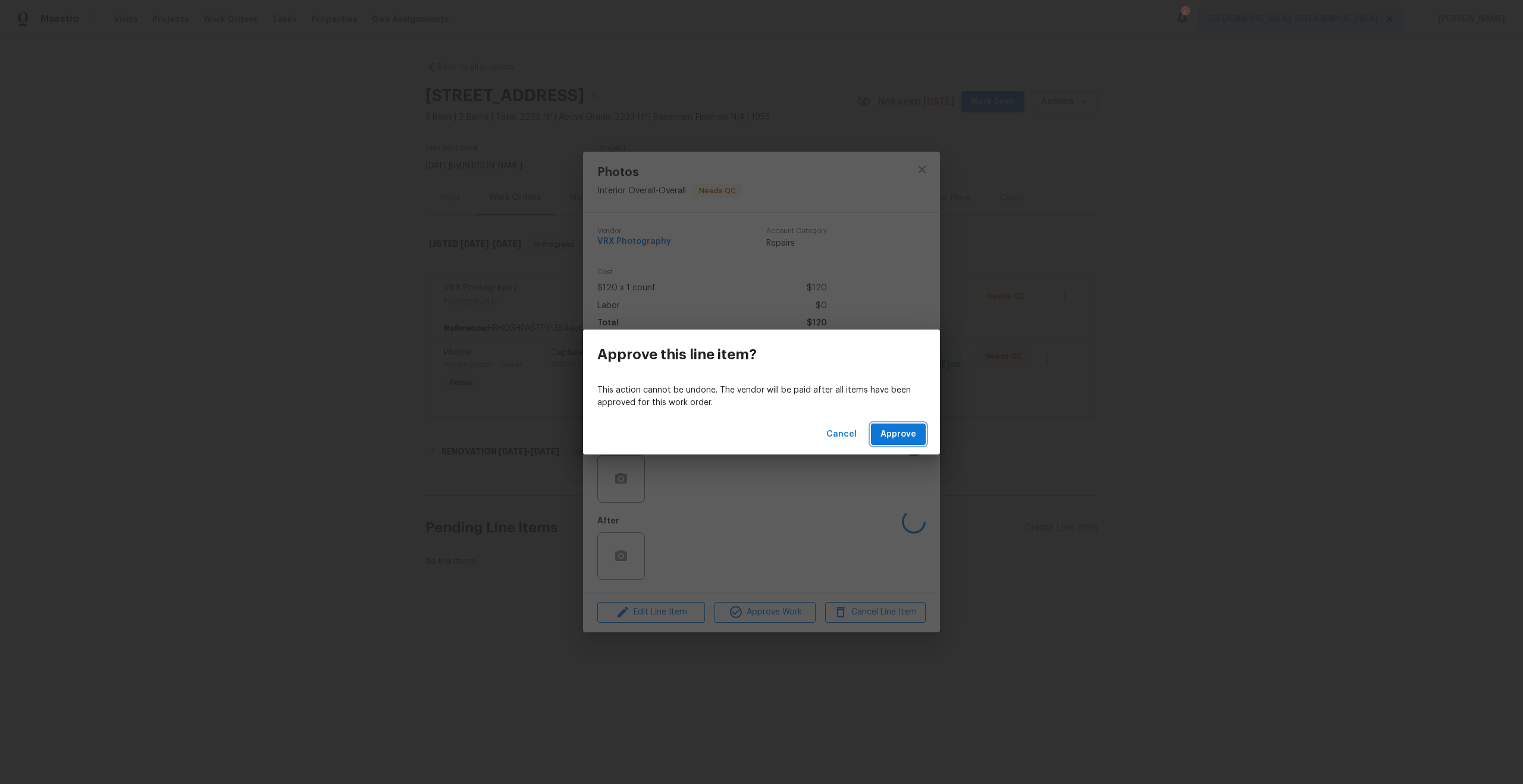
click at [905, 433] on span "Approve" at bounding box center [898, 434] width 36 height 15
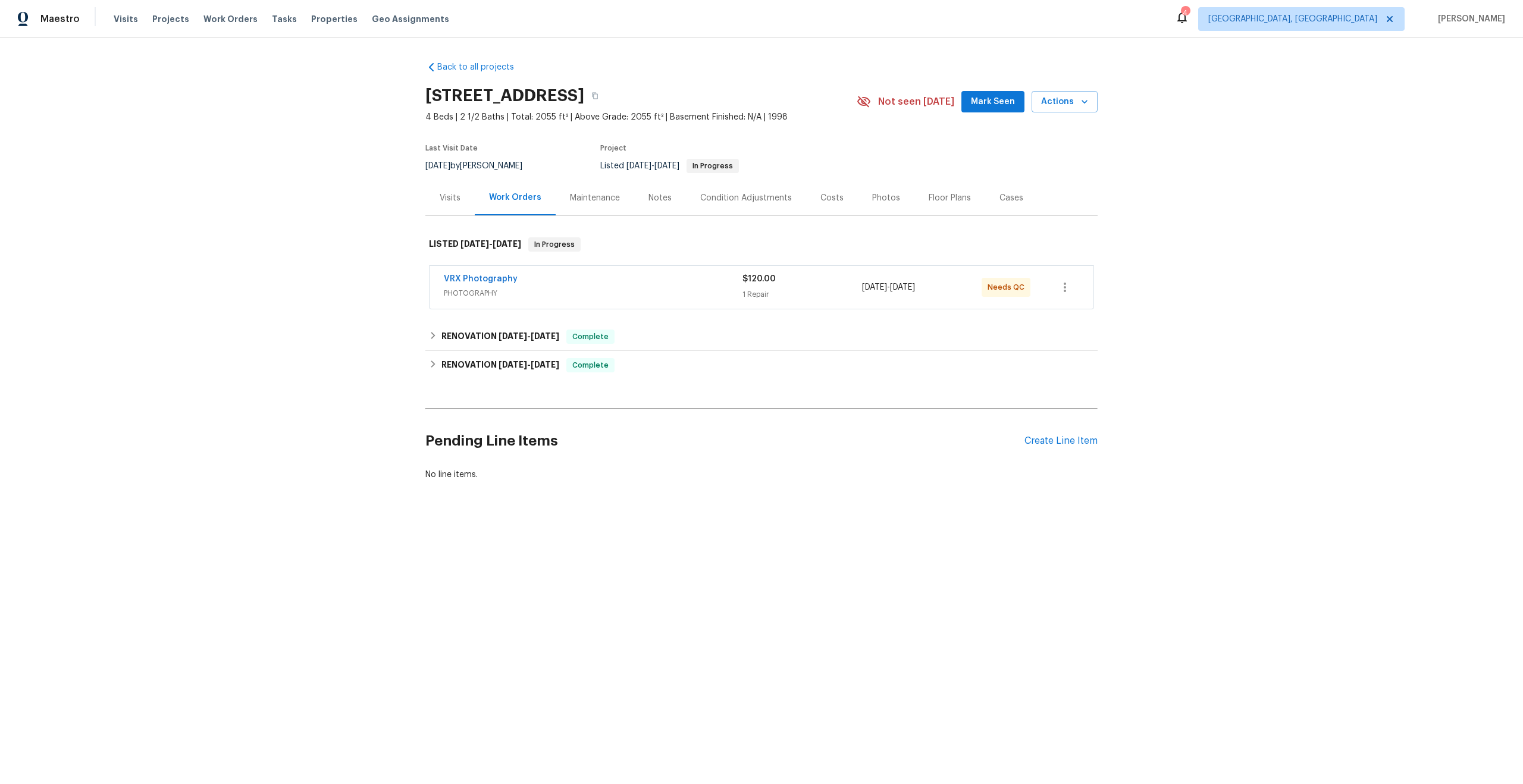
click at [706, 293] on span "PHOTOGRAPHY" at bounding box center [593, 293] width 299 height 12
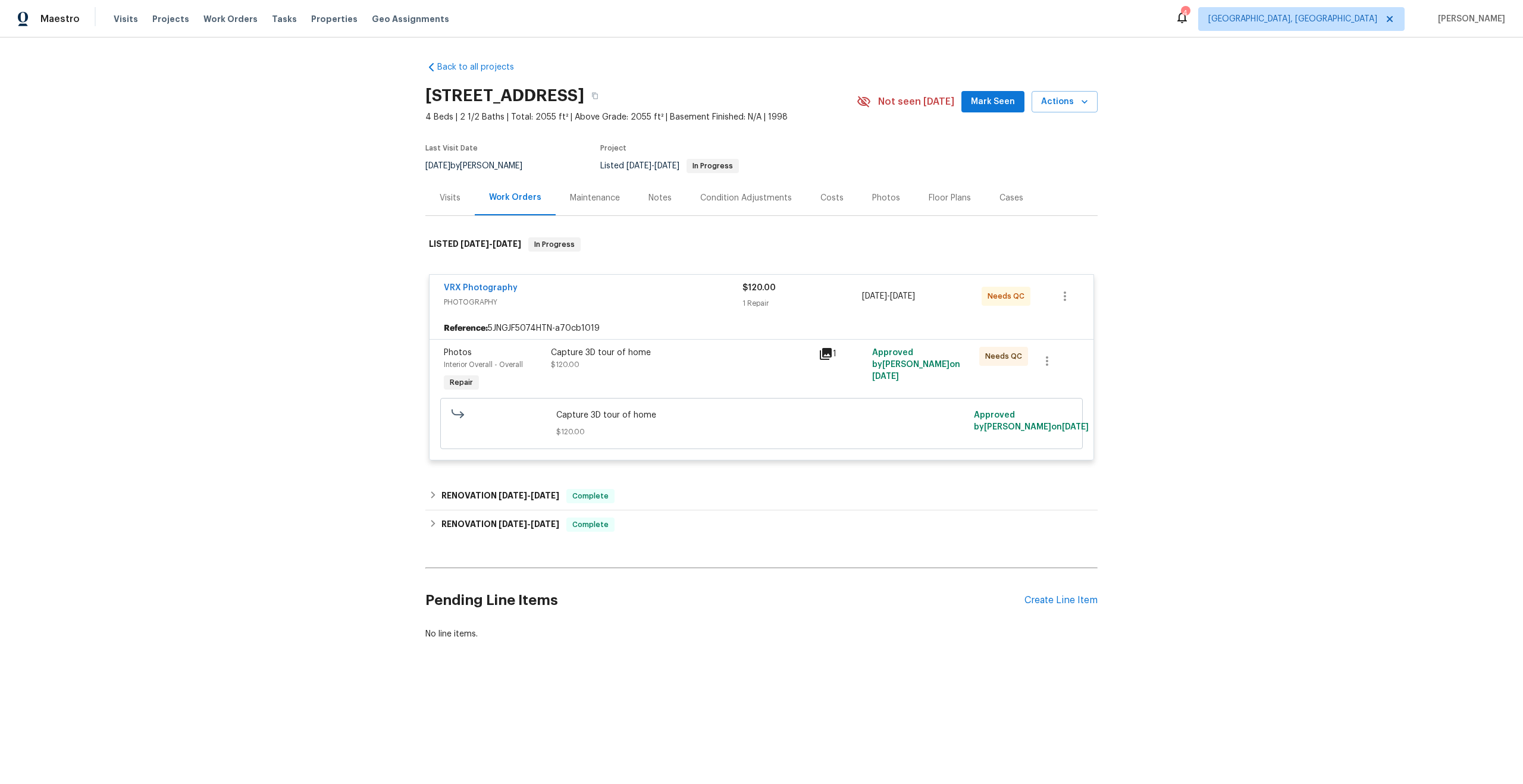
click at [706, 363] on div "Capture 3D tour of home $120.00" at bounding box center [681, 358] width 261 height 24
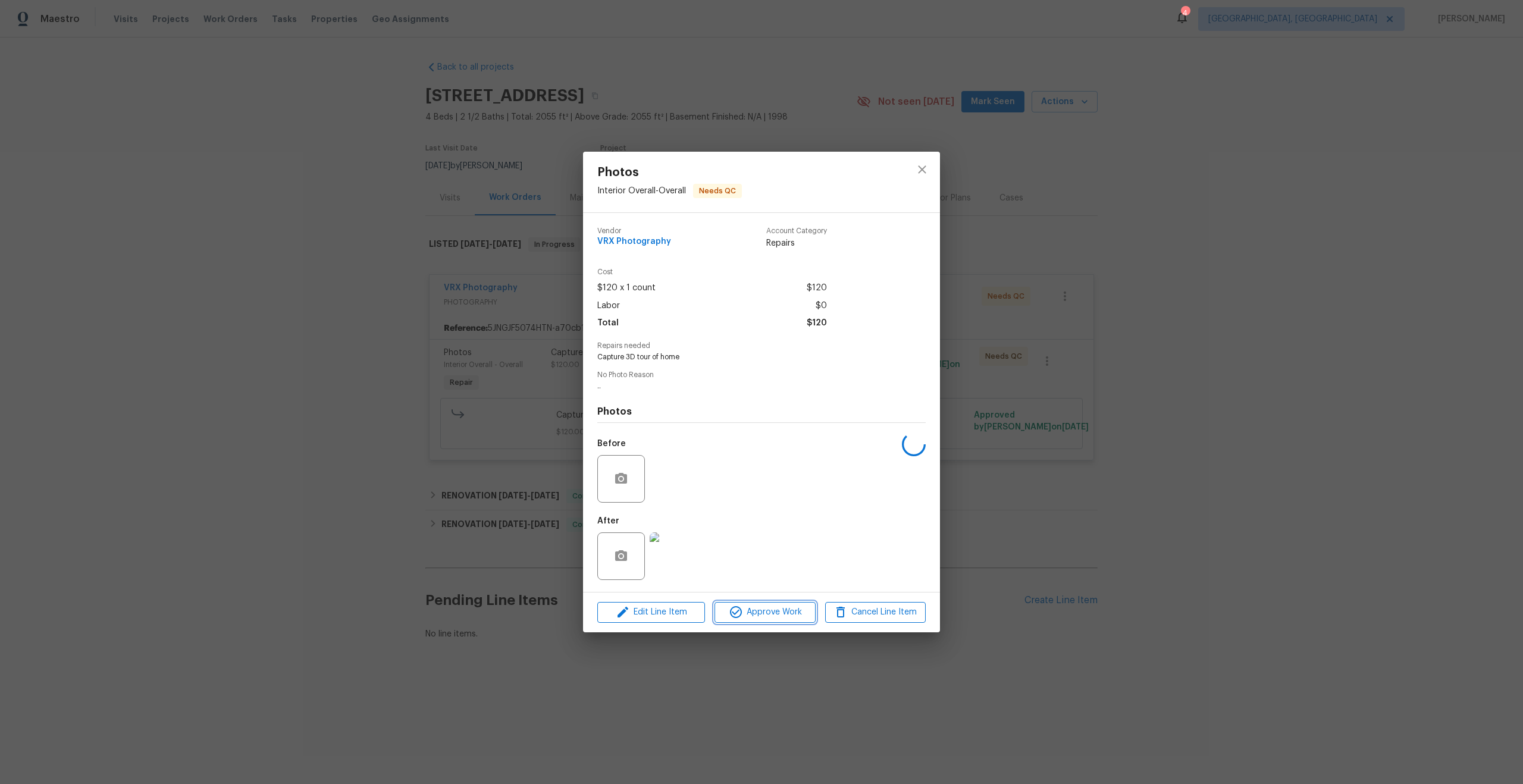
click at [768, 614] on span "Approve Work" at bounding box center [765, 612] width 93 height 15
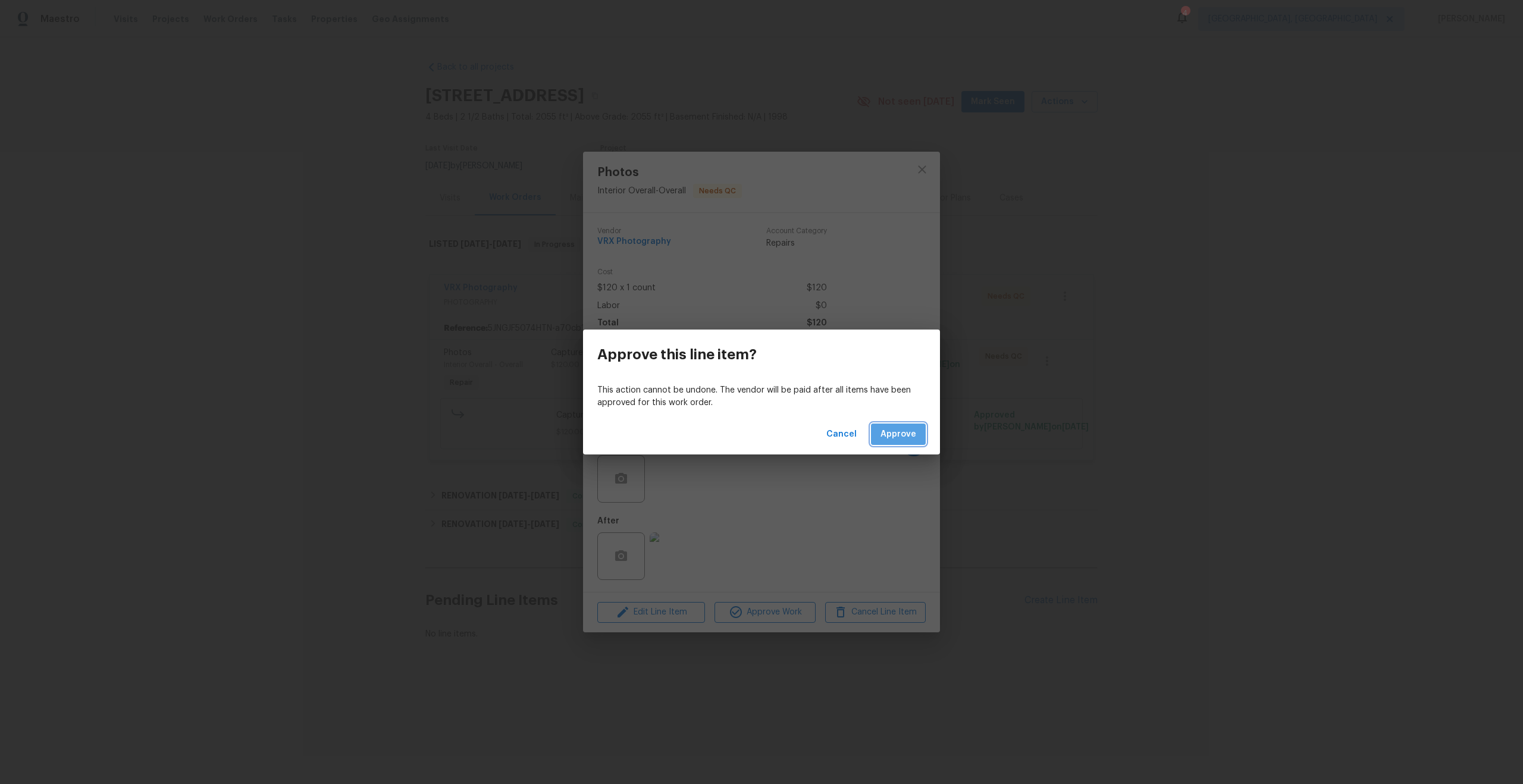
click at [897, 439] on span "Approve" at bounding box center [898, 434] width 36 height 15
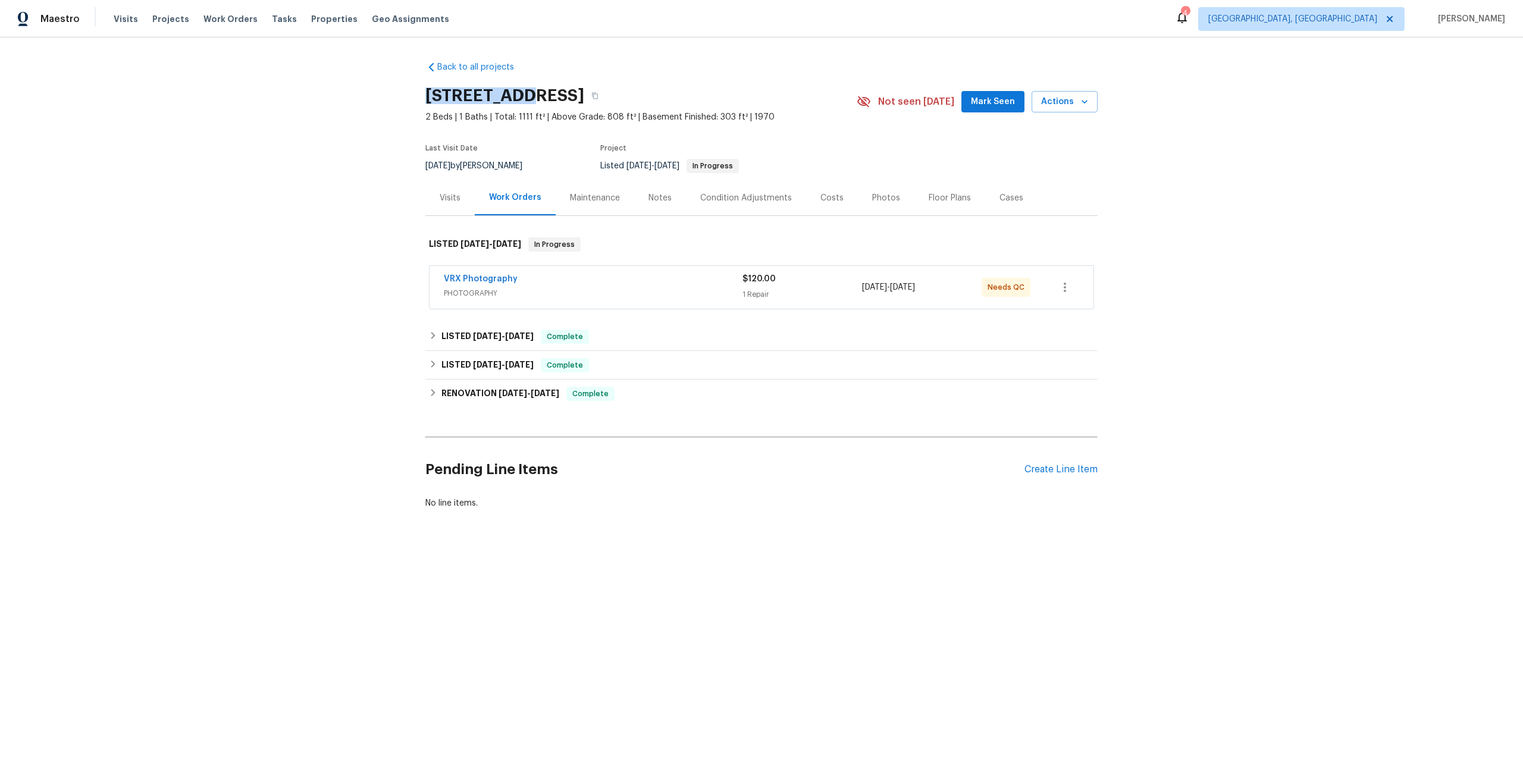
drag, startPoint x: 527, startPoint y: 94, endPoint x: 423, endPoint y: 87, distance: 104.2
click at [423, 87] on div "Back to all projects 485 W 100 N, Layton, UT 84041 2 Beds | 1 Baths | Total: 11…" at bounding box center [761, 313] width 1523 height 553
copy h2 "485 W 100 N"
click at [672, 271] on div "VRX Photography PHOTOGRAPHY $120.00 1 Repair 8/19/2025 - 8/20/2025 Needs QC" at bounding box center [761, 287] width 664 height 43
click at [691, 274] on div "VRX Photography" at bounding box center [593, 280] width 299 height 15
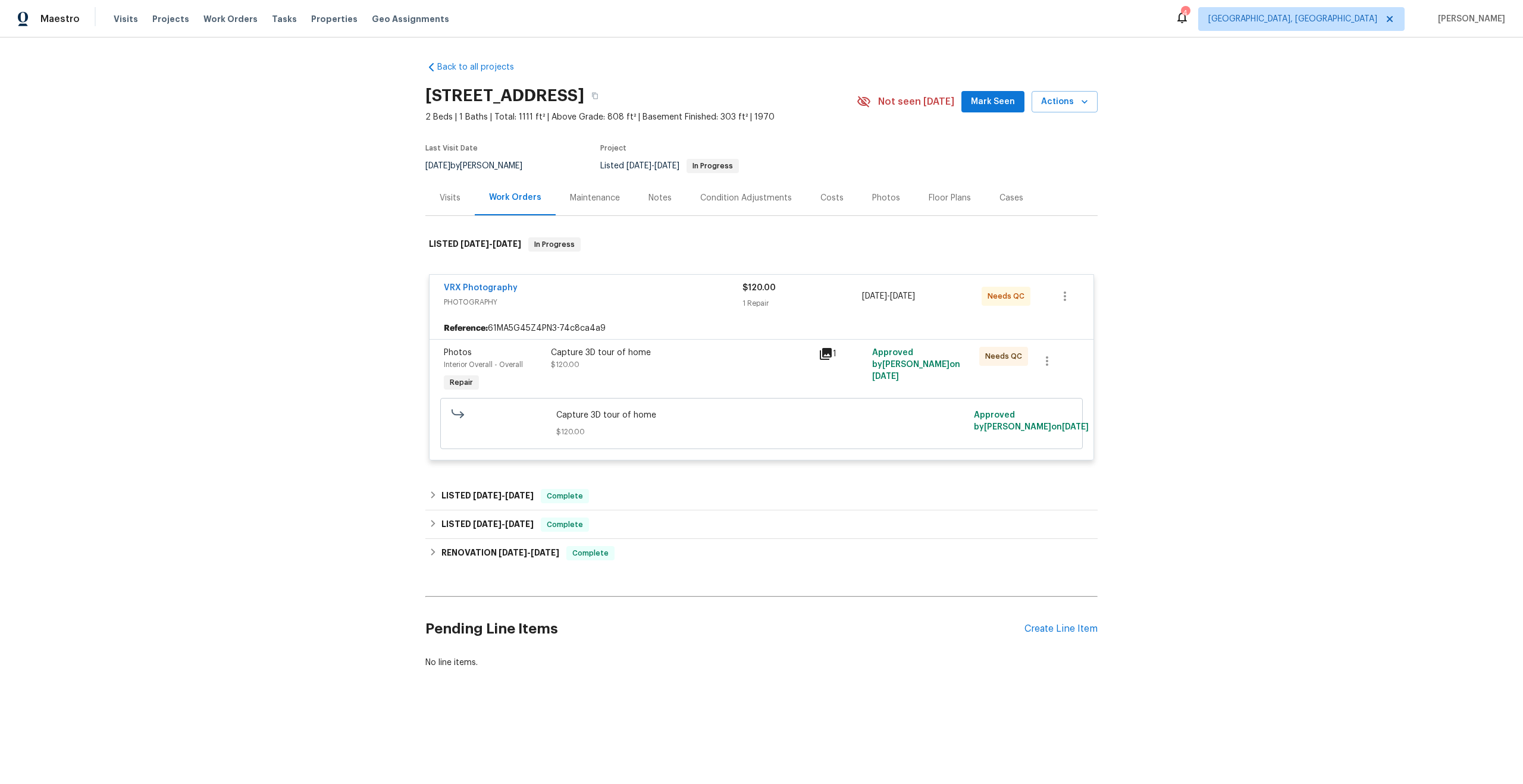
click at [713, 370] on div "Capture 3D tour of home $120.00" at bounding box center [681, 358] width 261 height 24
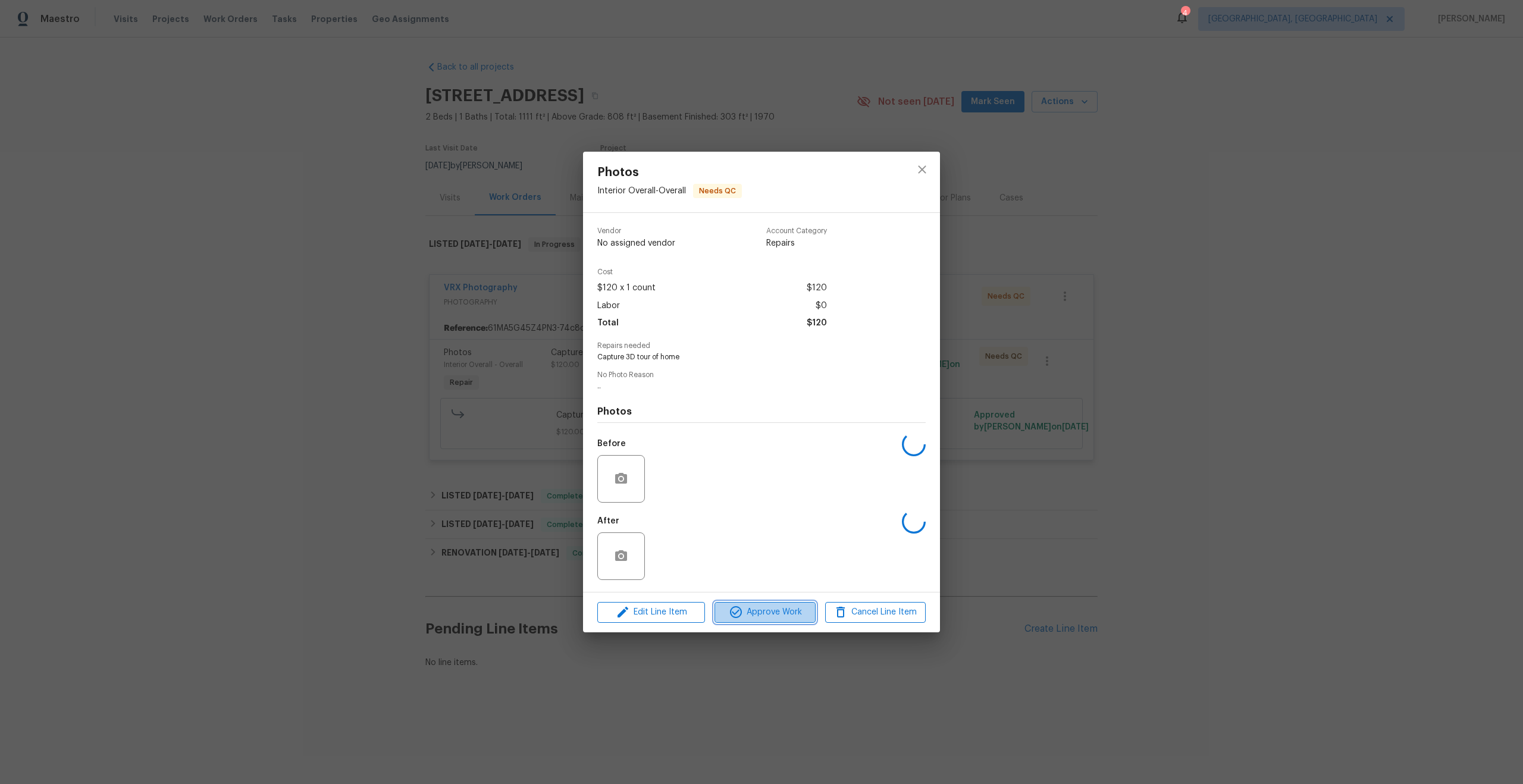
click at [765, 612] on span "Approve Work" at bounding box center [765, 612] width 93 height 15
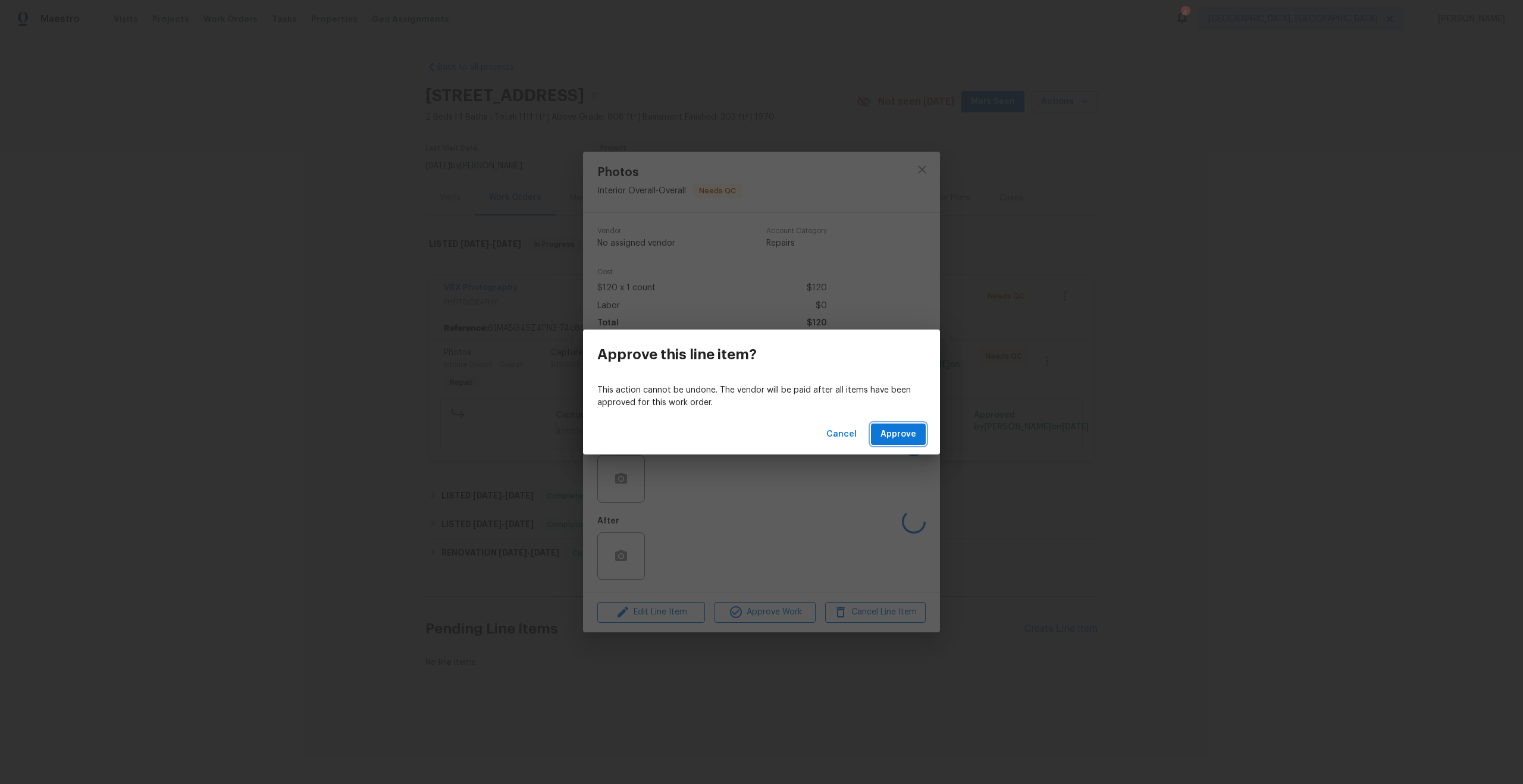
click at [908, 433] on span "Approve" at bounding box center [898, 434] width 36 height 15
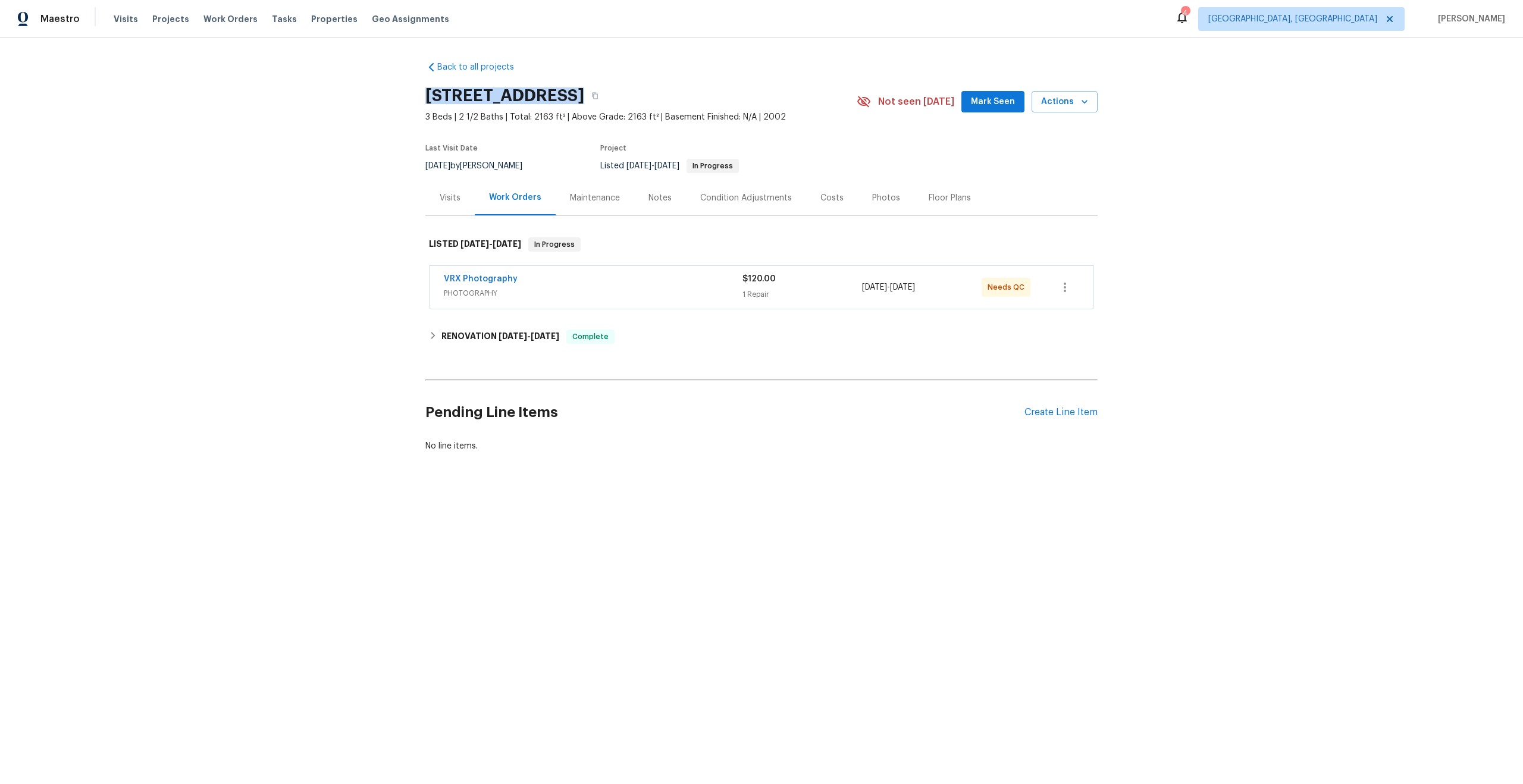
drag, startPoint x: 546, startPoint y: 96, endPoint x: 400, endPoint y: 74, distance: 147.6
click at [400, 74] on div "Back to all projects 15122 E 116th Pl, Commerce City, CO 80603 3 Beds | 2 1/2 B…" at bounding box center [761, 285] width 1523 height 495
copy h2 "15122 E 116th Pl"
click at [693, 287] on span "PHOTOGRAPHY" at bounding box center [593, 293] width 299 height 12
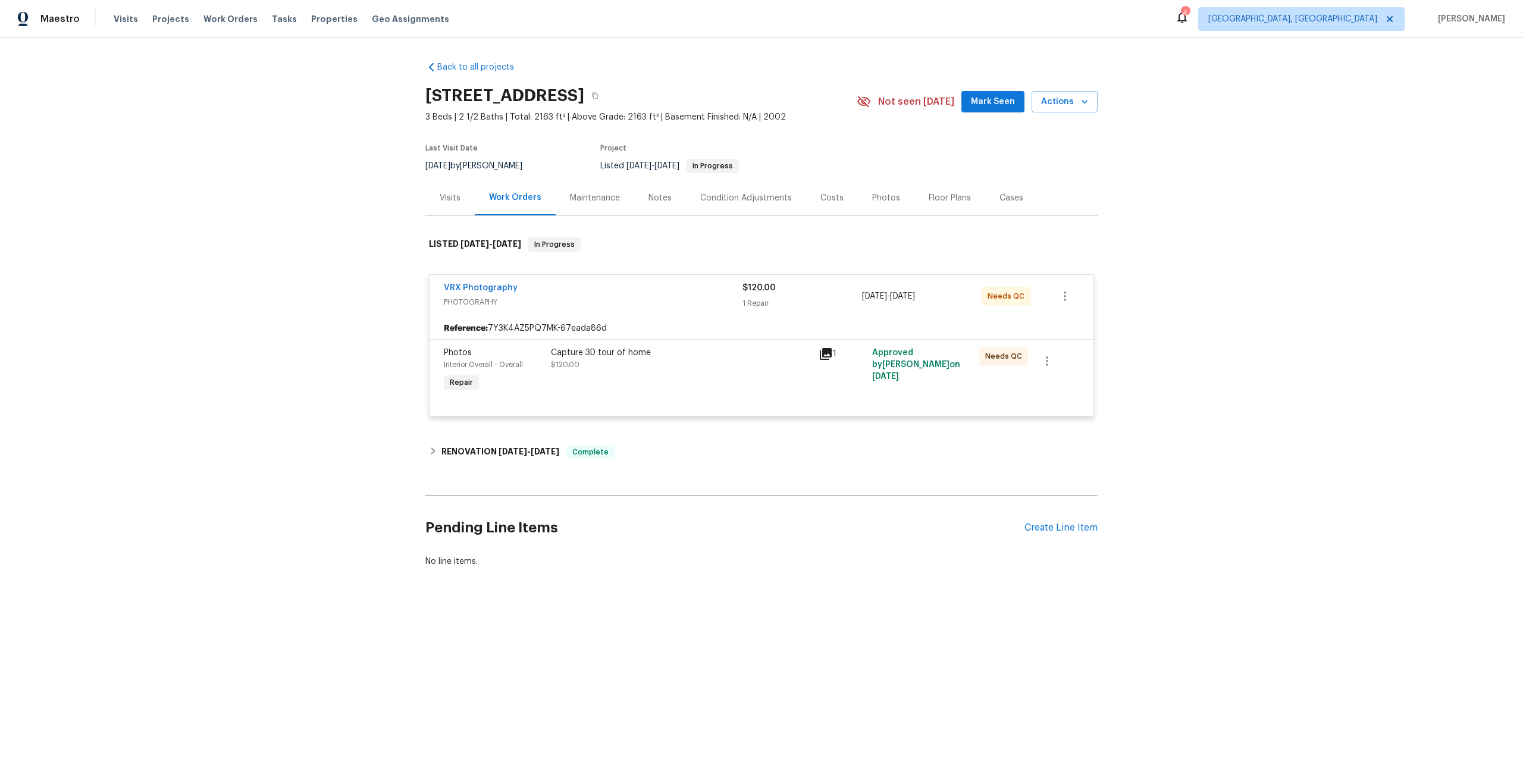
click at [758, 375] on div "Capture 3D tour of home $120.00" at bounding box center [681, 370] width 268 height 55
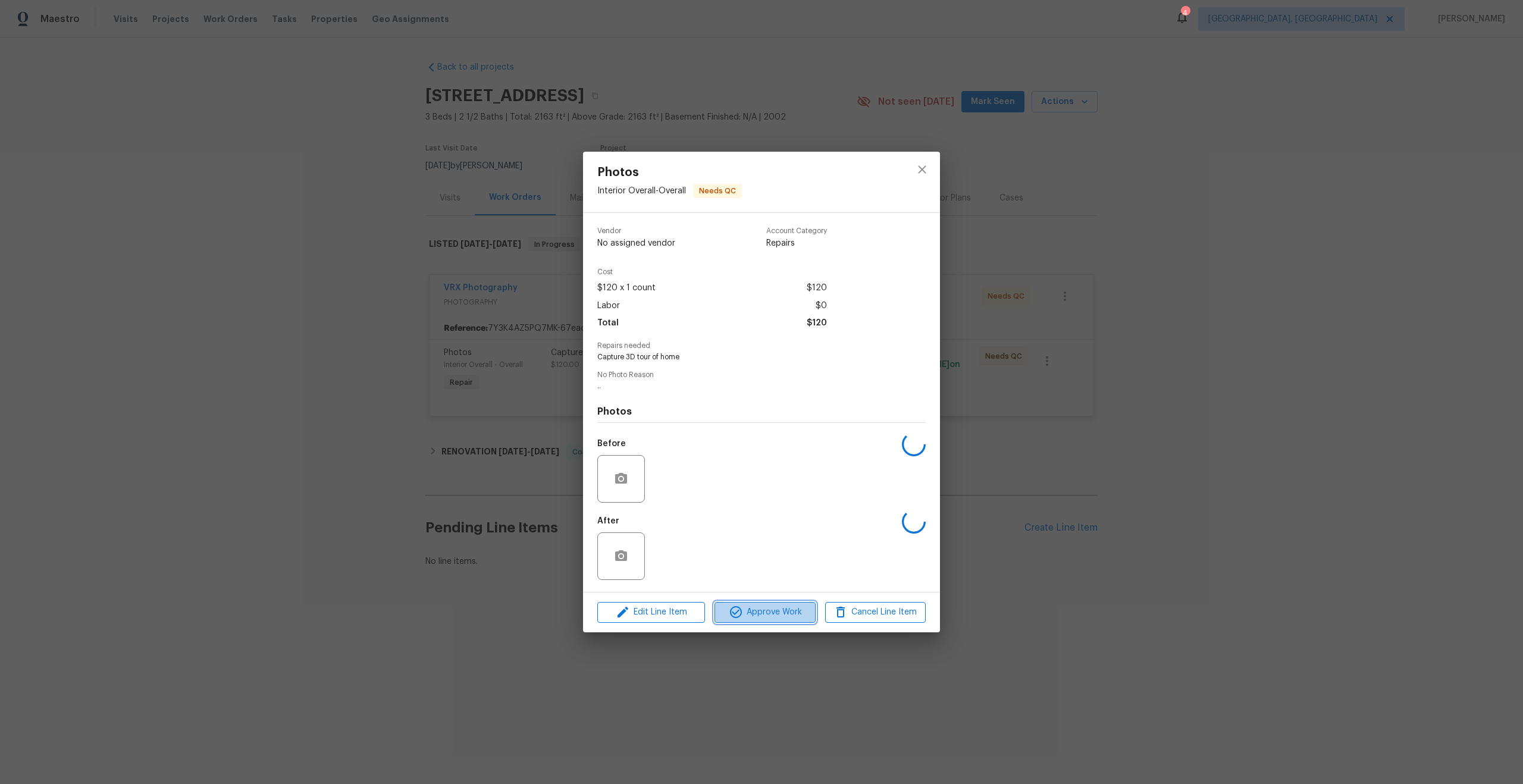
click at [772, 610] on span "Approve Work" at bounding box center [765, 612] width 93 height 15
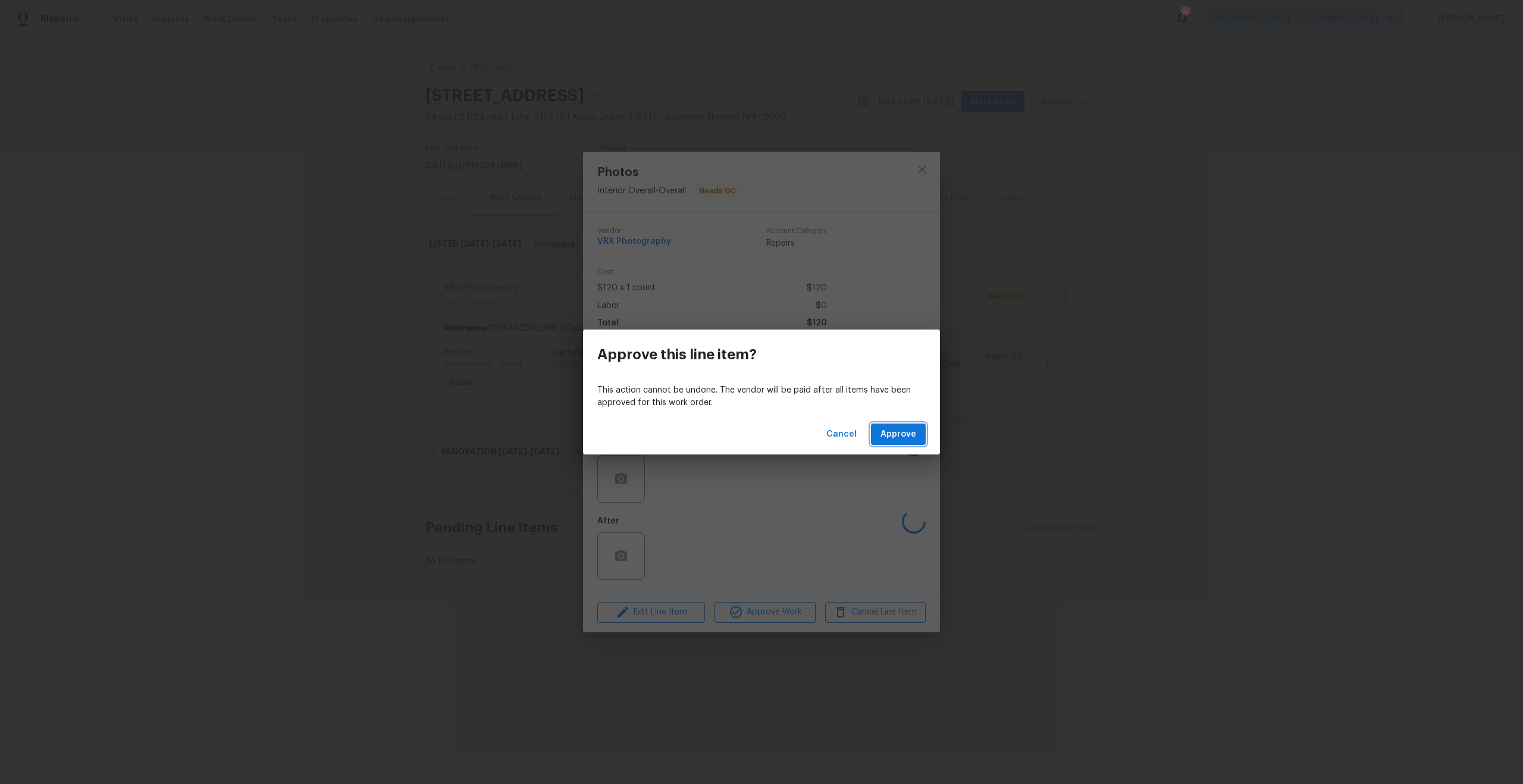
click at [893, 435] on span "Approve" at bounding box center [898, 434] width 36 height 15
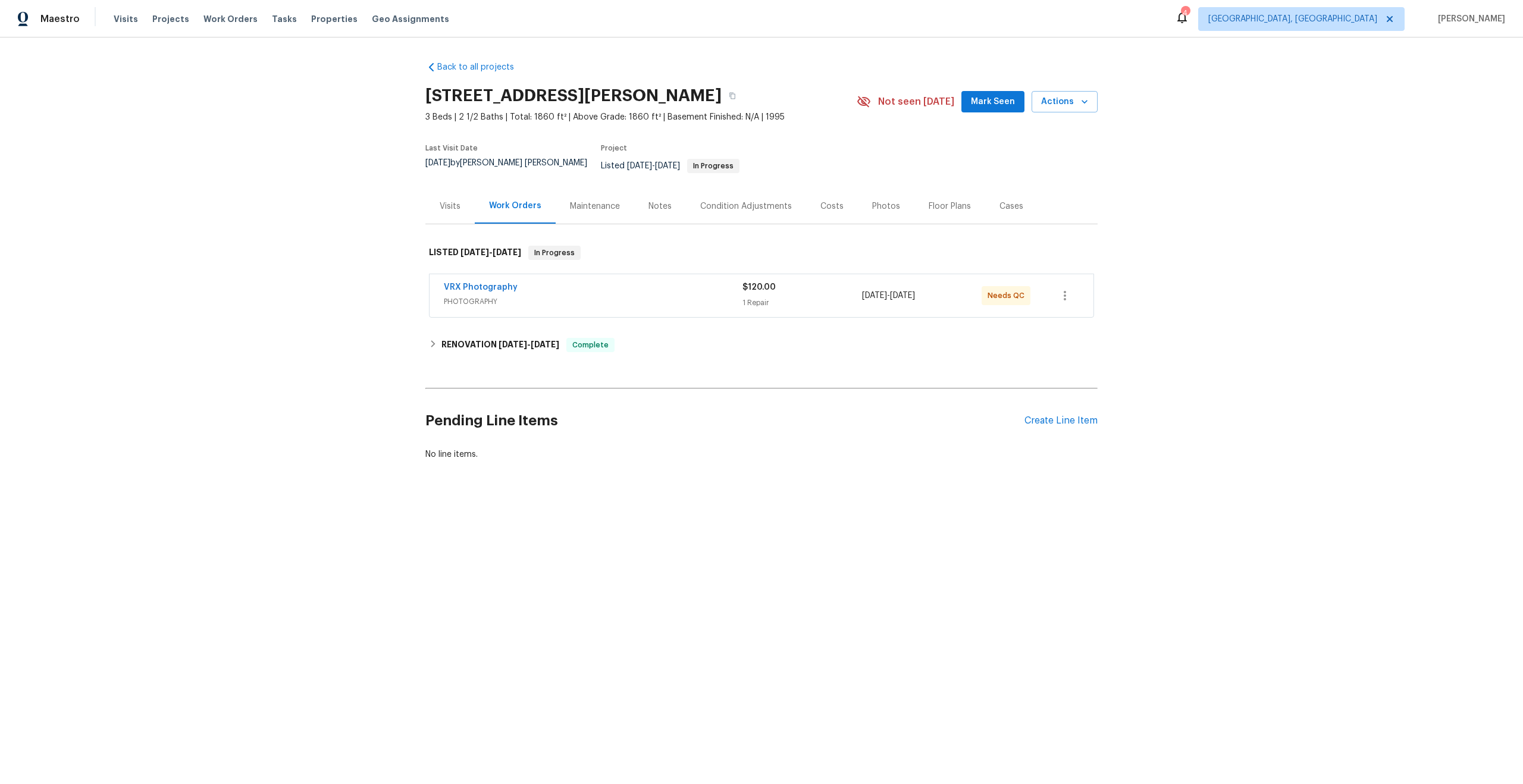
click at [644, 295] on span "PHOTOGRAPHY" at bounding box center [593, 301] width 299 height 12
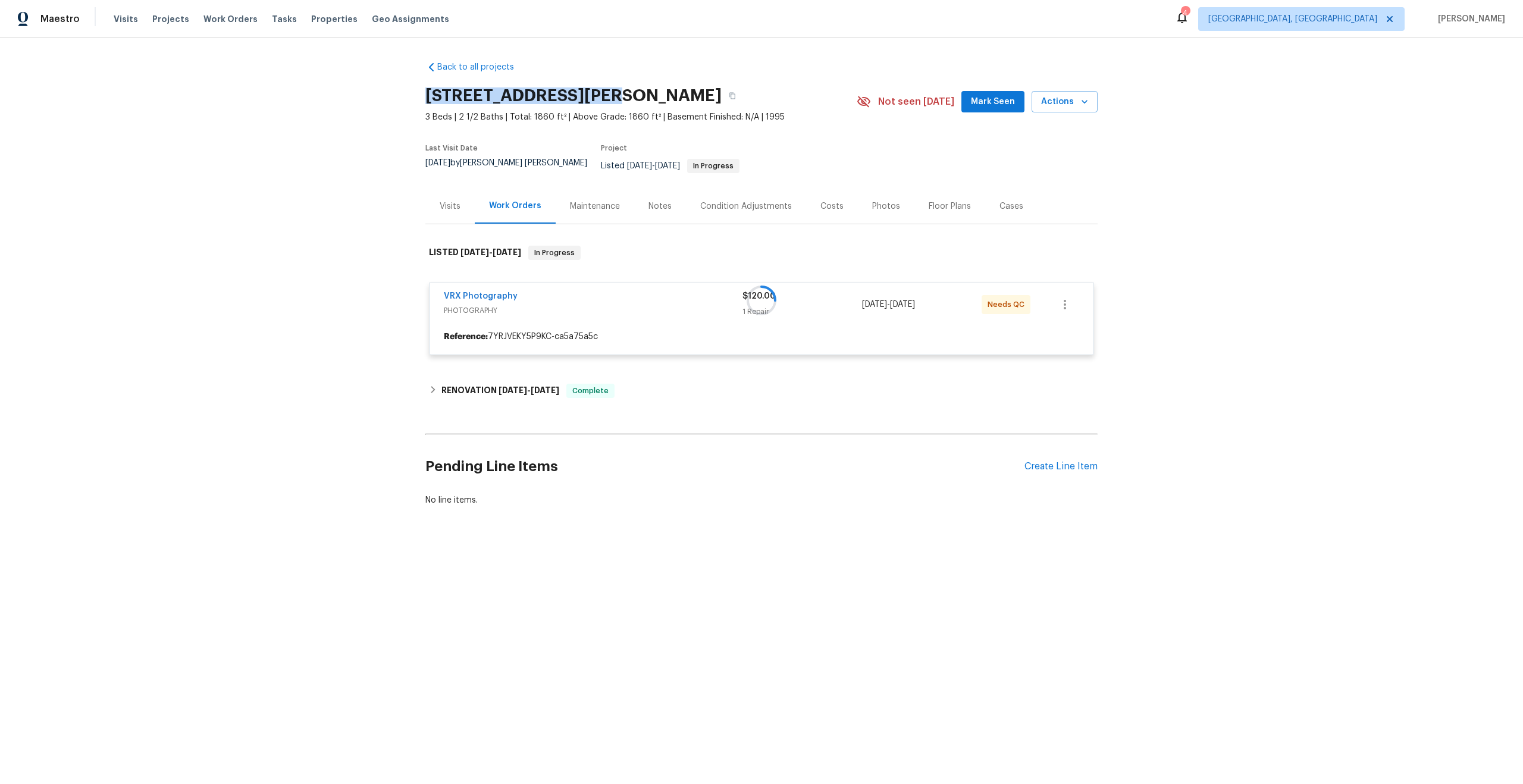
drag, startPoint x: 601, startPoint y: 91, endPoint x: 428, endPoint y: 94, distance: 173.0
click at [428, 94] on h2 "[STREET_ADDRESS][PERSON_NAME]" at bounding box center [574, 95] width 296 height 12
copy h2 "[STREET_ADDRESS][PERSON_NAME]"
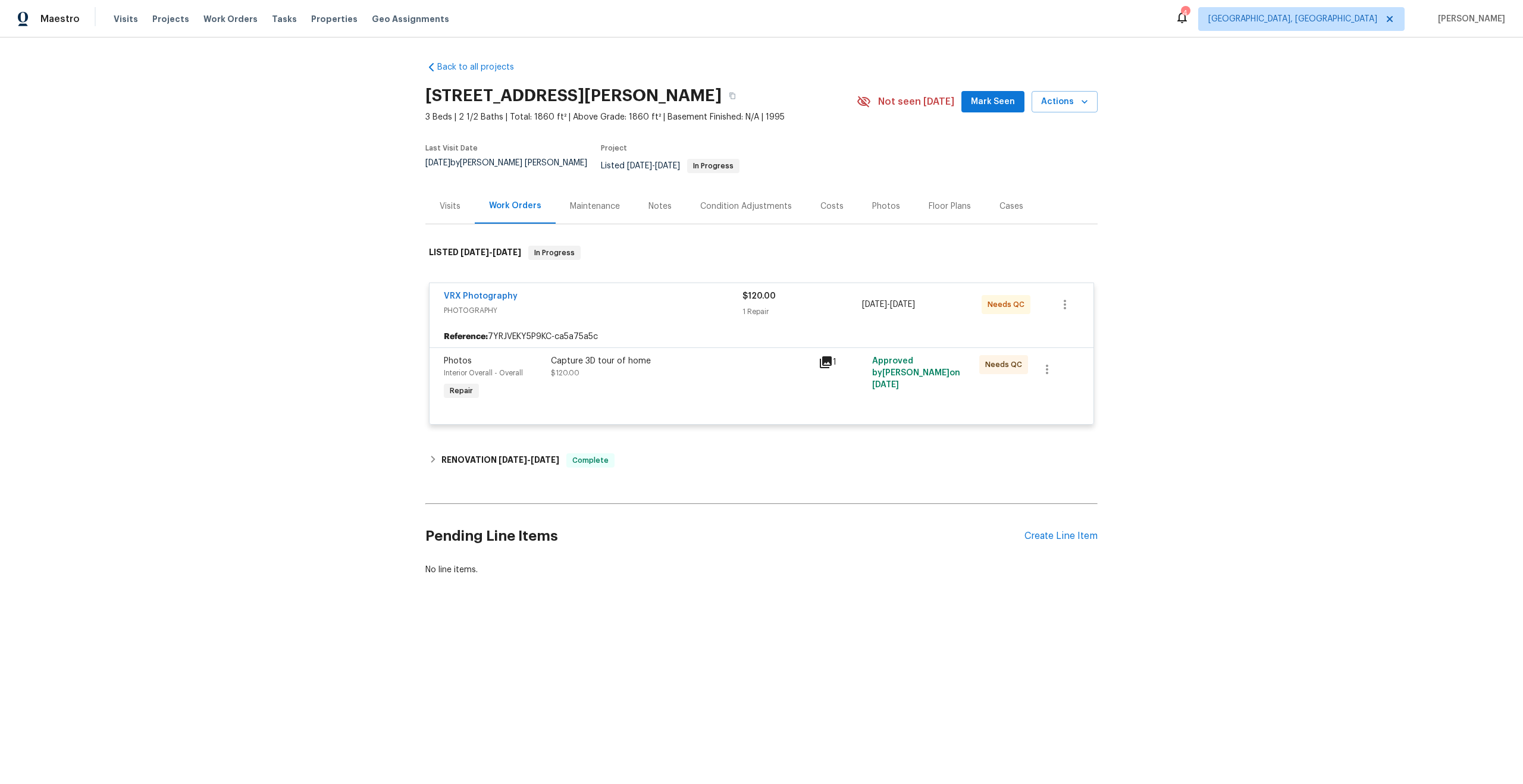
click at [714, 326] on div "Reference: 7YRJVEKY5P9KC-ca5a75a5c" at bounding box center [761, 336] width 664 height 21
click at [720, 363] on div "Capture 3D tour of home $120.00" at bounding box center [681, 367] width 261 height 24
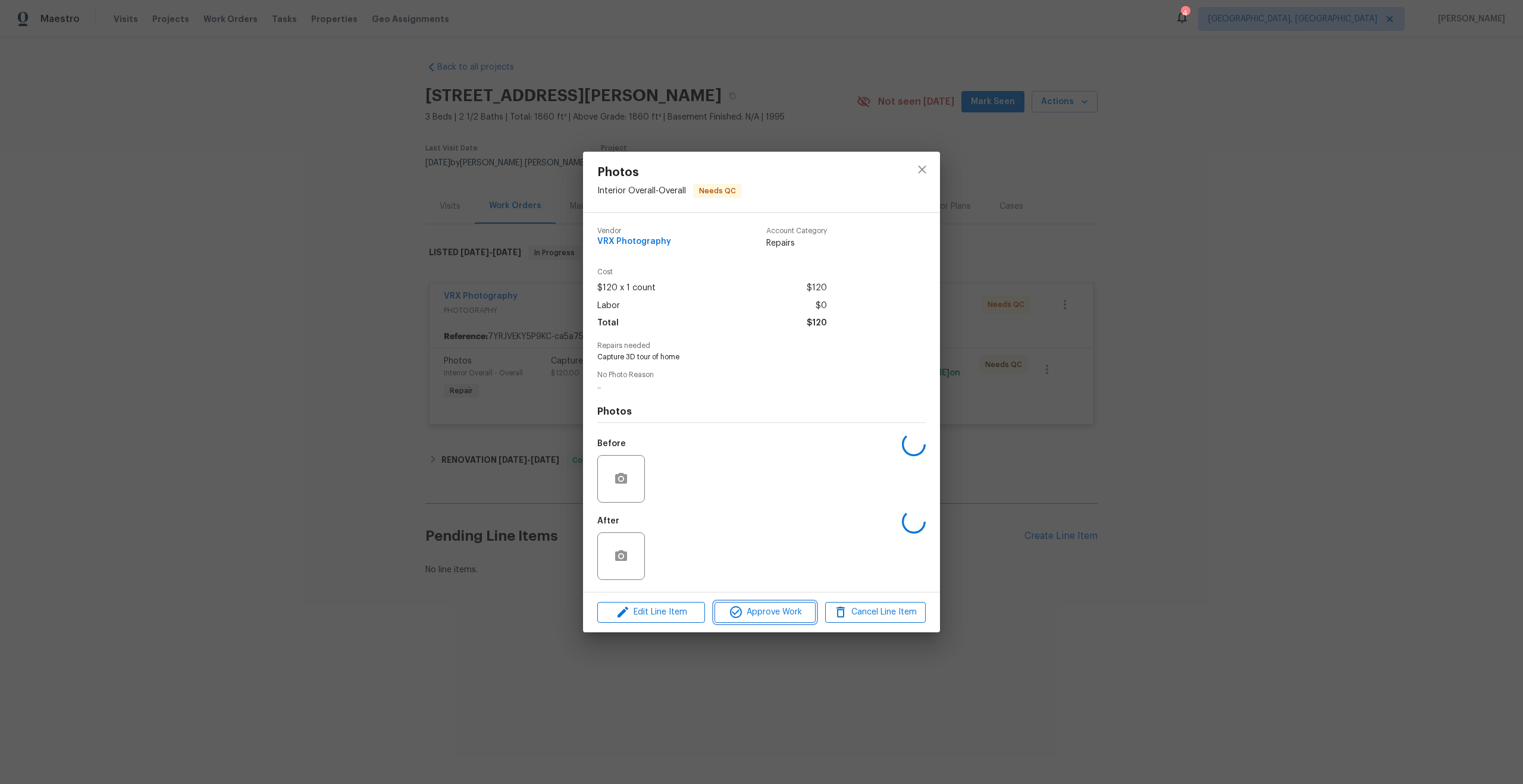
click at [765, 609] on span "Approve Work" at bounding box center [765, 612] width 93 height 15
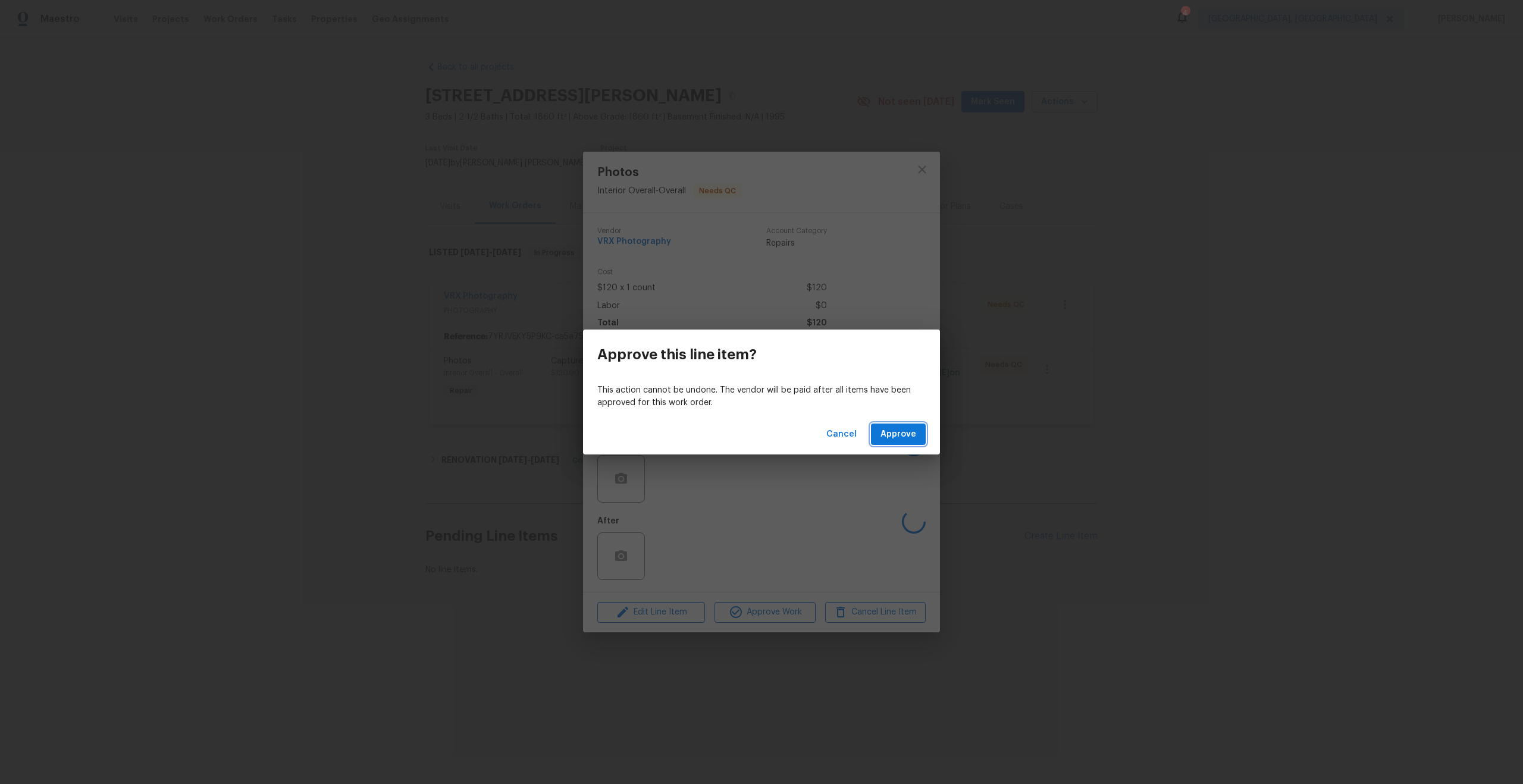
click at [901, 438] on span "Approve" at bounding box center [898, 434] width 36 height 15
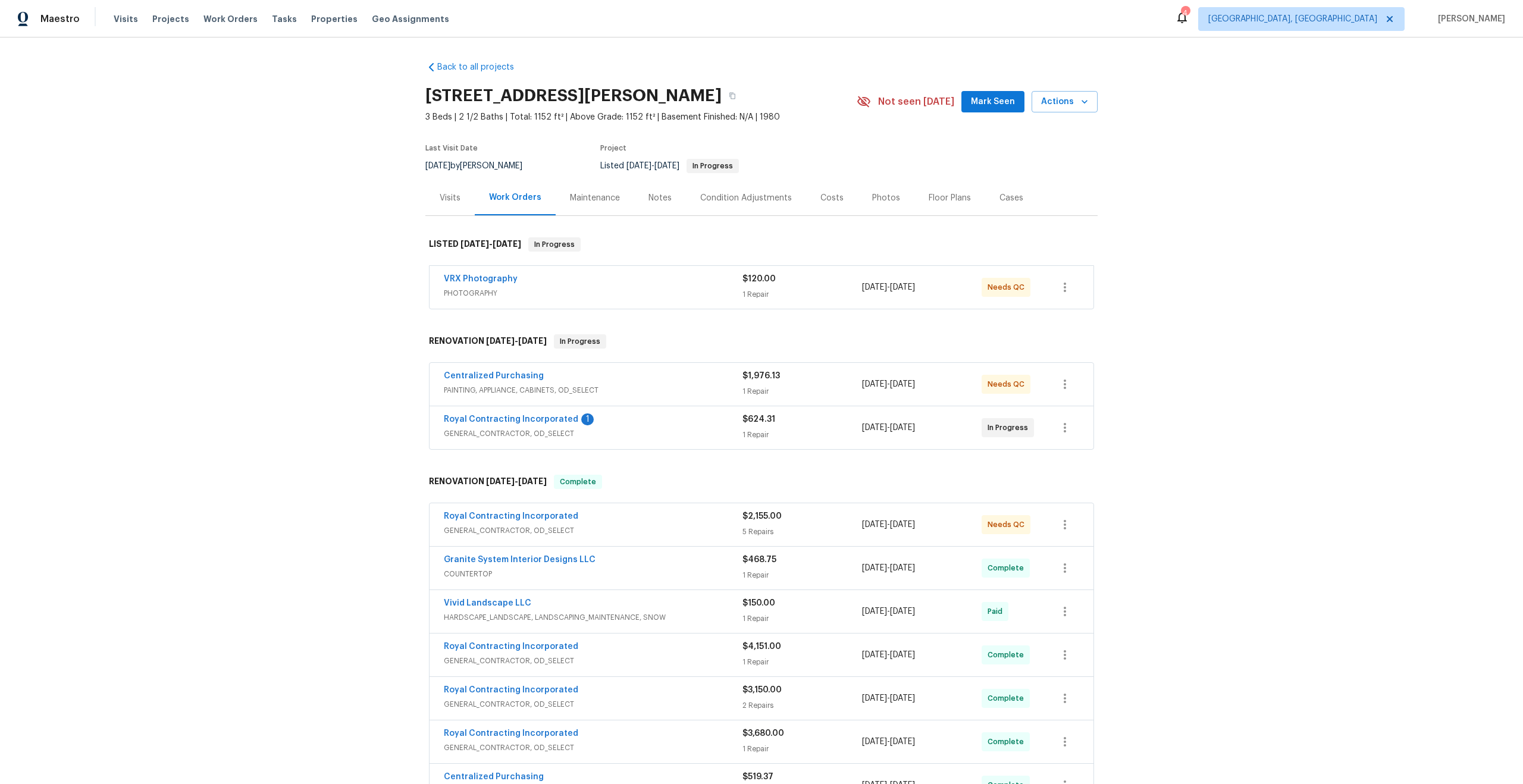
click at [655, 280] on div "VRX Photography" at bounding box center [593, 280] width 299 height 15
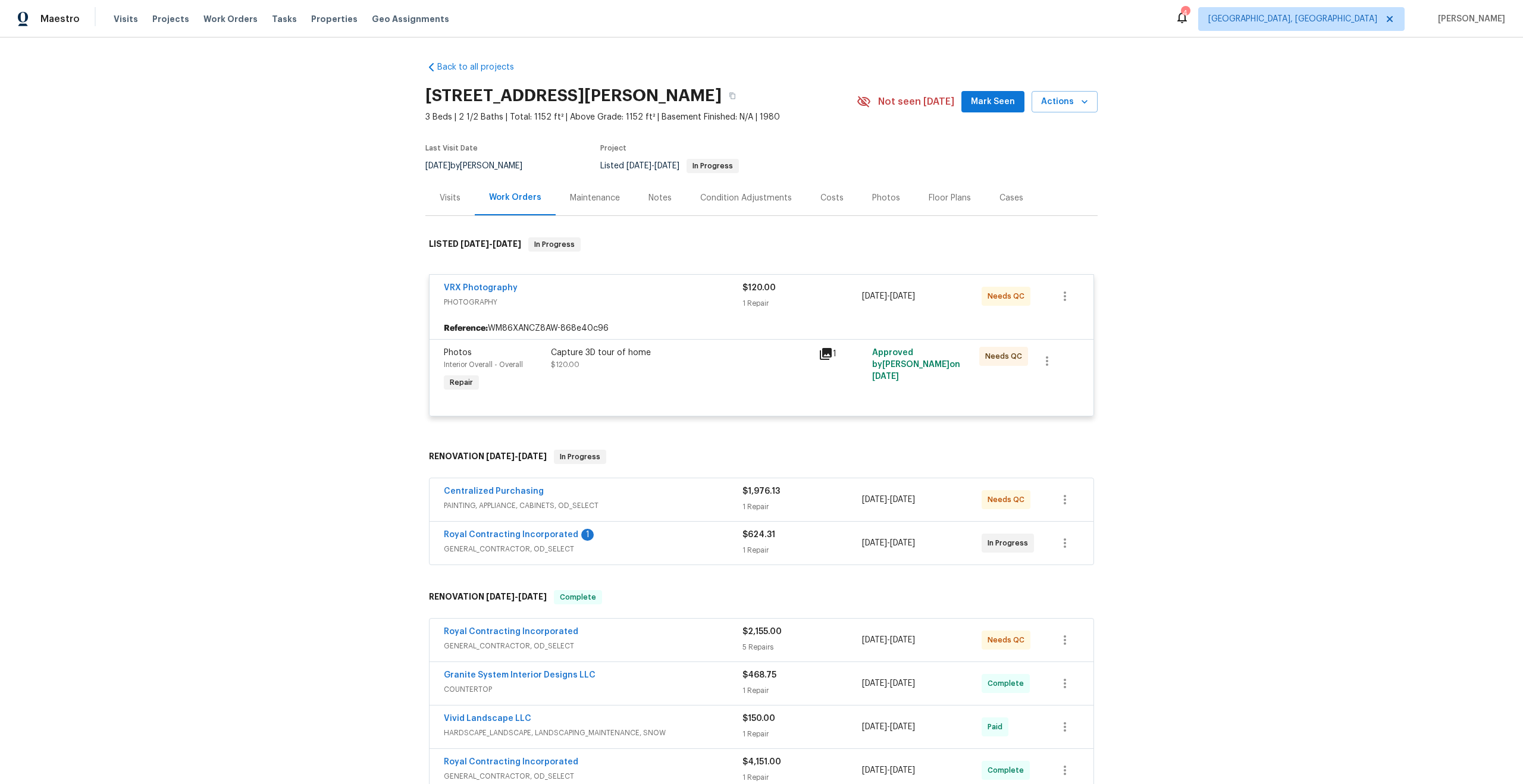
click at [727, 358] on div "Capture 3D tour of home $120.00" at bounding box center [681, 358] width 261 height 24
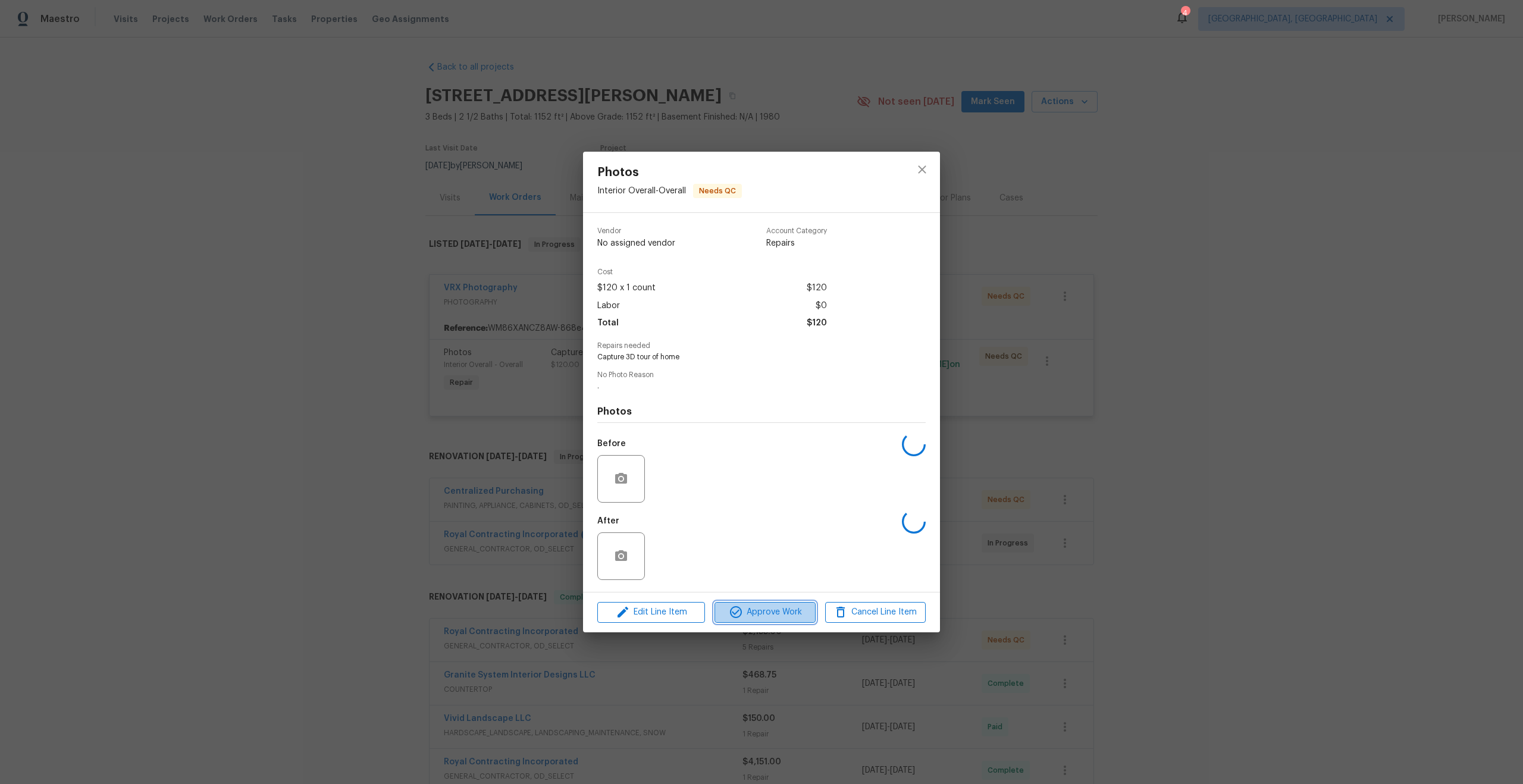
click at [778, 610] on span "Approve Work" at bounding box center [765, 612] width 93 height 15
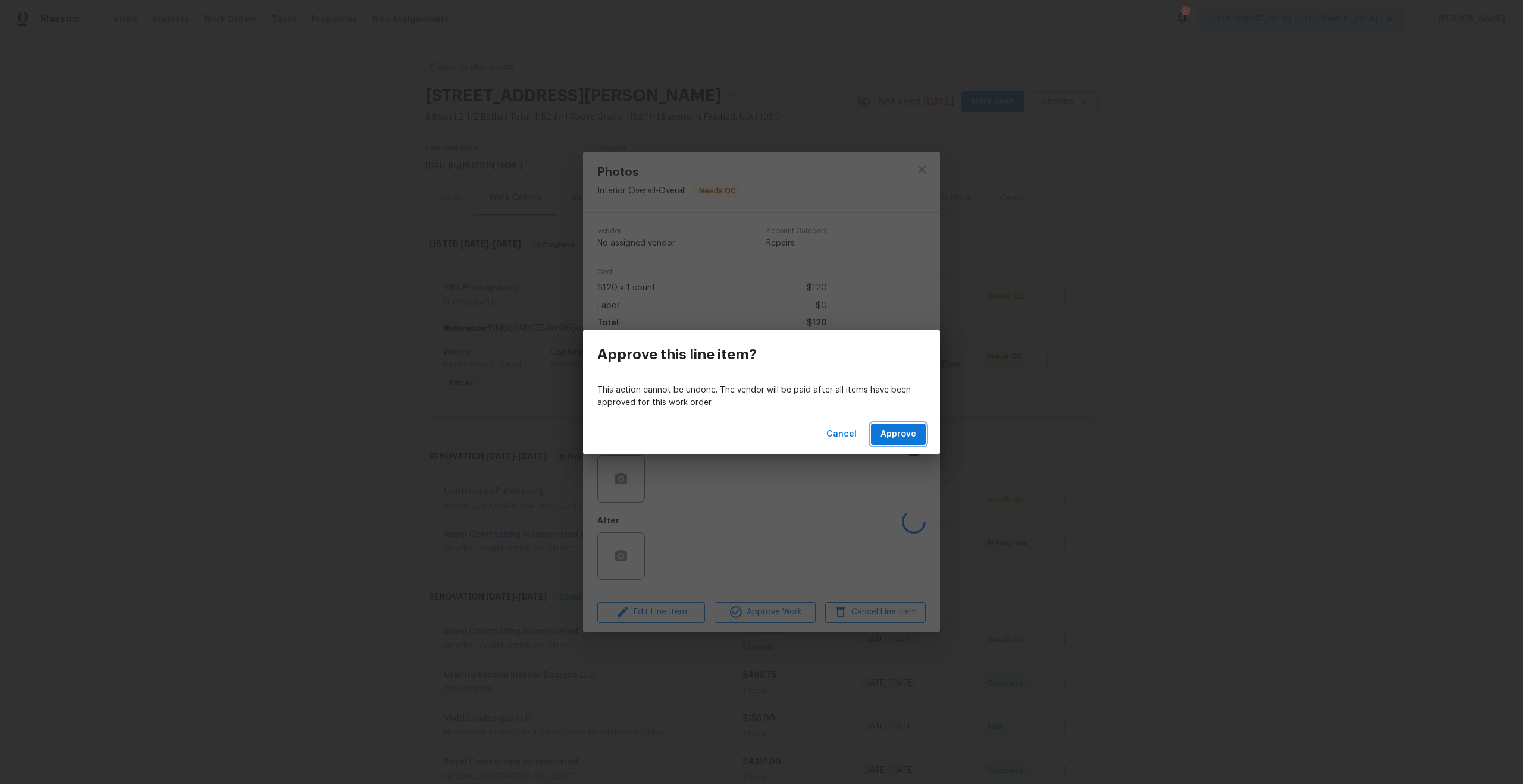
click at [901, 434] on span "Approve" at bounding box center [898, 434] width 36 height 15
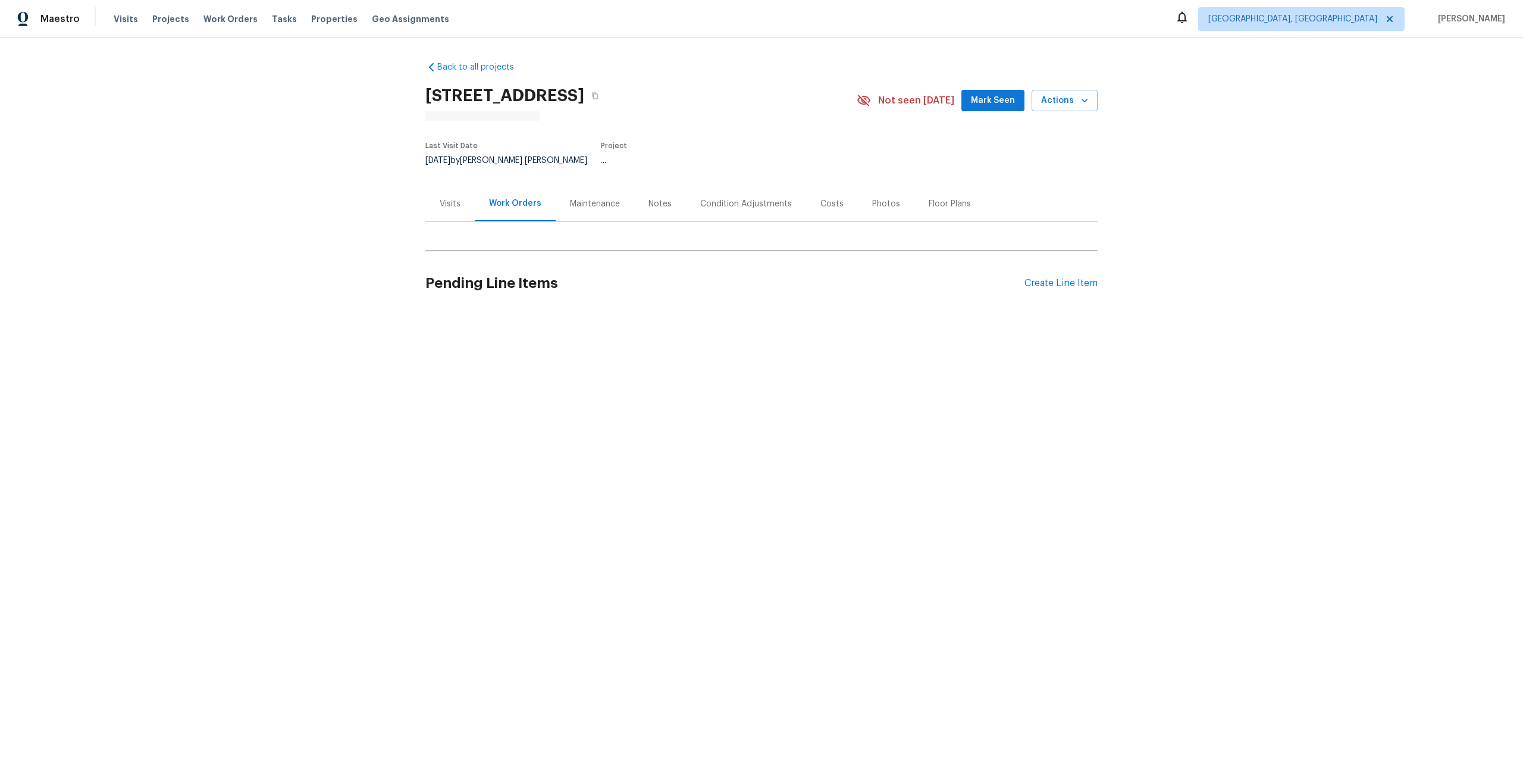
click at [595, 198] on div "Maintenance" at bounding box center [595, 203] width 50 height 12
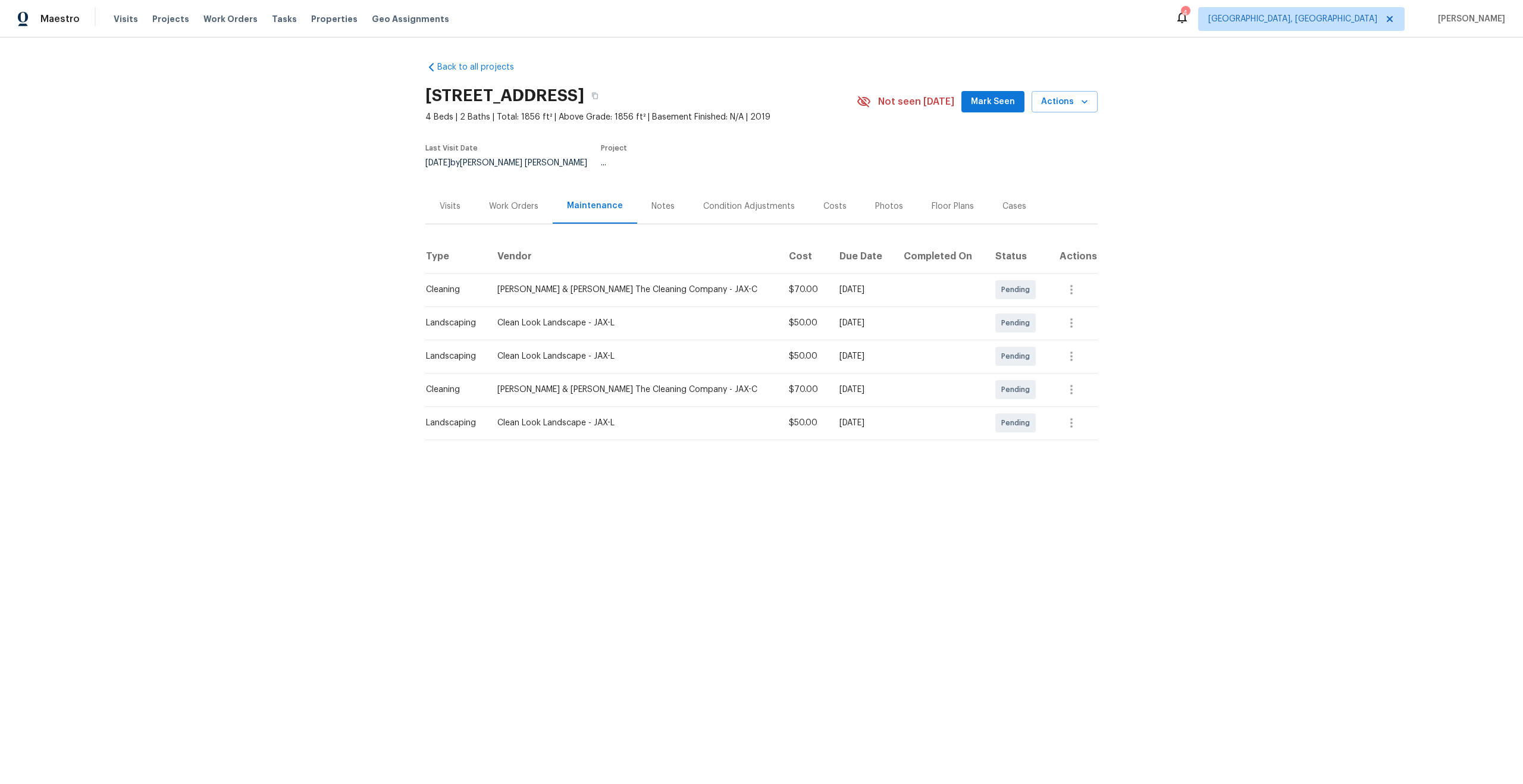
click at [518, 201] on div "Work Orders" at bounding box center [513, 206] width 49 height 12
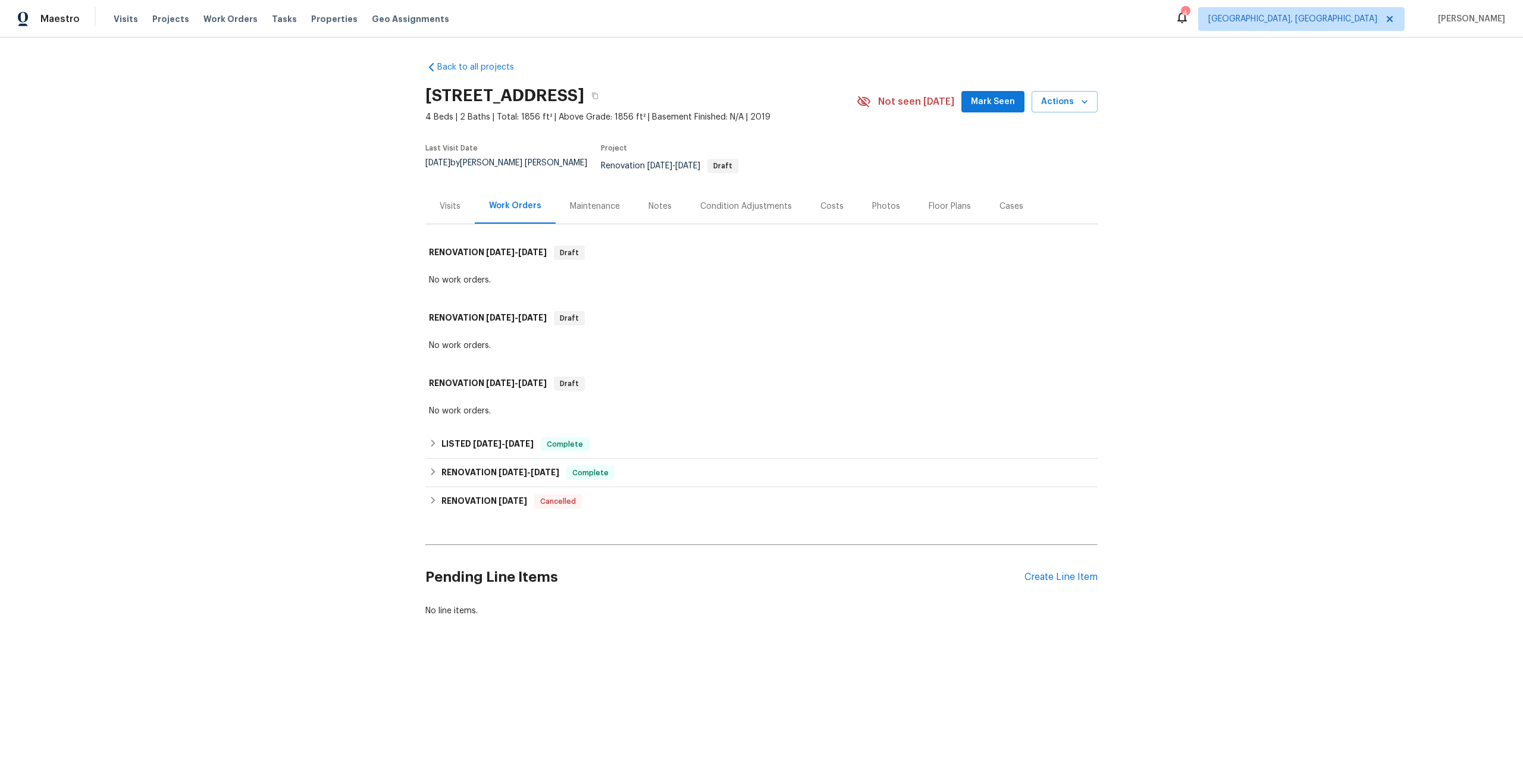
click at [604, 201] on div "Maintenance" at bounding box center [595, 206] width 50 height 12
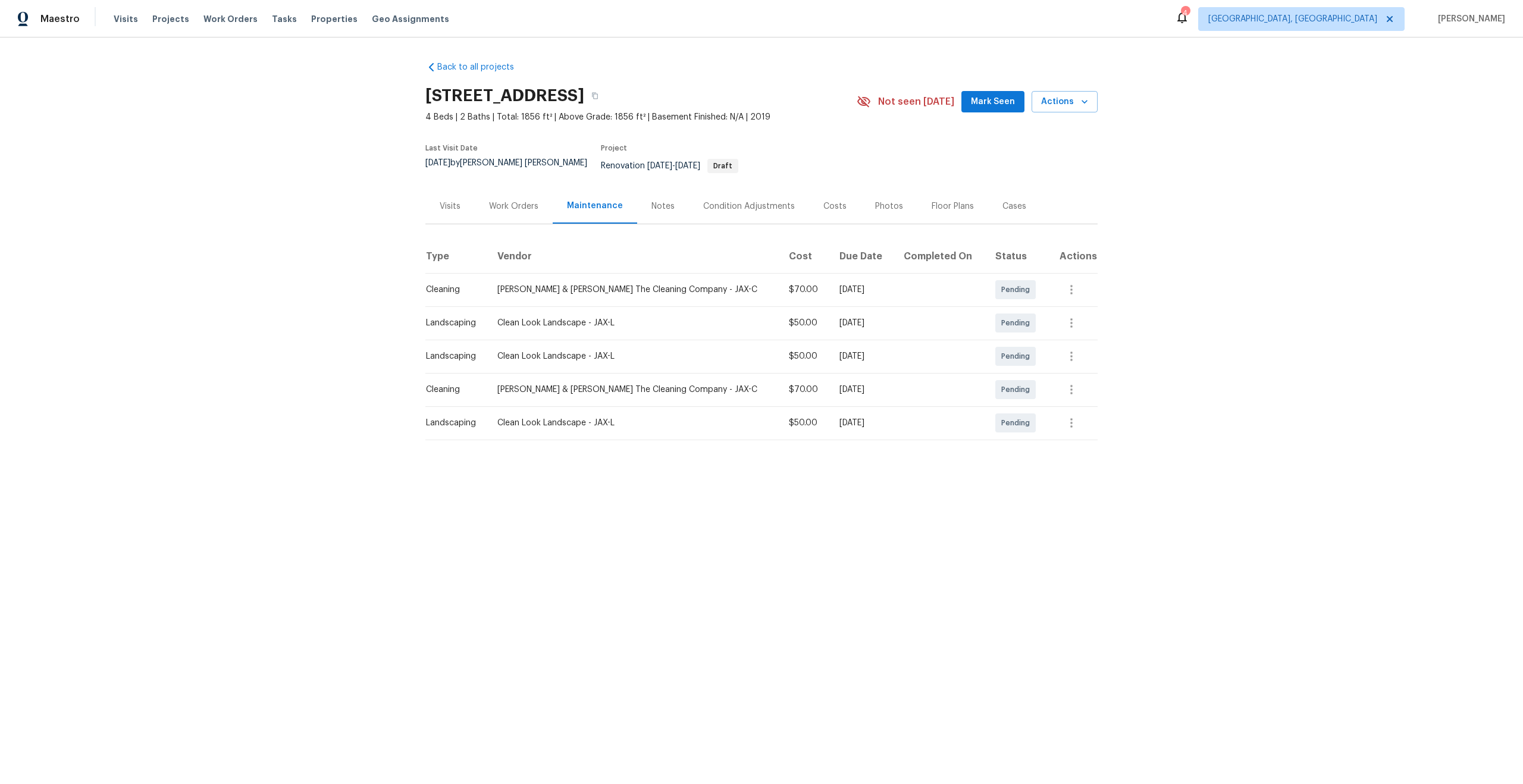
click at [511, 201] on div "Work Orders" at bounding box center [513, 206] width 49 height 12
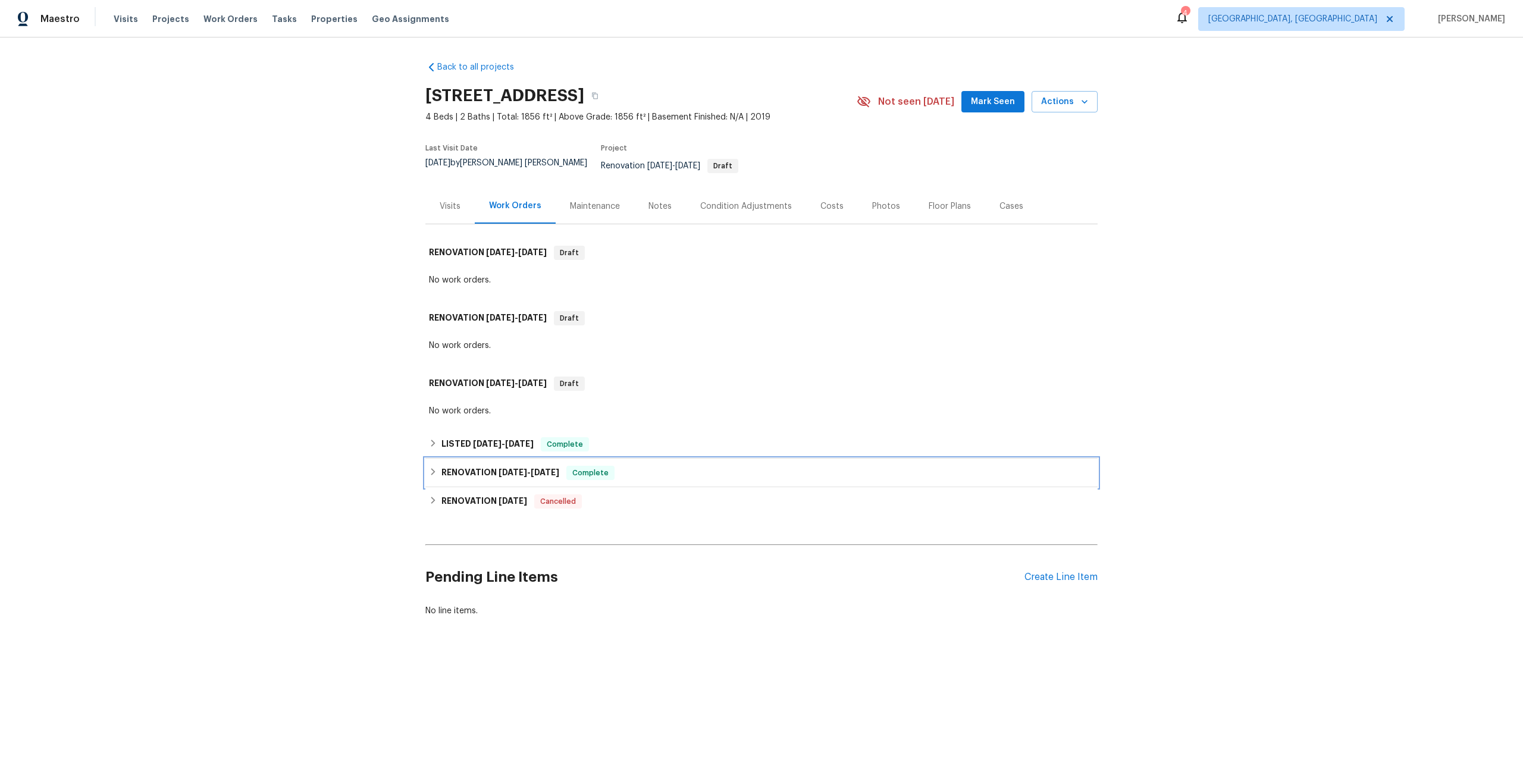
click at [433, 468] on icon at bounding box center [433, 472] width 8 height 8
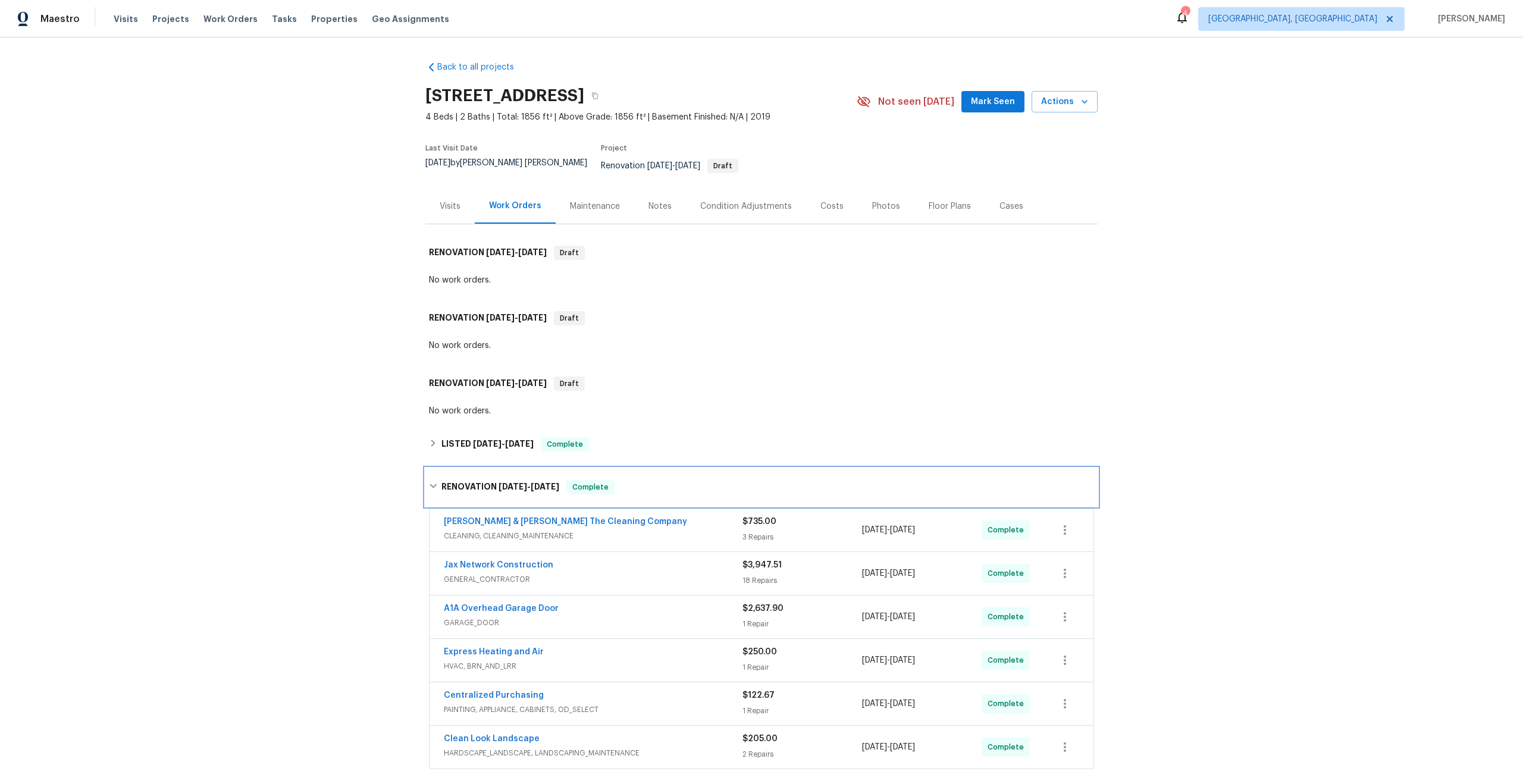
click at [432, 468] on div "RENOVATION 8/8/25 - 8/12/25 Complete" at bounding box center [761, 487] width 672 height 38
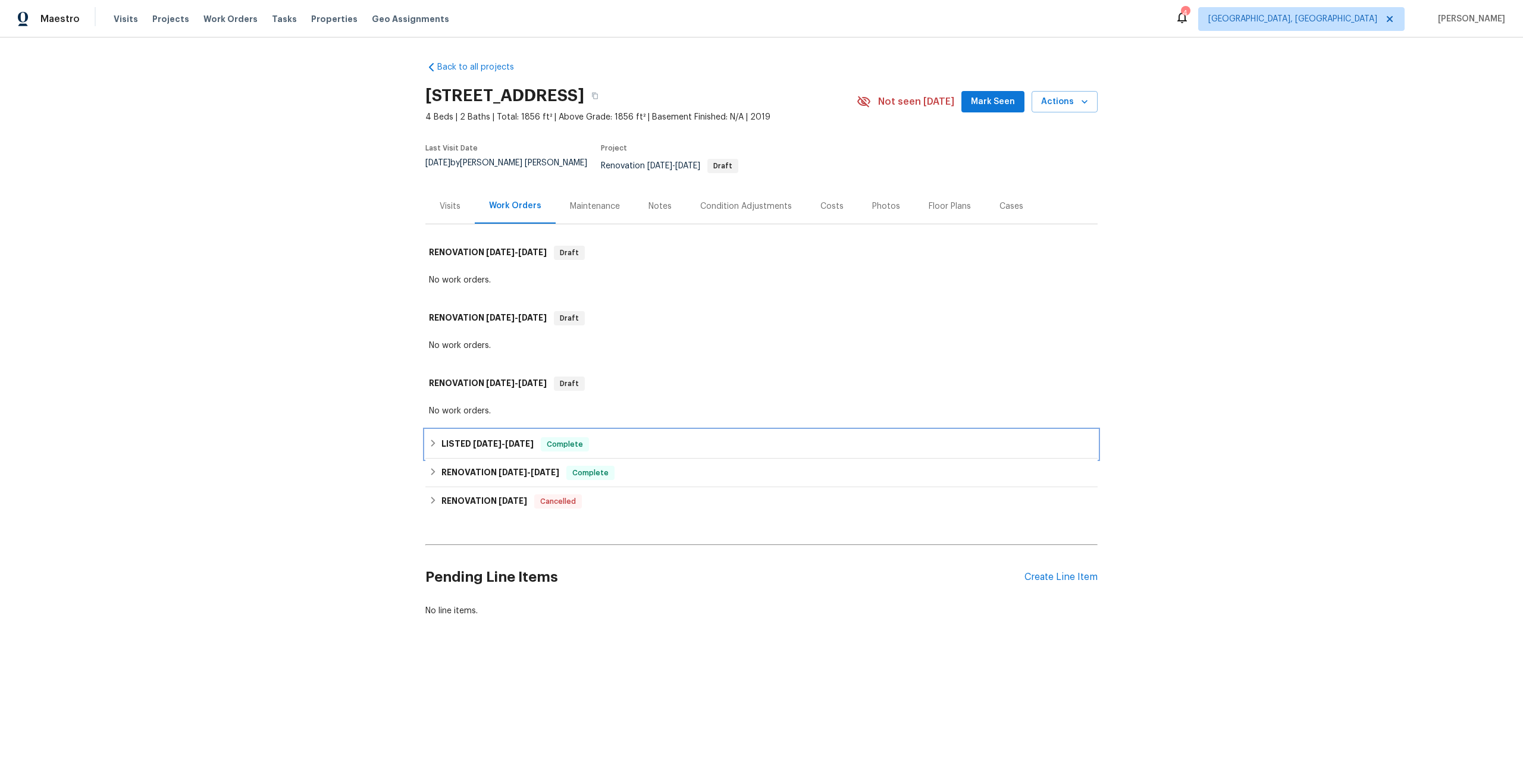
click at [432, 439] on icon at bounding box center [433, 443] width 4 height 7
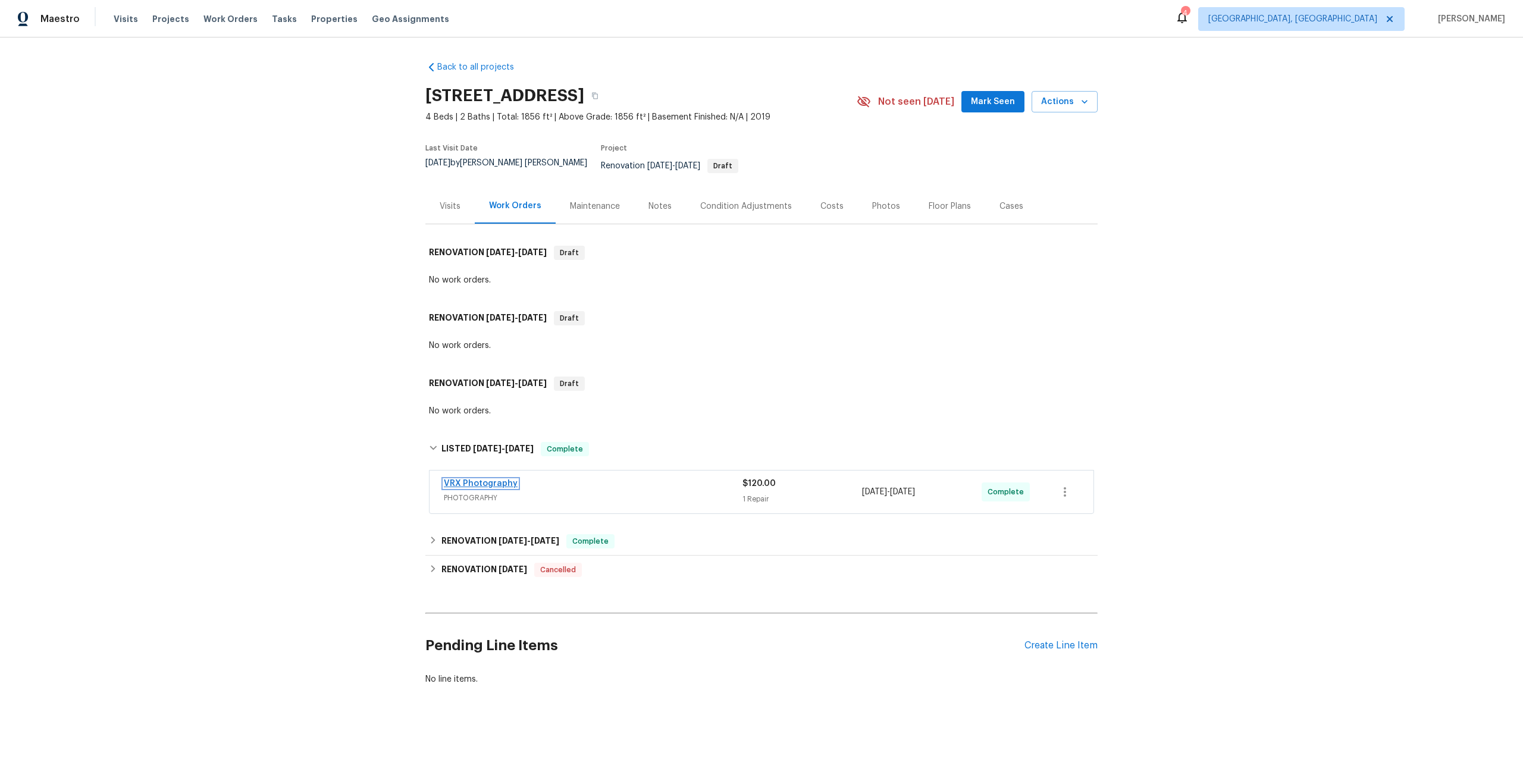
click at [500, 480] on link "VRX Photography" at bounding box center [480, 484] width 74 height 8
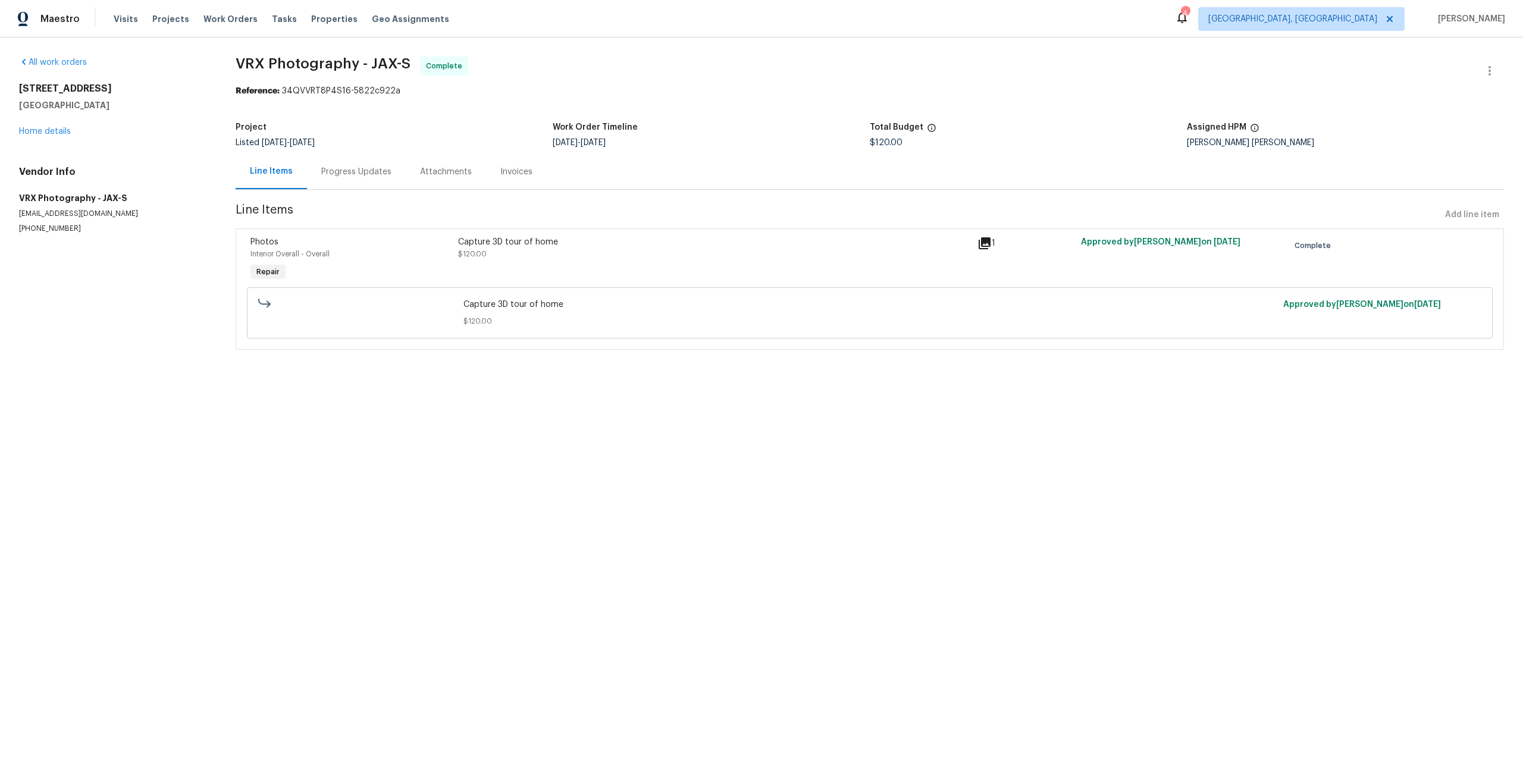
click at [377, 173] on div "Progress Updates" at bounding box center [356, 172] width 70 height 12
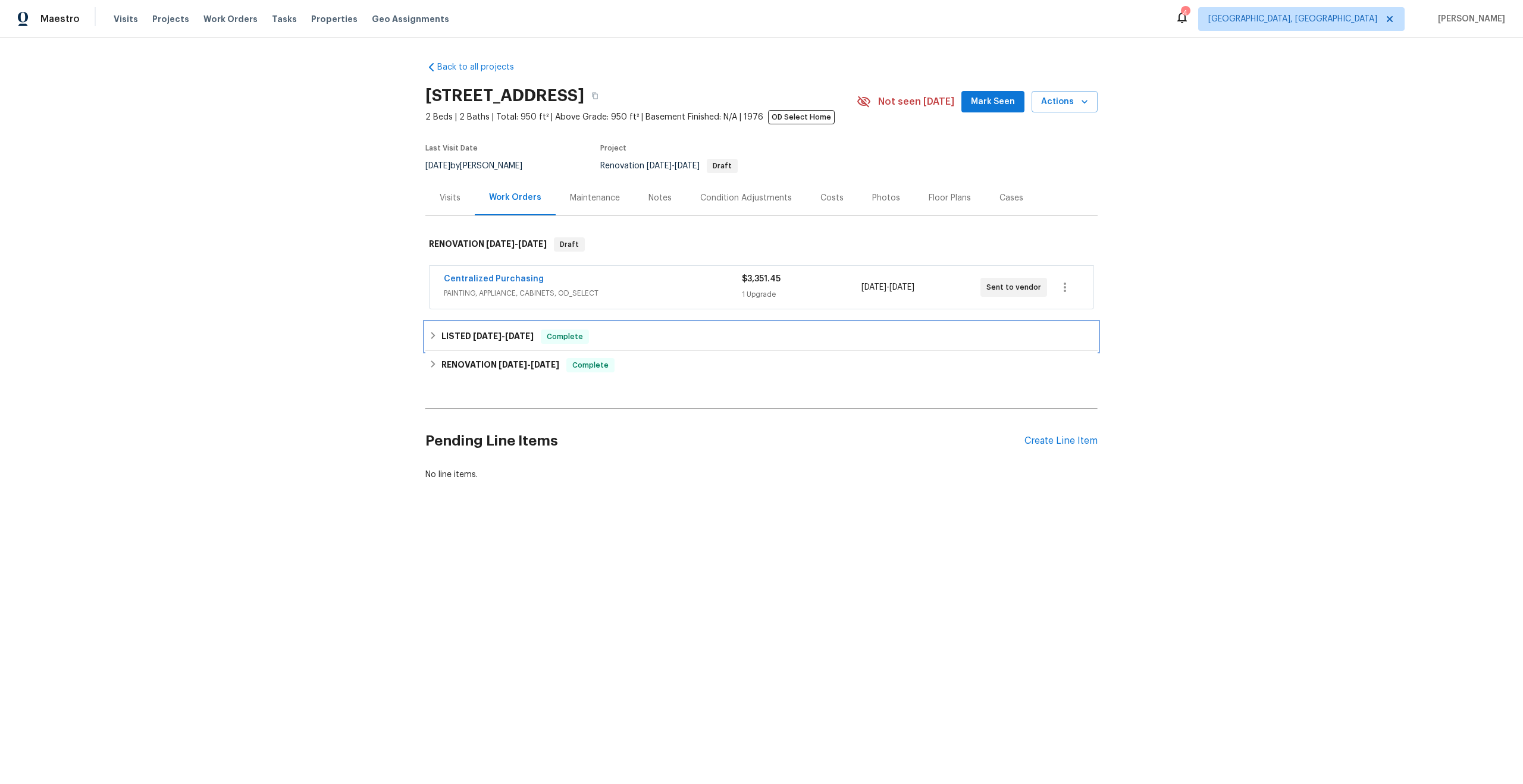
click at [616, 331] on div "LISTED [DATE] - [DATE] Complete" at bounding box center [761, 336] width 665 height 15
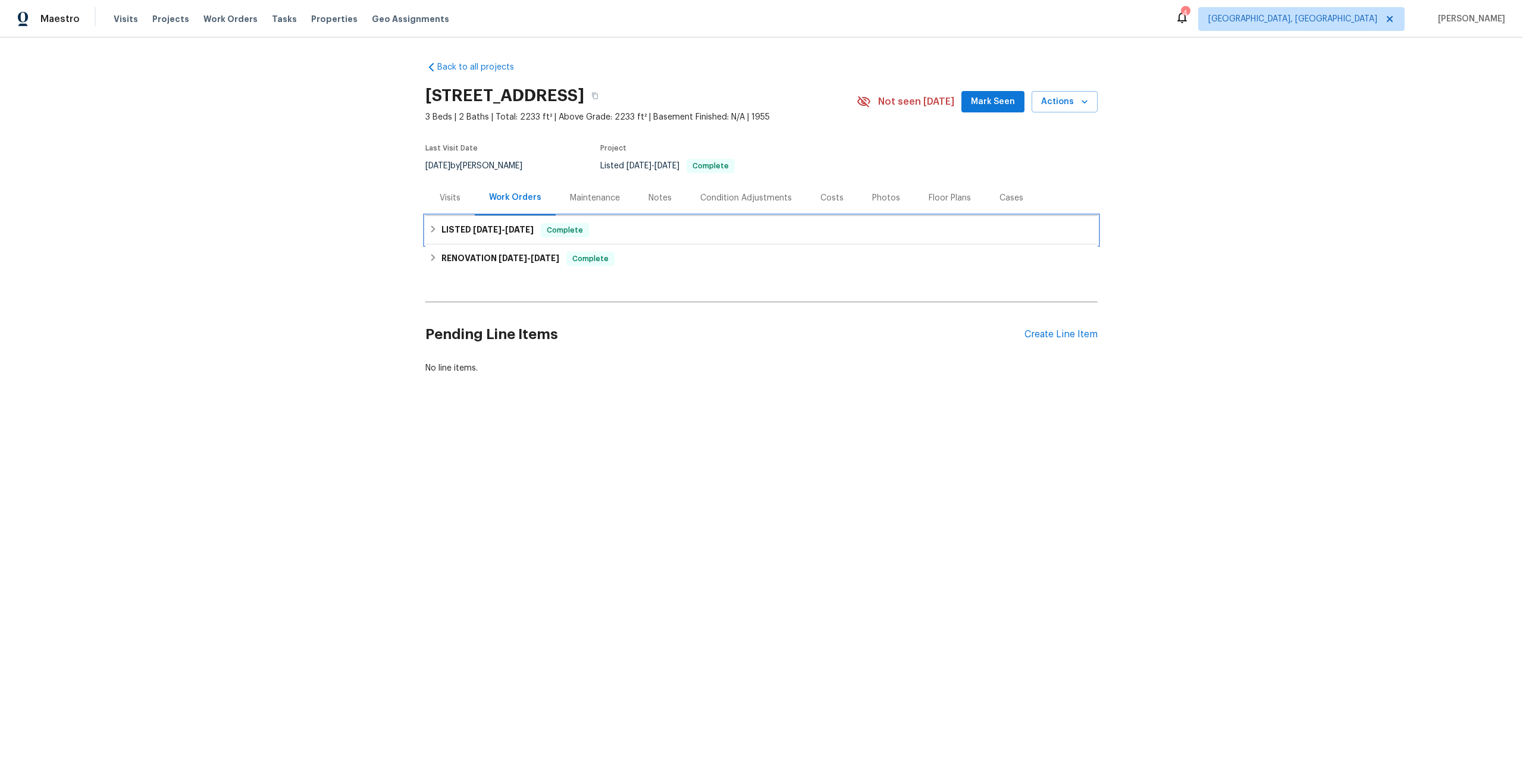
click at [648, 234] on div "LISTED [DATE] - [DATE] Complete" at bounding box center [761, 230] width 665 height 15
click at [663, 231] on div "LISTED [DATE] - [DATE] Complete" at bounding box center [761, 230] width 665 height 15
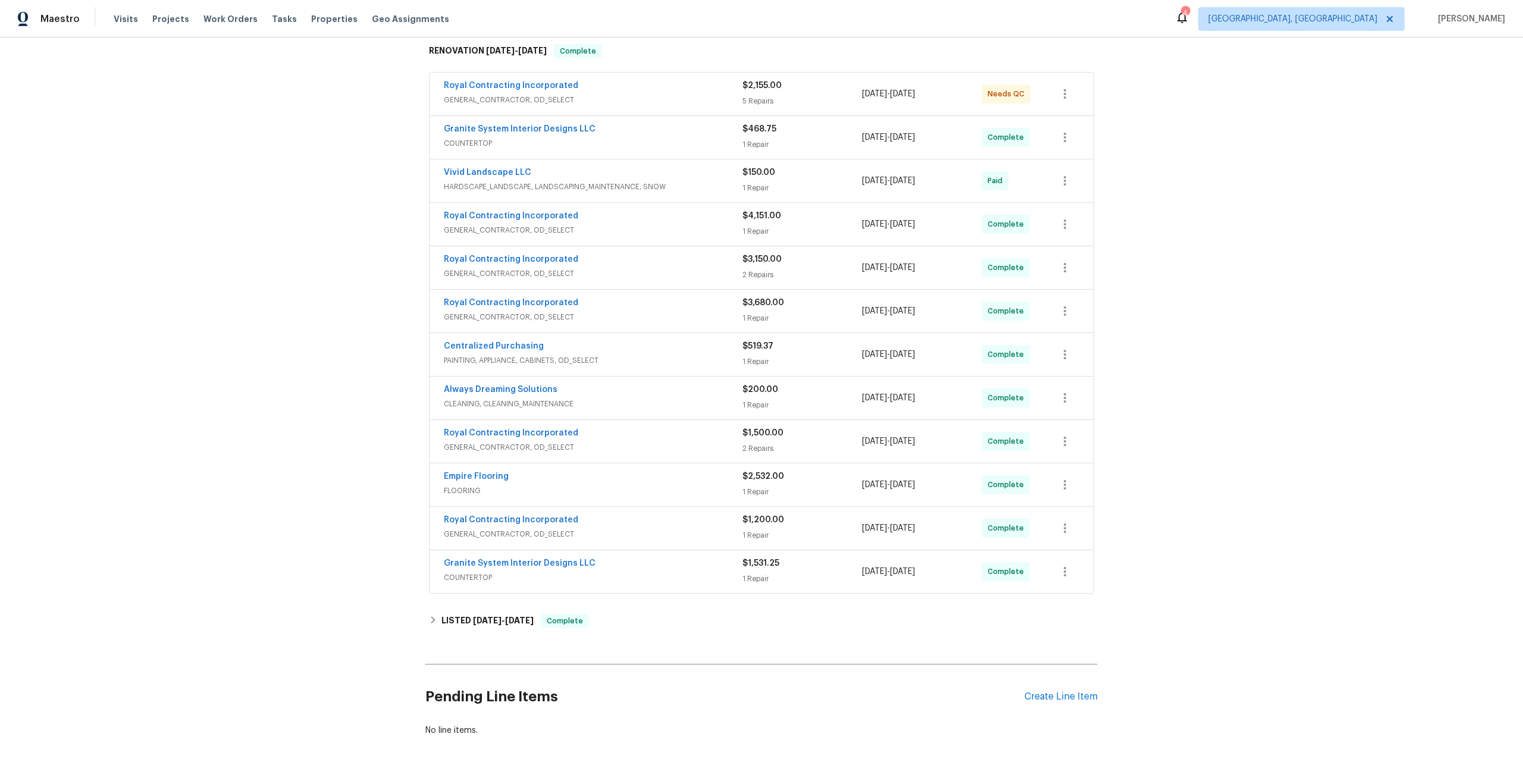
scroll to position [367, 0]
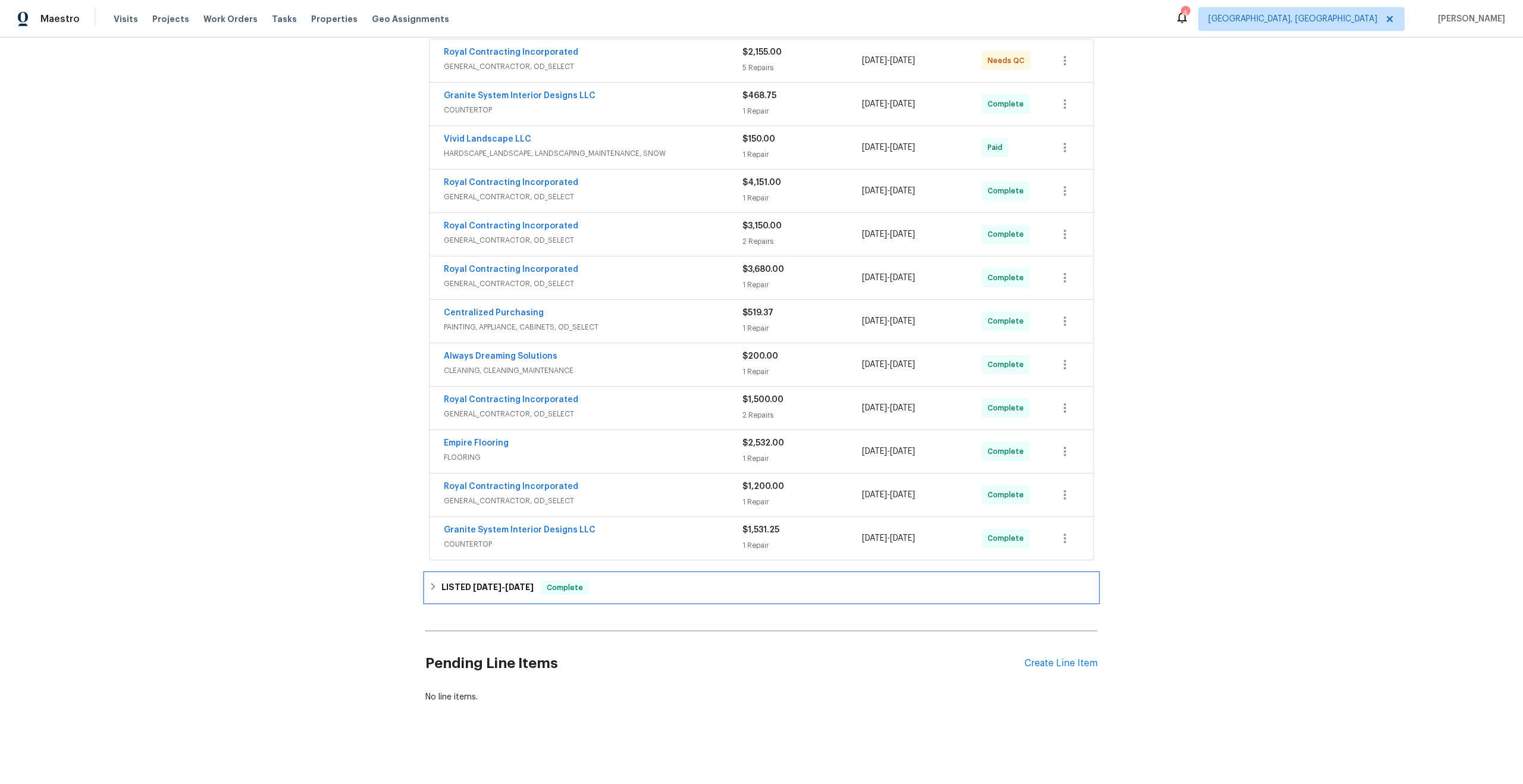
click at [530, 588] on span "[DATE]" at bounding box center [519, 587] width 28 height 8
